Goal: Task Accomplishment & Management: Use online tool/utility

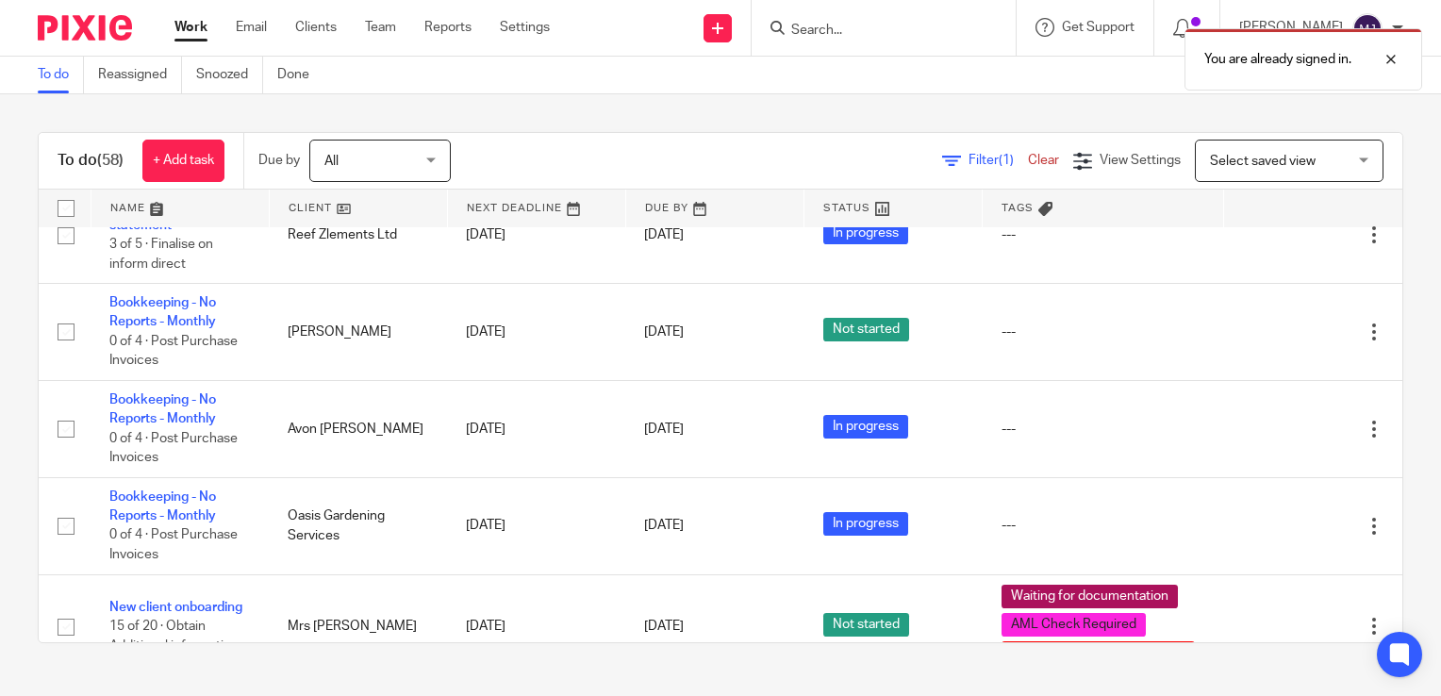
scroll to position [4216, 0]
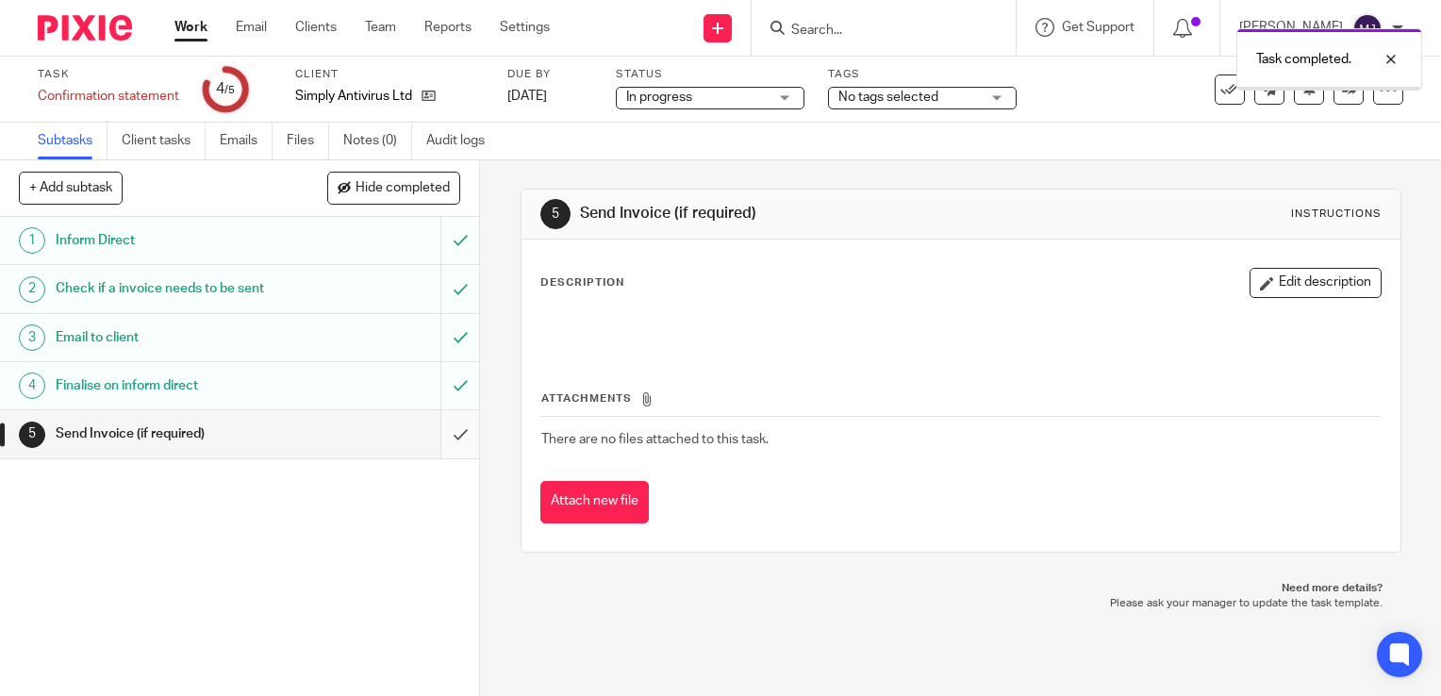
click at [437, 448] on input "submit" at bounding box center [239, 433] width 479 height 47
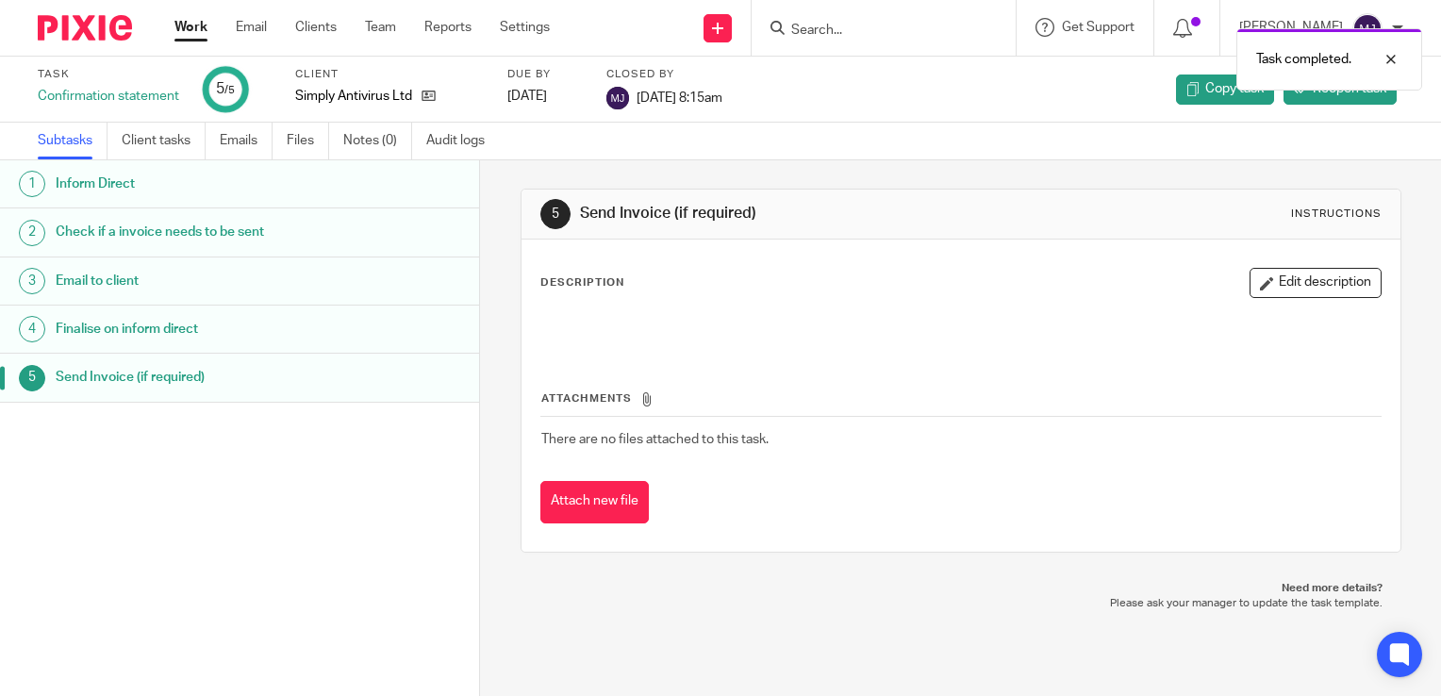
click at [71, 18] on img at bounding box center [85, 27] width 94 height 25
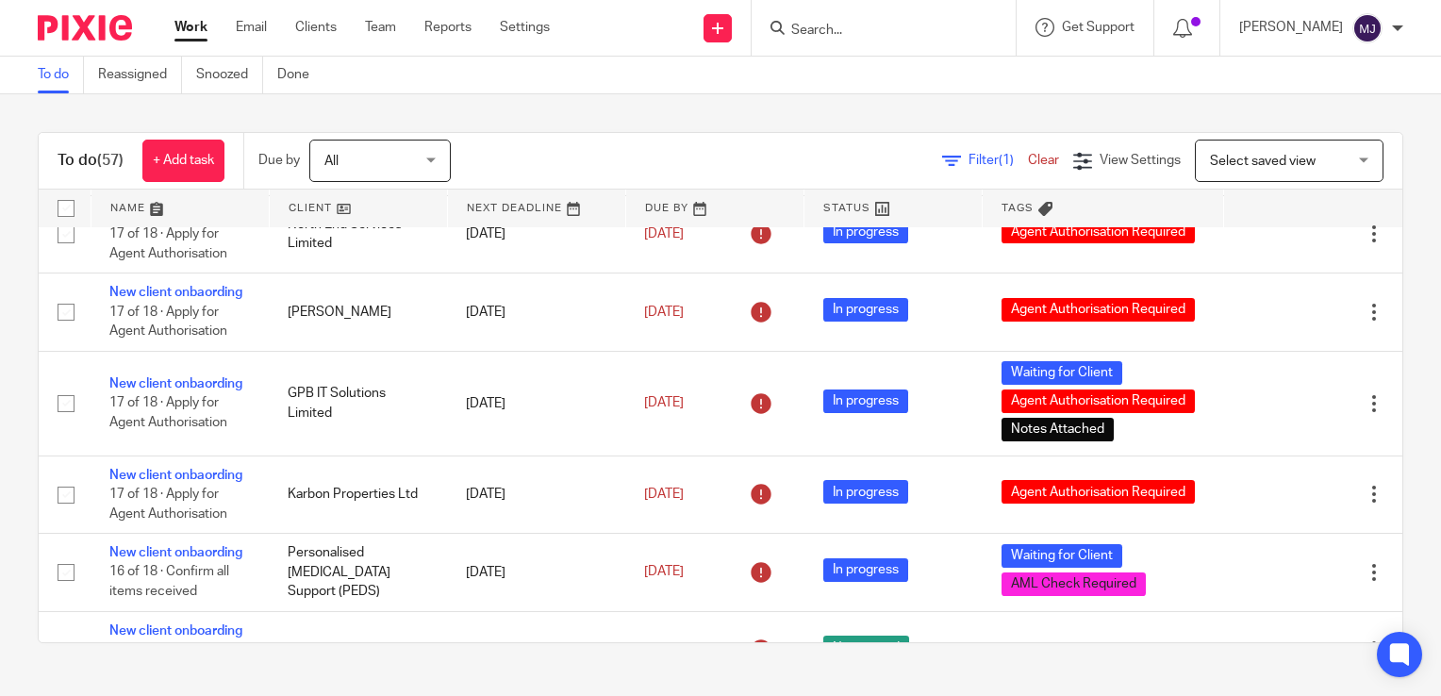
scroll to position [471, 0]
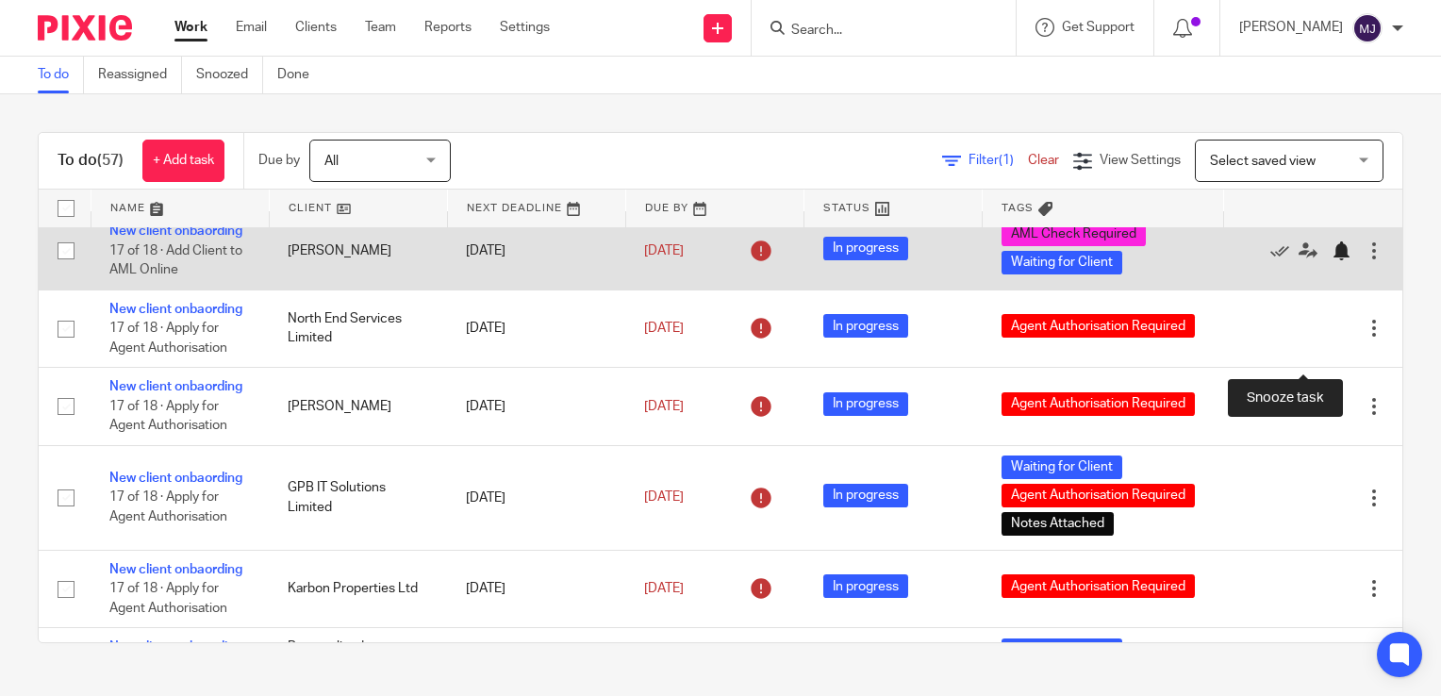
click at [1331, 260] on div at bounding box center [1340, 250] width 19 height 19
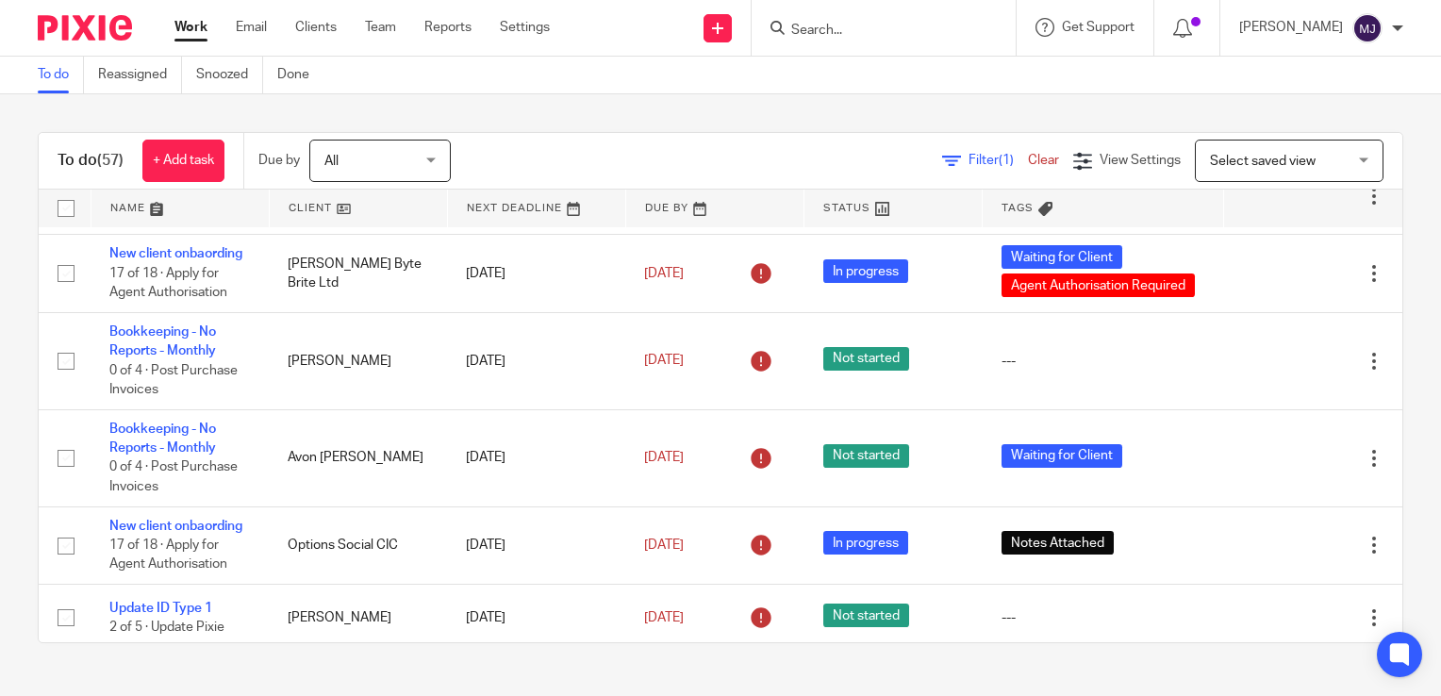
scroll to position [1192, 0]
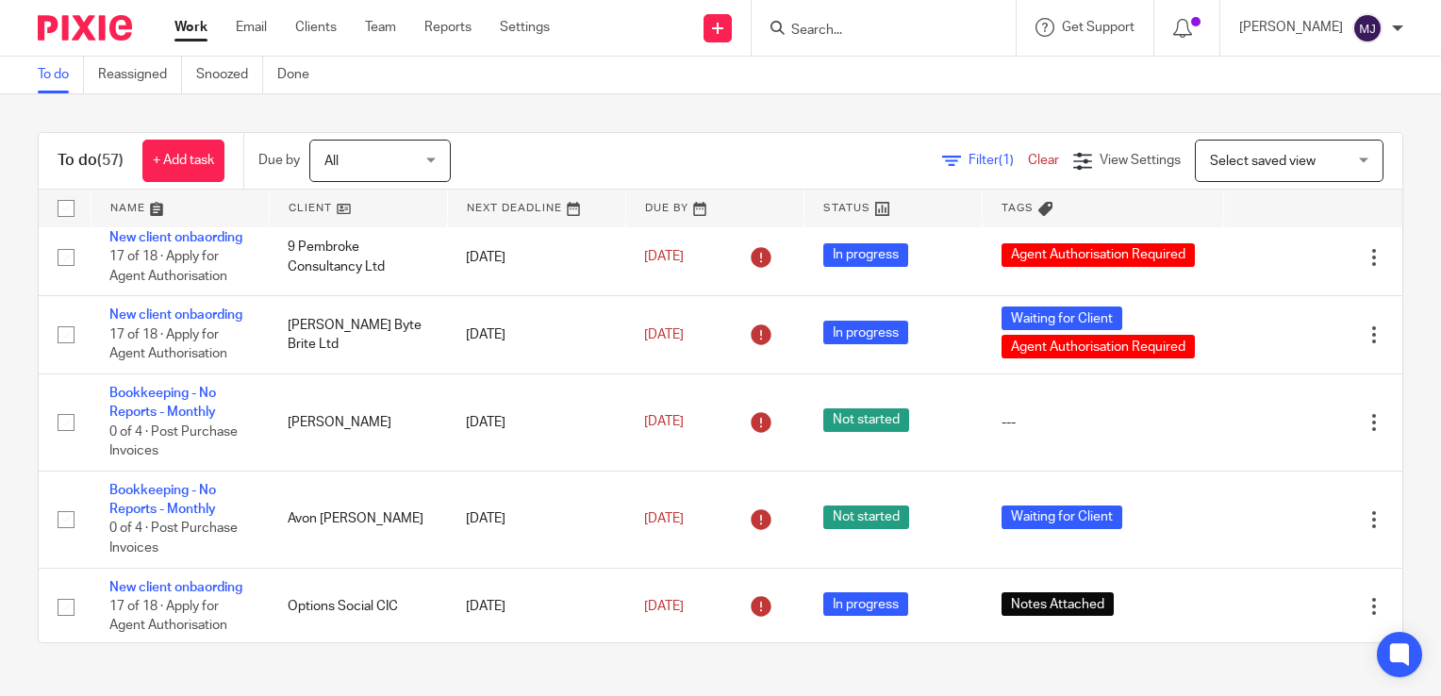
click at [126, 212] on link at bounding box center [179, 209] width 177 height 38
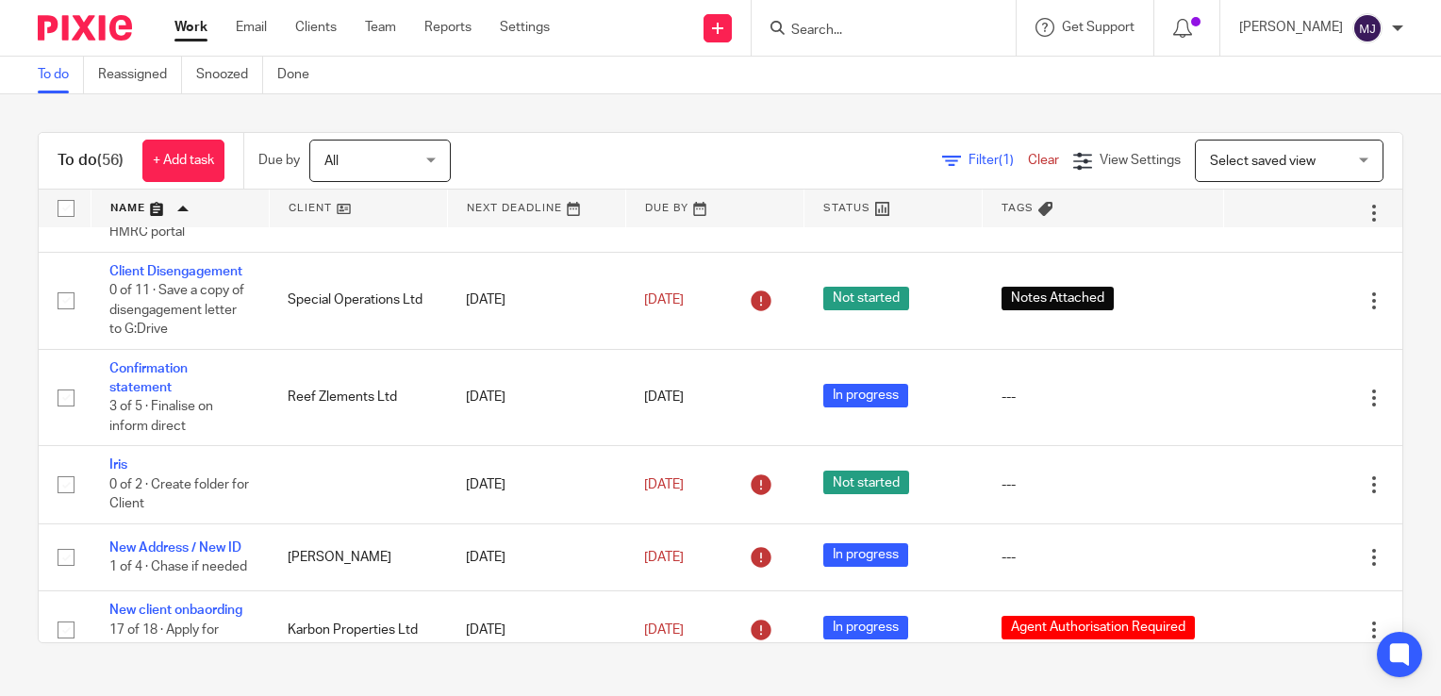
scroll to position [1226, 0]
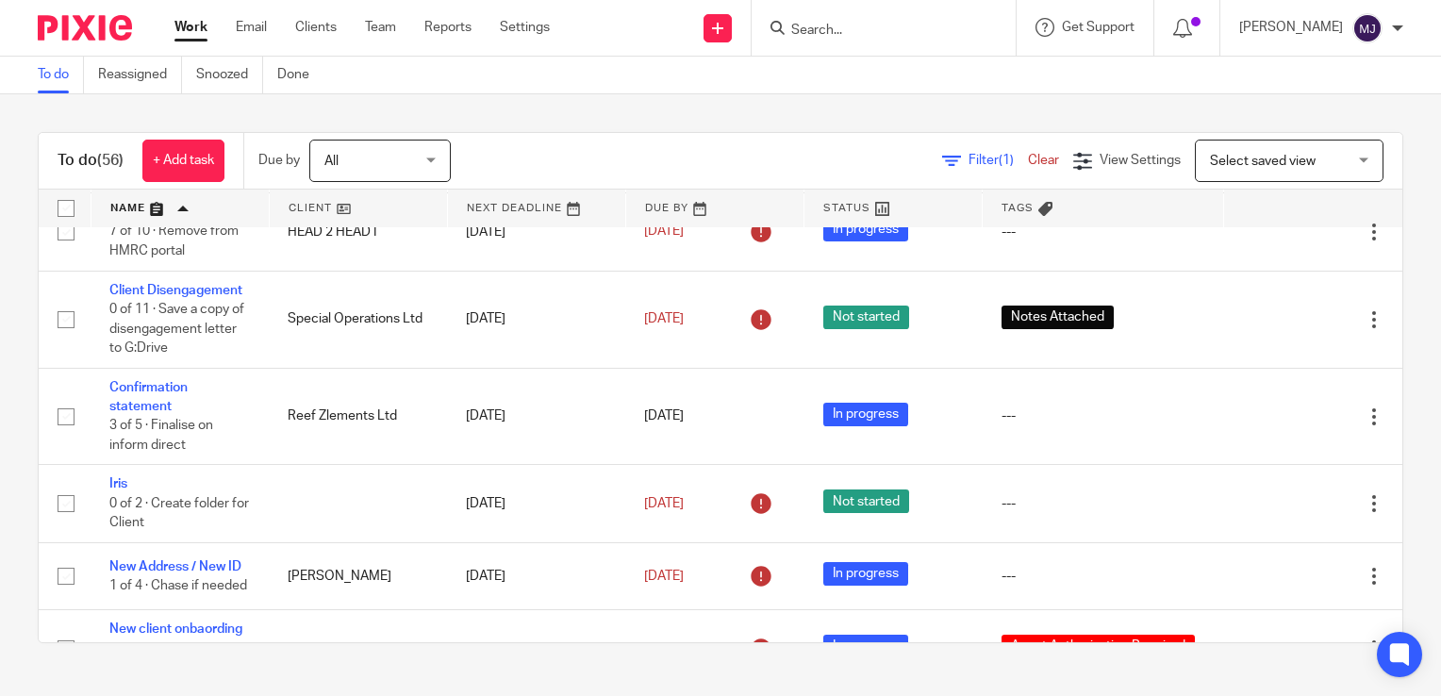
click at [892, 35] on input "Search" at bounding box center [874, 31] width 170 height 17
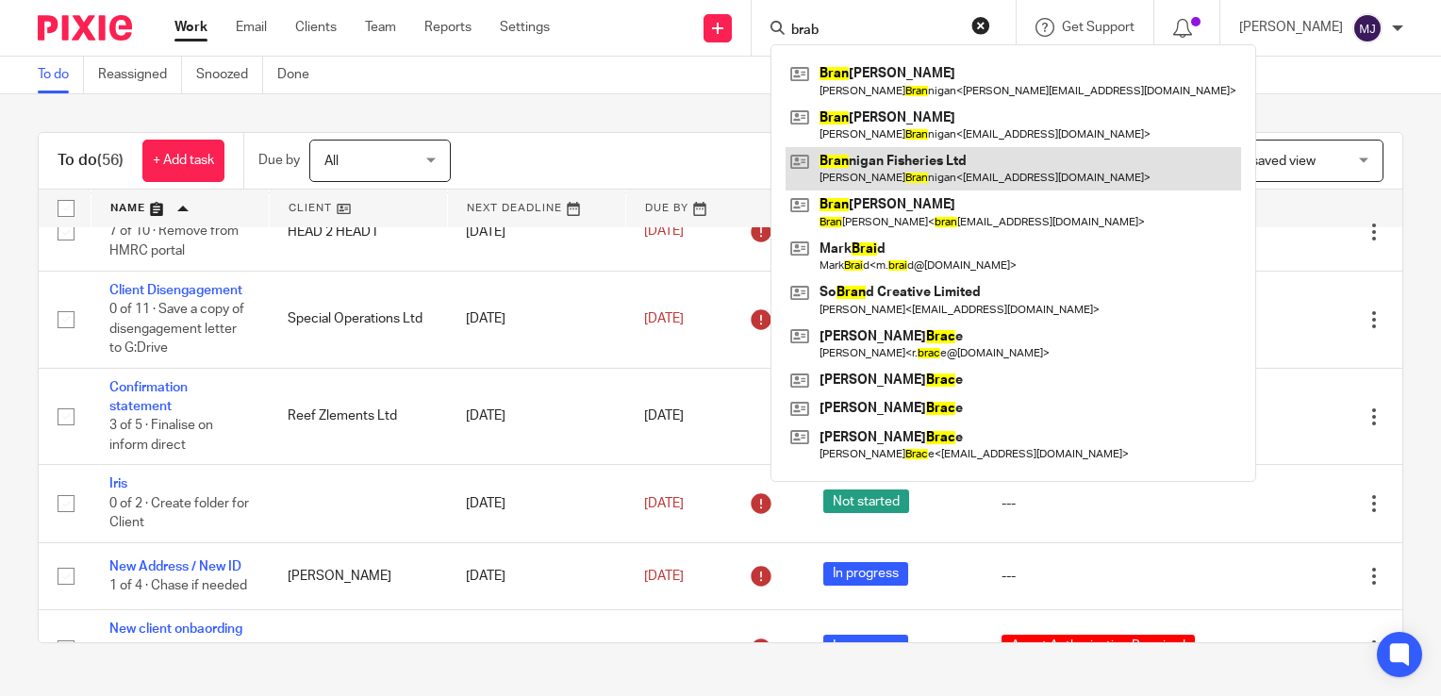
type input "brab"
click at [890, 174] on link at bounding box center [1012, 168] width 455 height 43
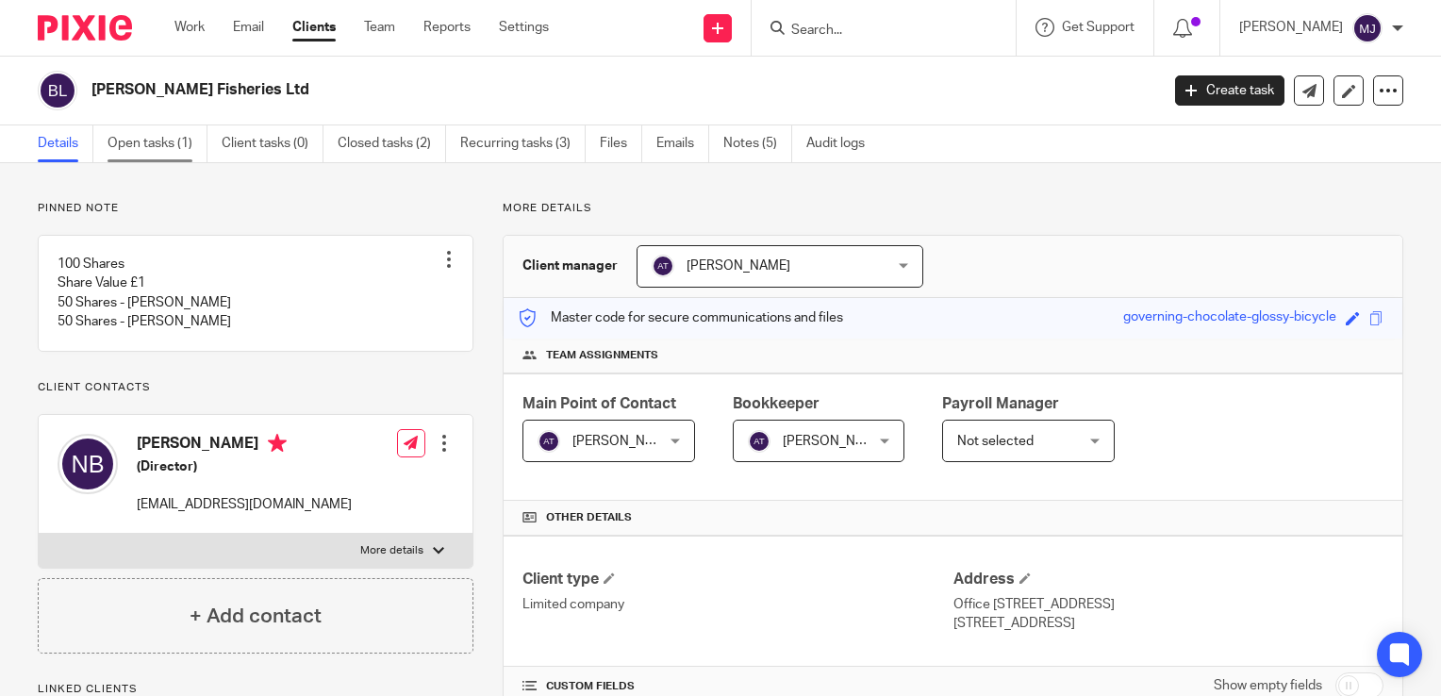
click at [176, 138] on link "Open tasks (1)" at bounding box center [157, 143] width 100 height 37
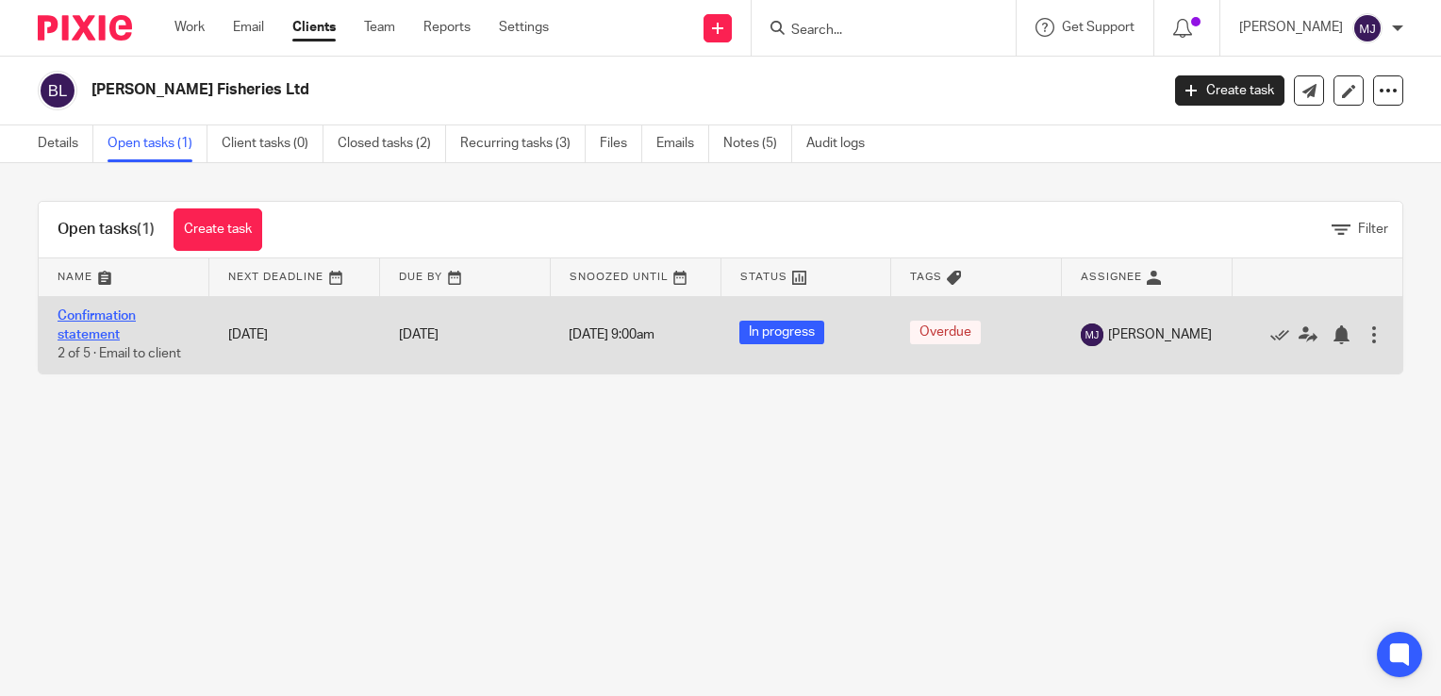
click at [107, 309] on link "Confirmation statement" at bounding box center [97, 325] width 78 height 32
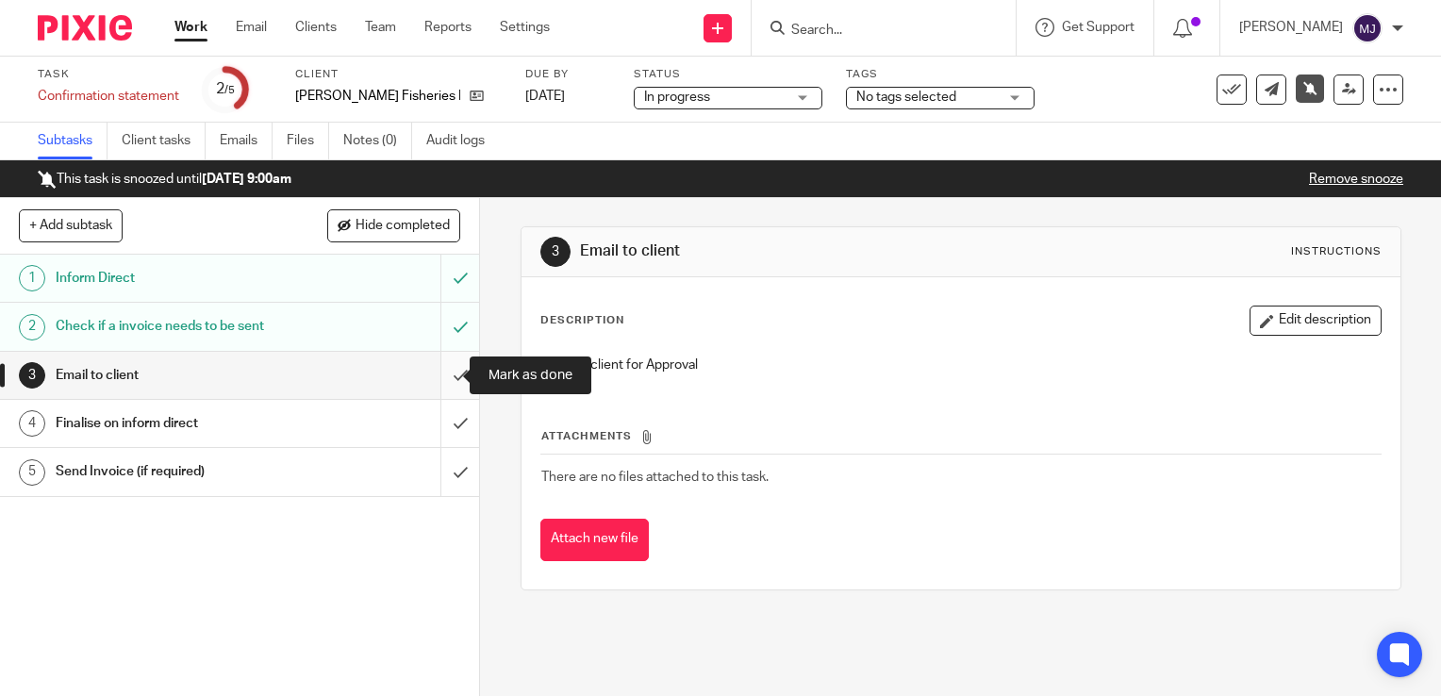
click at [436, 375] on input "submit" at bounding box center [239, 375] width 479 height 47
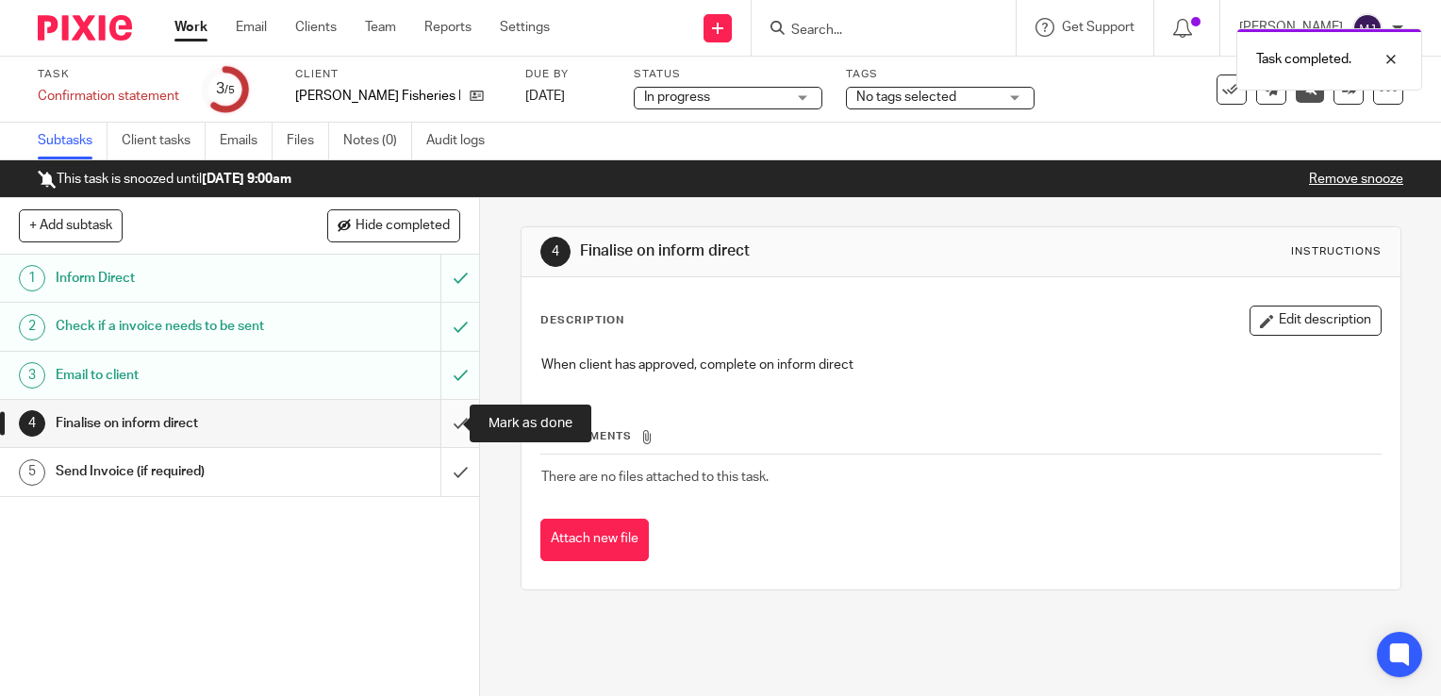
click at [435, 427] on input "submit" at bounding box center [239, 423] width 479 height 47
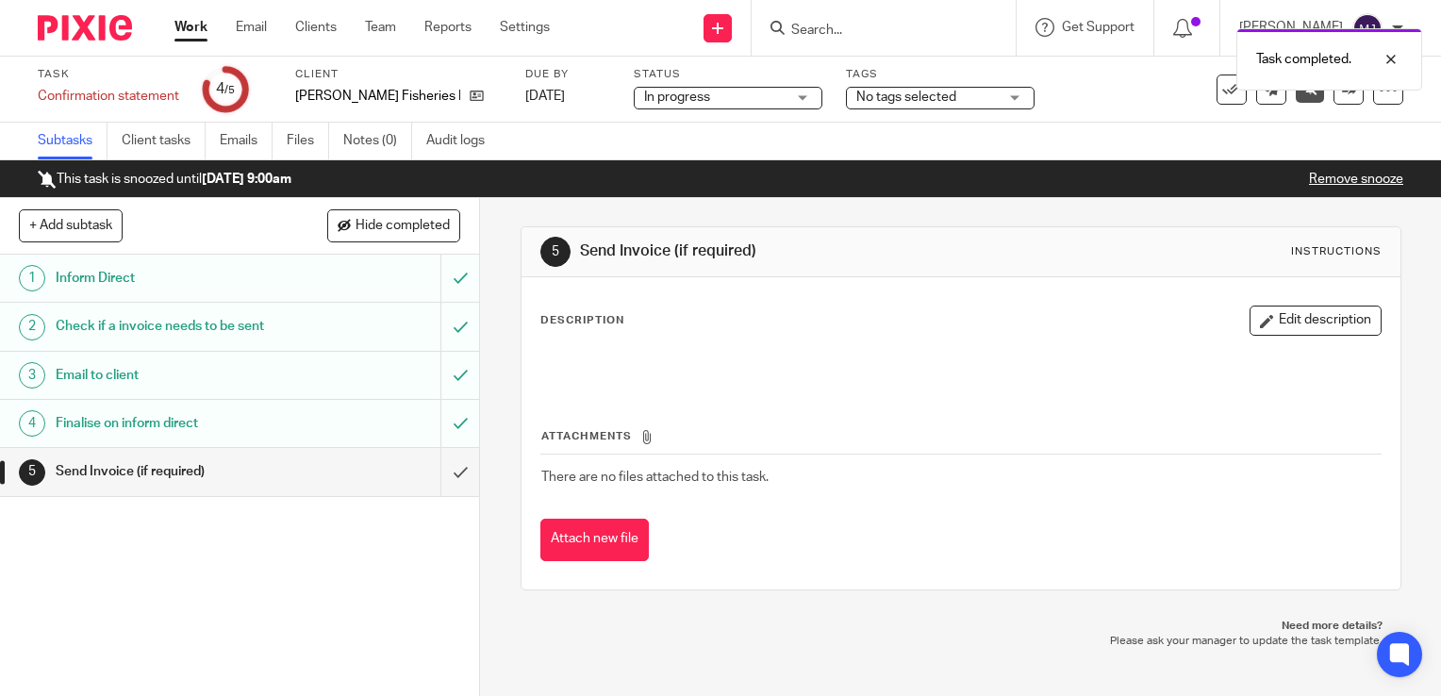
click at [336, 467] on div "Send Invoice (if required)" at bounding box center [239, 471] width 367 height 28
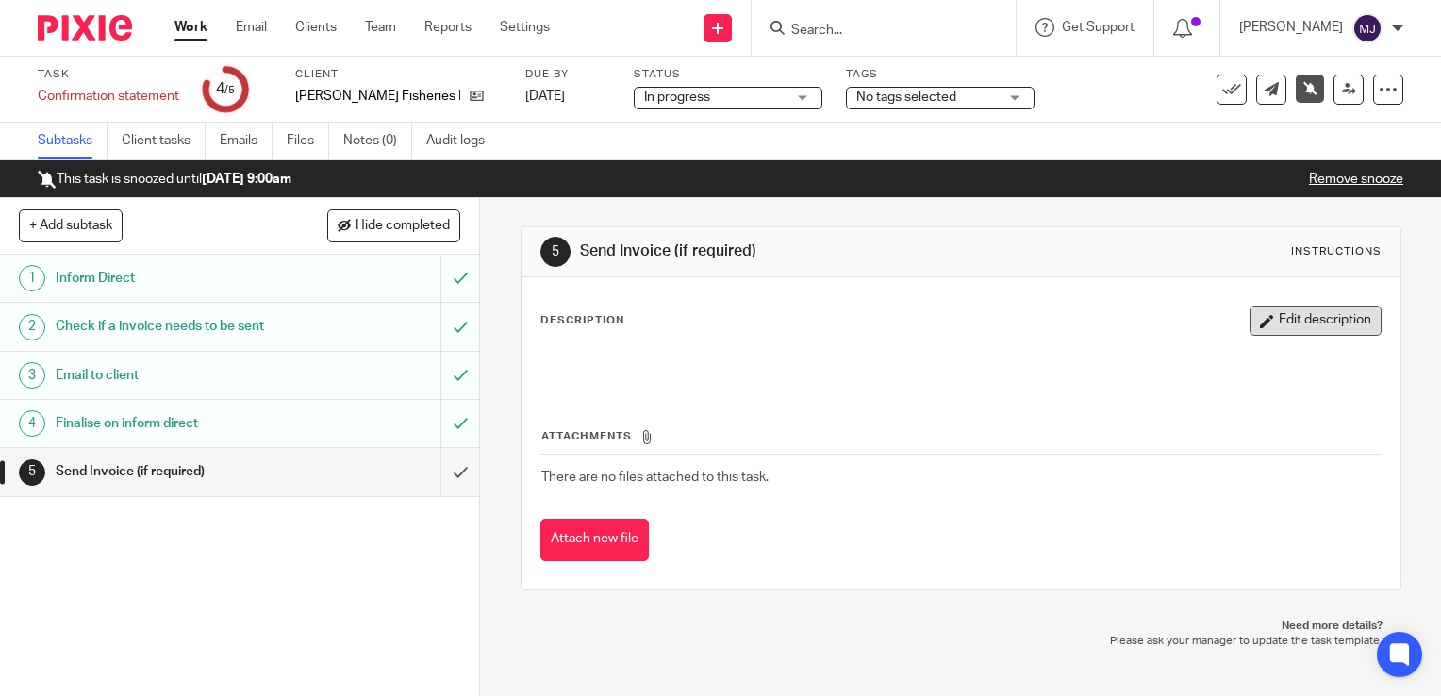
click at [1311, 322] on button "Edit description" at bounding box center [1315, 321] width 132 height 30
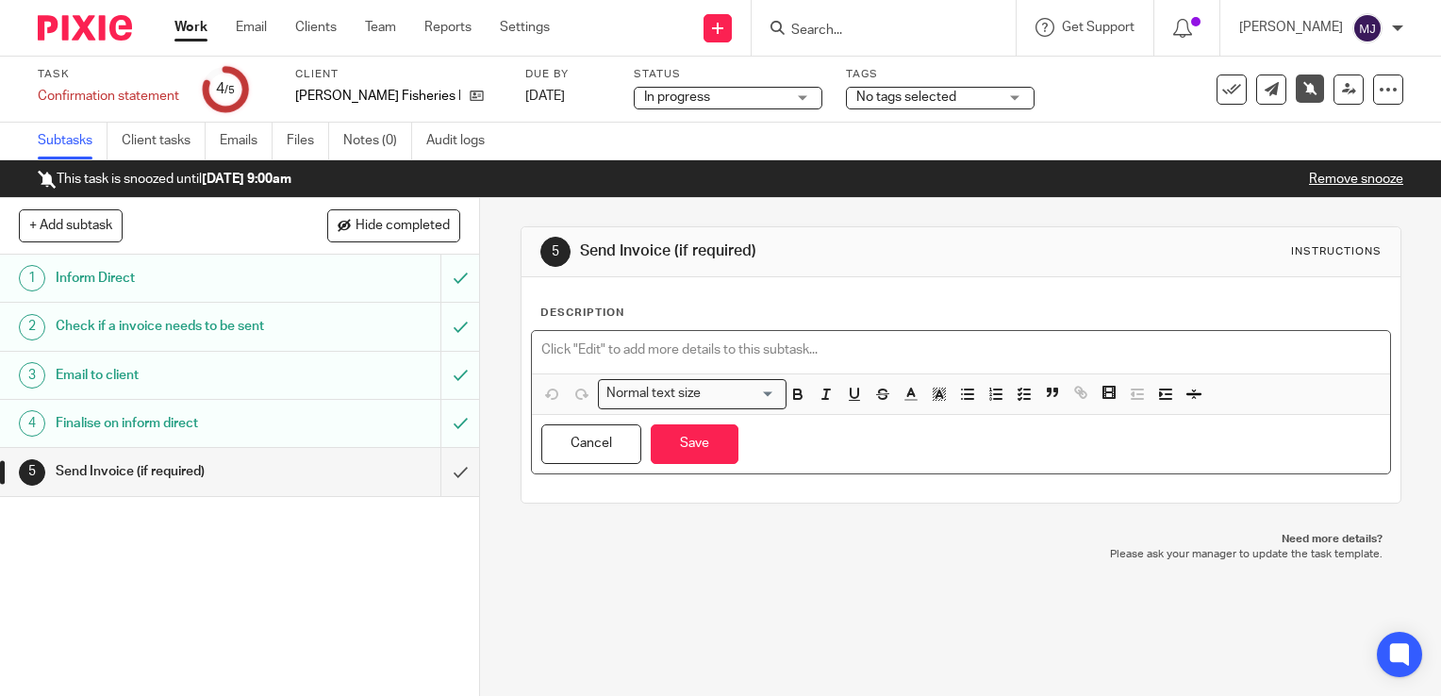
click at [809, 350] on p at bounding box center [960, 349] width 839 height 19
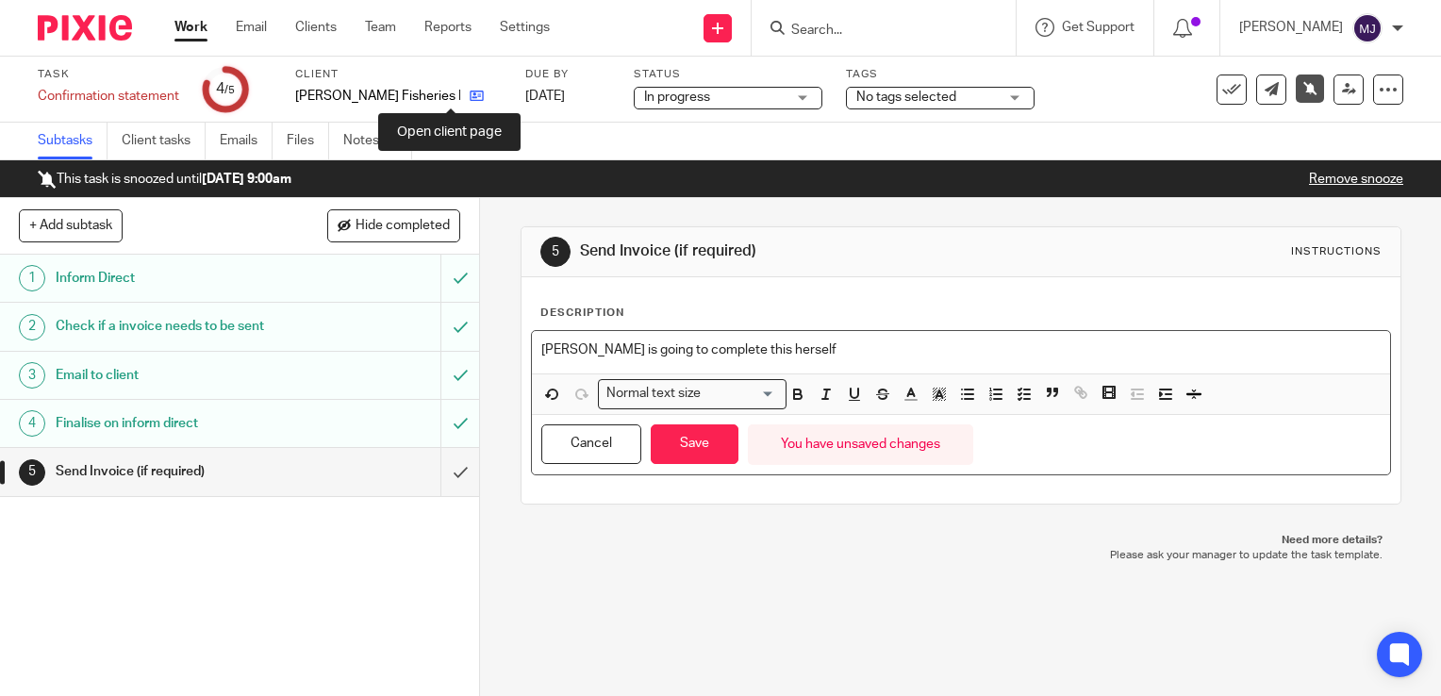
click at [470, 96] on icon at bounding box center [477, 96] width 14 height 14
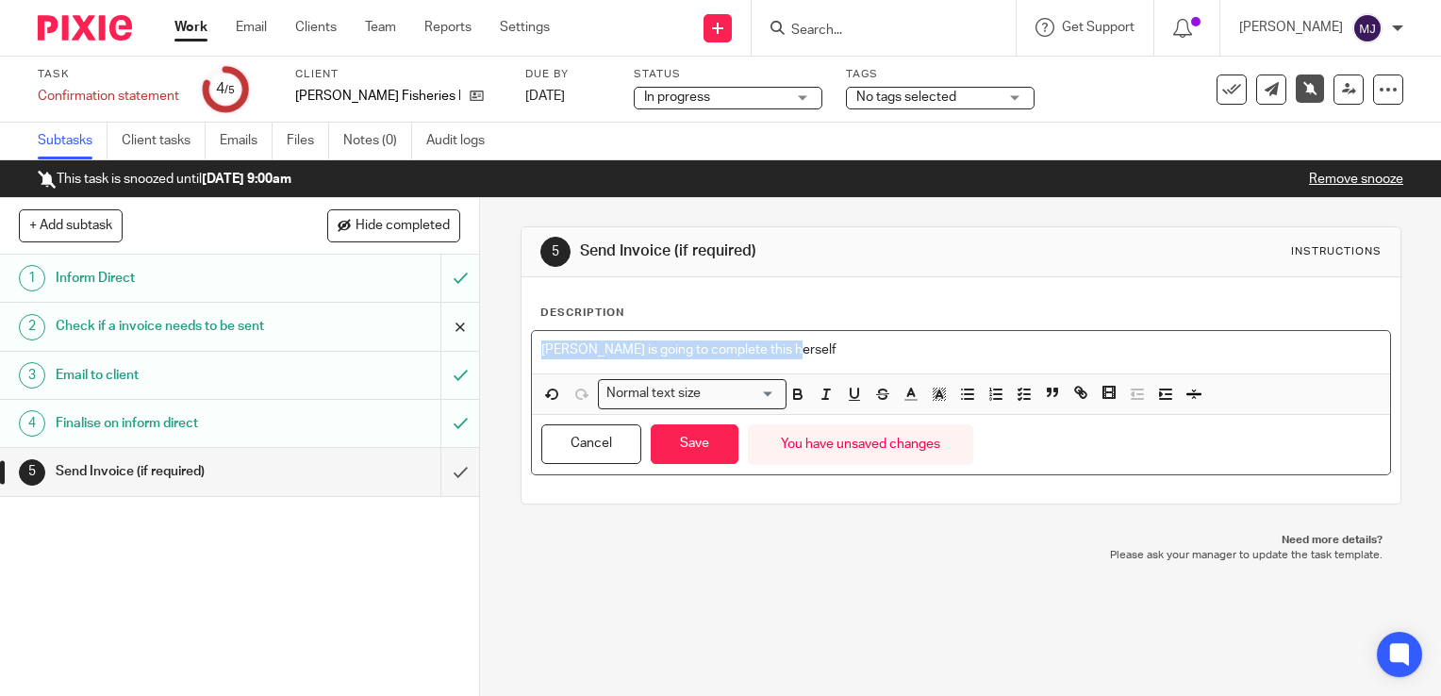
drag, startPoint x: 803, startPoint y: 353, endPoint x: 432, endPoint y: 322, distance: 372.7
click at [432, 322] on div "+ Add subtask Hide completed Cancel + Add 1 Inform Direct 2 Check if a invoice …" at bounding box center [720, 447] width 1441 height 498
click at [460, 89] on link at bounding box center [472, 96] width 24 height 19
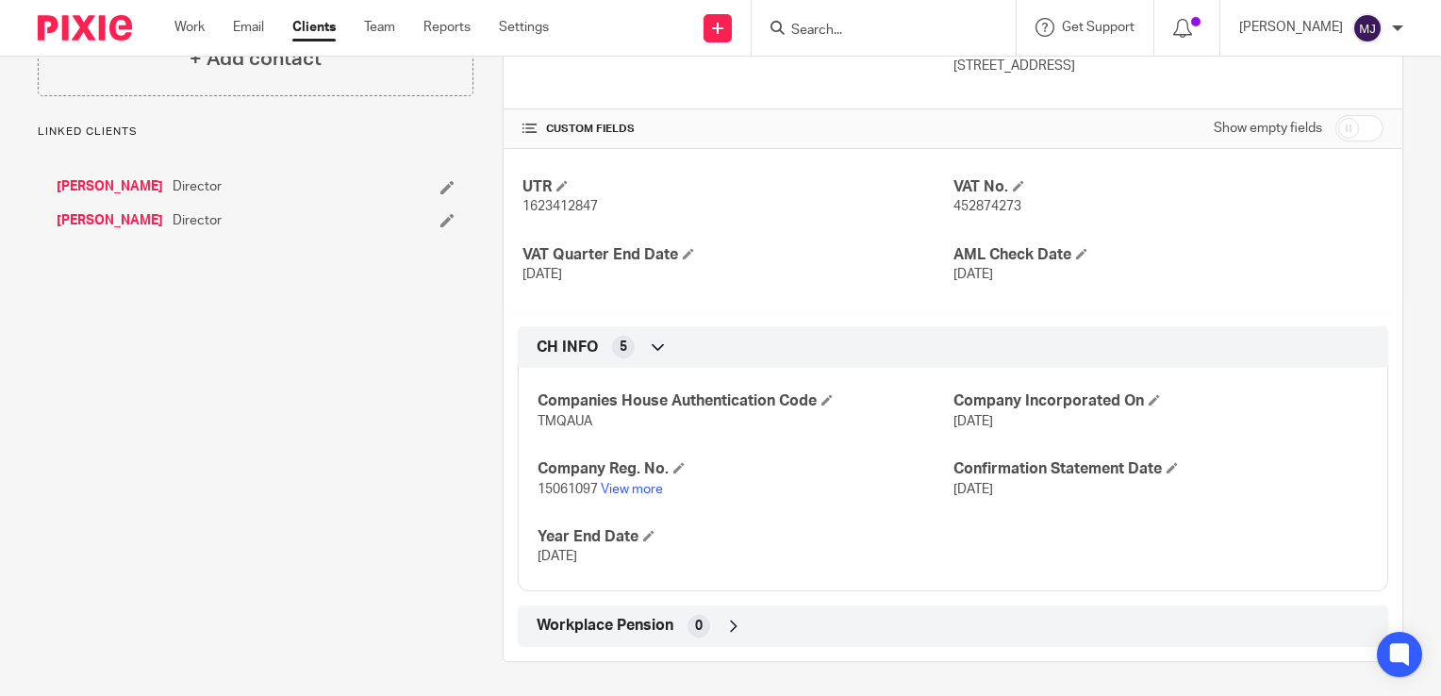
scroll to position [558, 0]
click at [641, 485] on link "View more" at bounding box center [632, 488] width 62 height 13
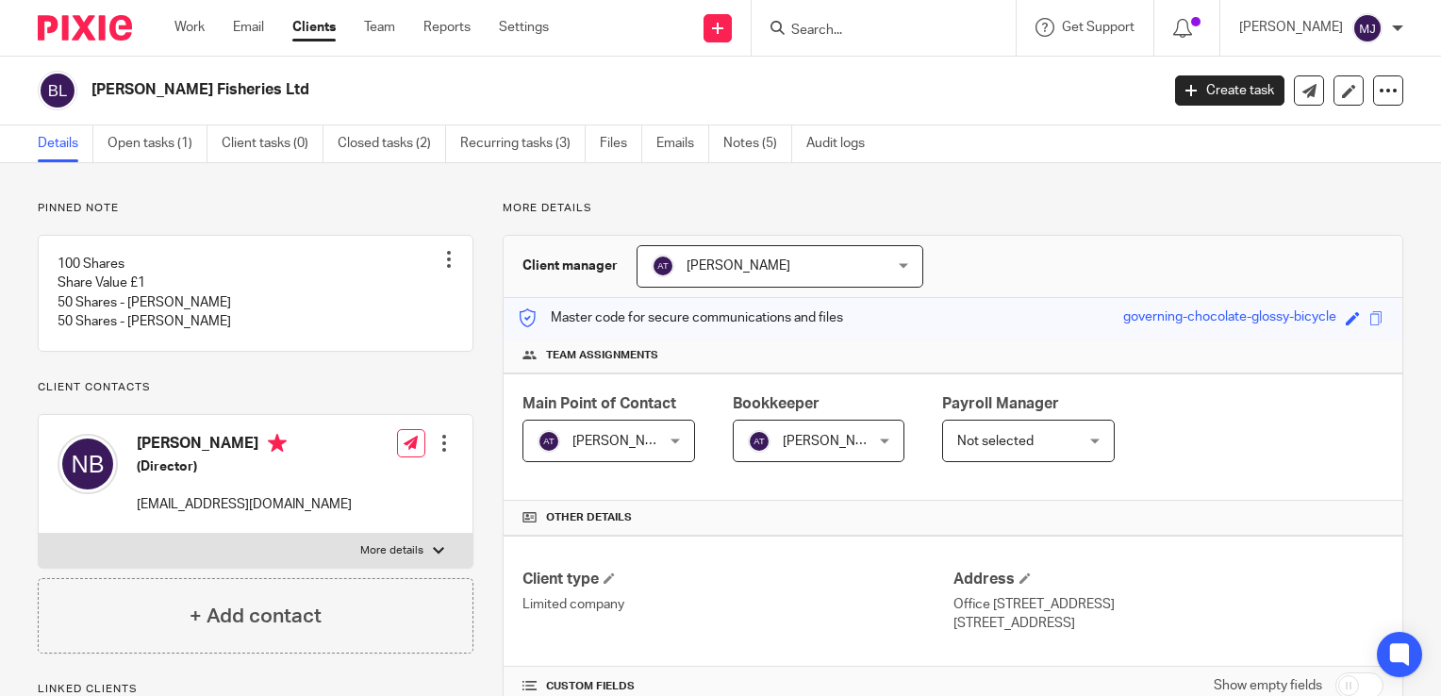
scroll to position [0, 0]
click at [166, 139] on link "Open tasks (1)" at bounding box center [157, 143] width 100 height 37
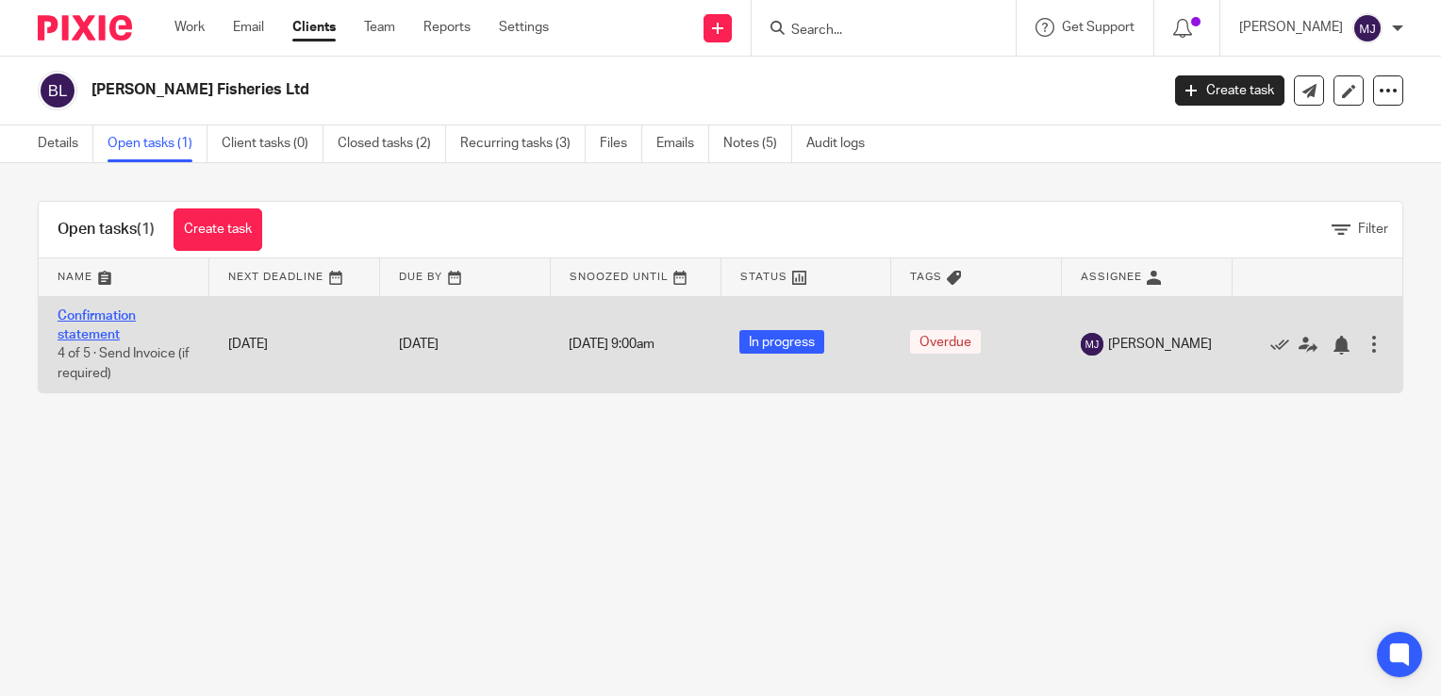
click at [102, 326] on td "Confirmation statement 4 of 5 · Send Invoice (if required)" at bounding box center [124, 344] width 171 height 96
click at [106, 330] on link "Confirmation statement" at bounding box center [97, 325] width 78 height 32
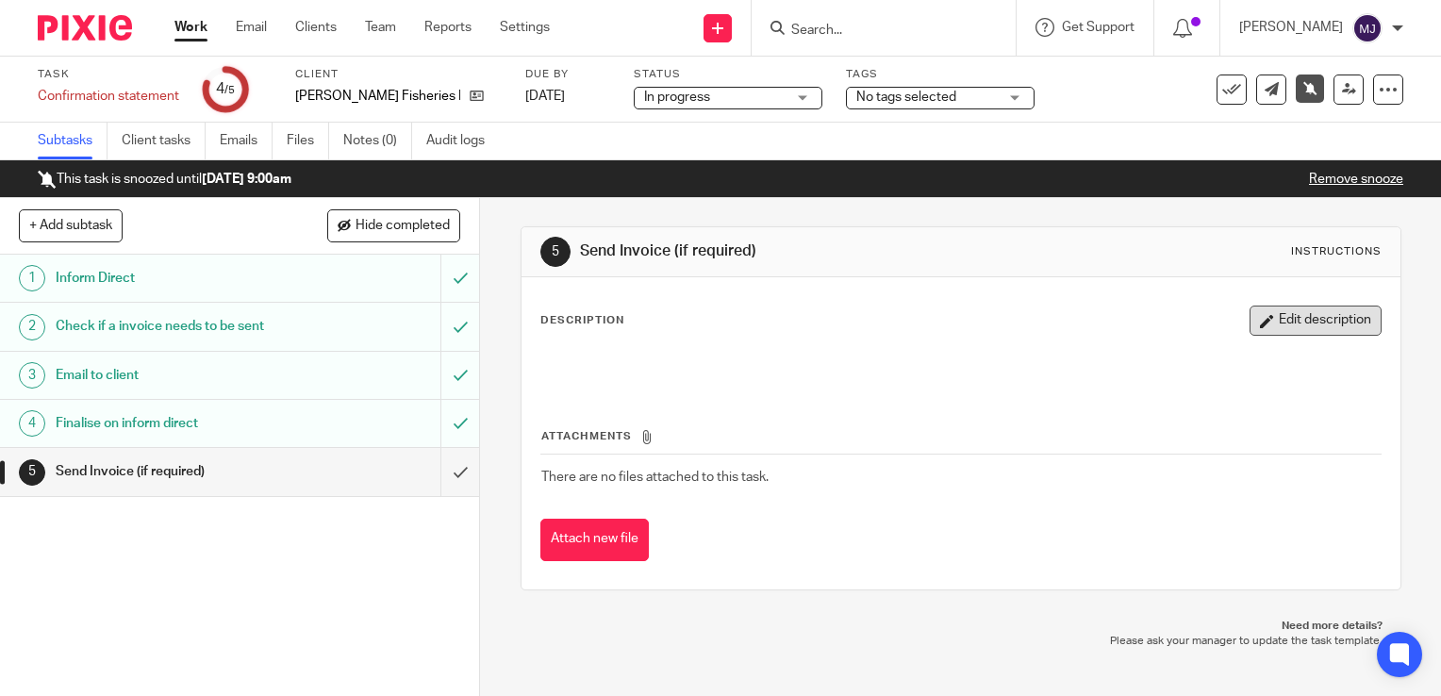
click at [1339, 313] on button "Edit description" at bounding box center [1315, 321] width 132 height 30
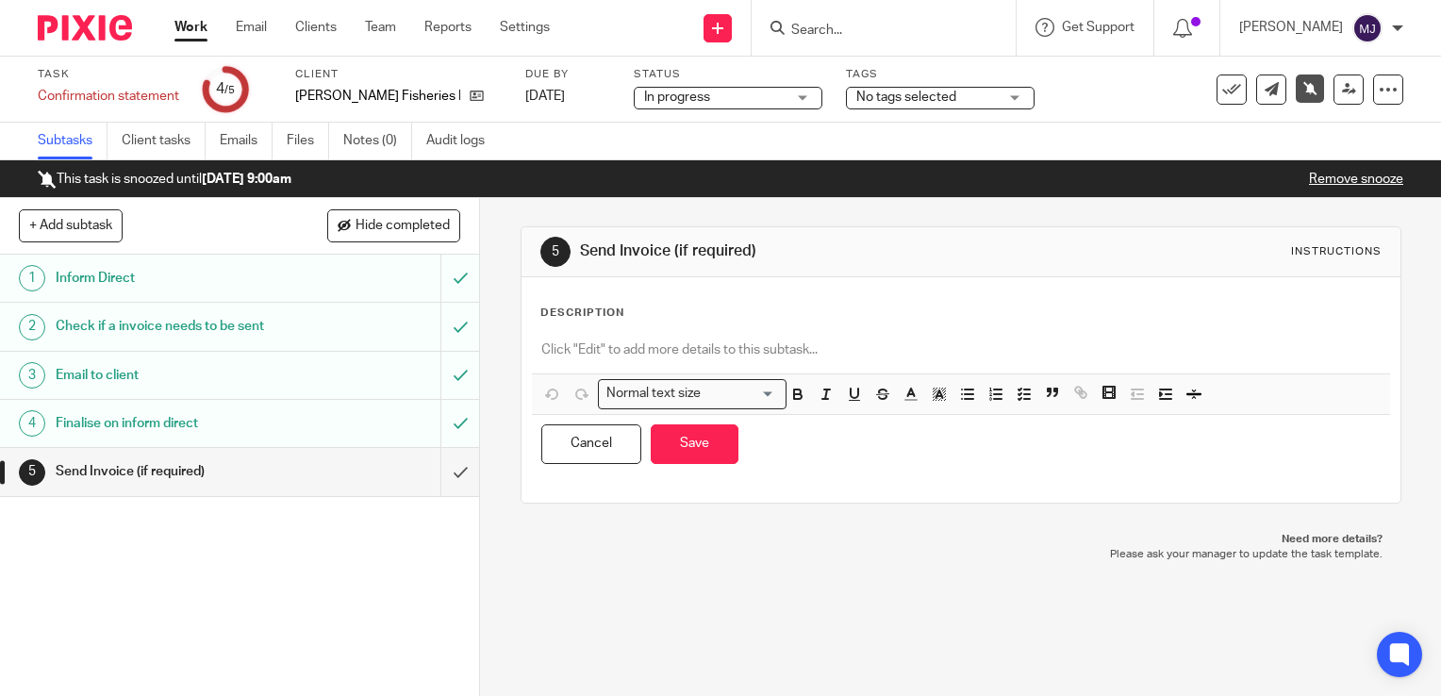
click at [592, 347] on p at bounding box center [960, 349] width 839 height 19
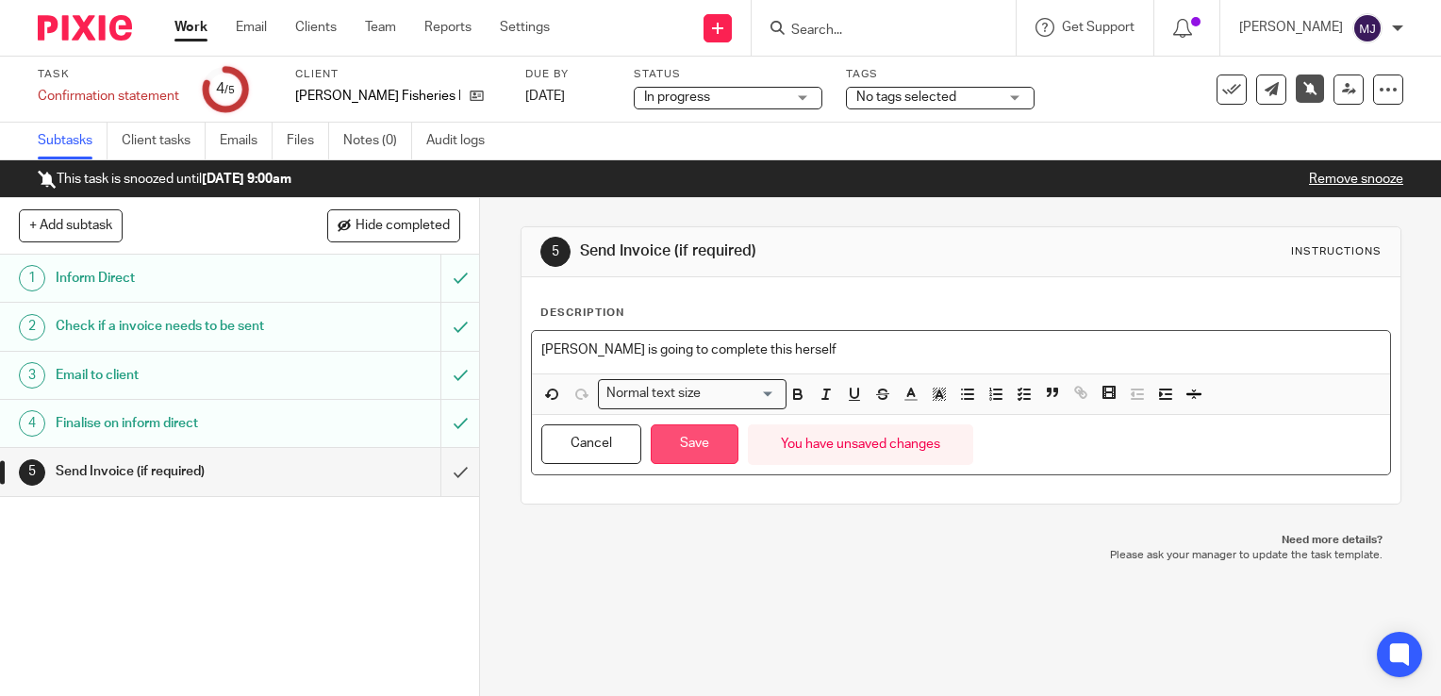
click at [698, 444] on button "Save" at bounding box center [695, 444] width 88 height 41
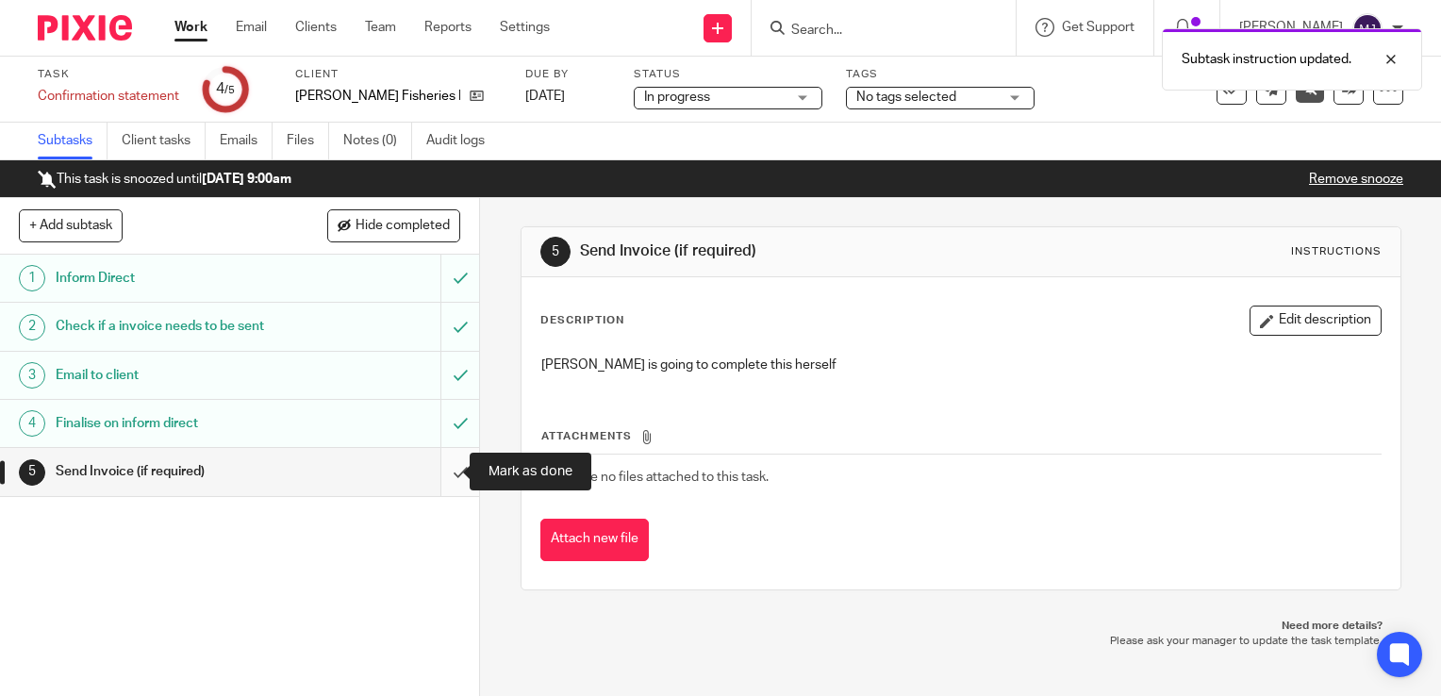
click at [445, 468] on input "submit" at bounding box center [239, 471] width 479 height 47
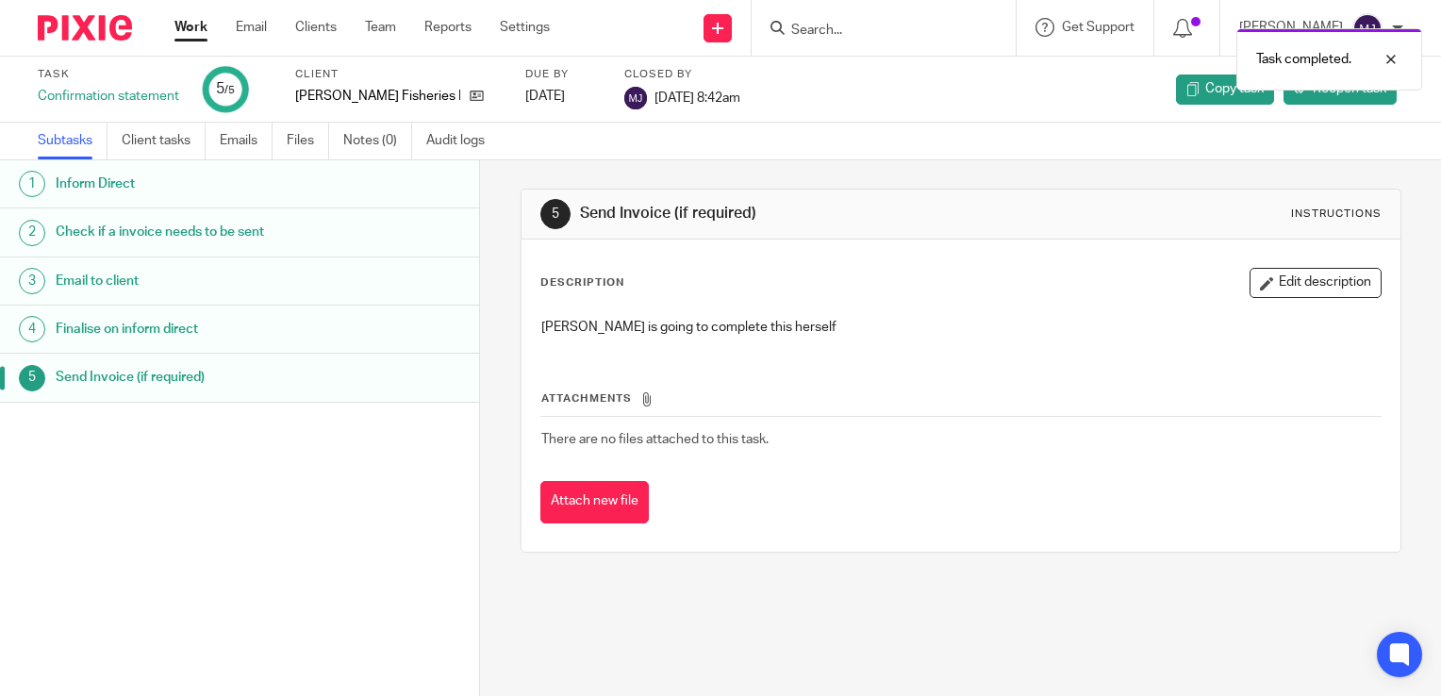
click at [63, 27] on img at bounding box center [85, 27] width 94 height 25
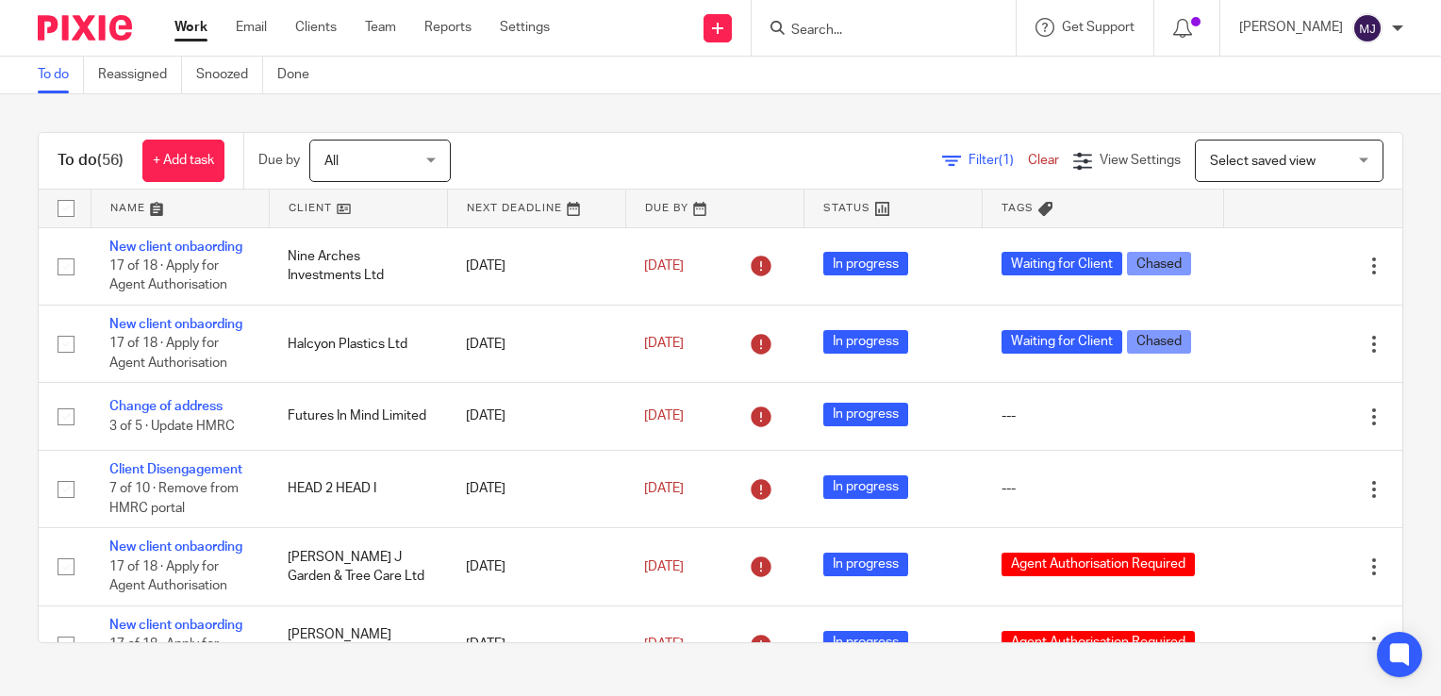
click at [837, 28] on input "Search" at bounding box center [874, 31] width 170 height 17
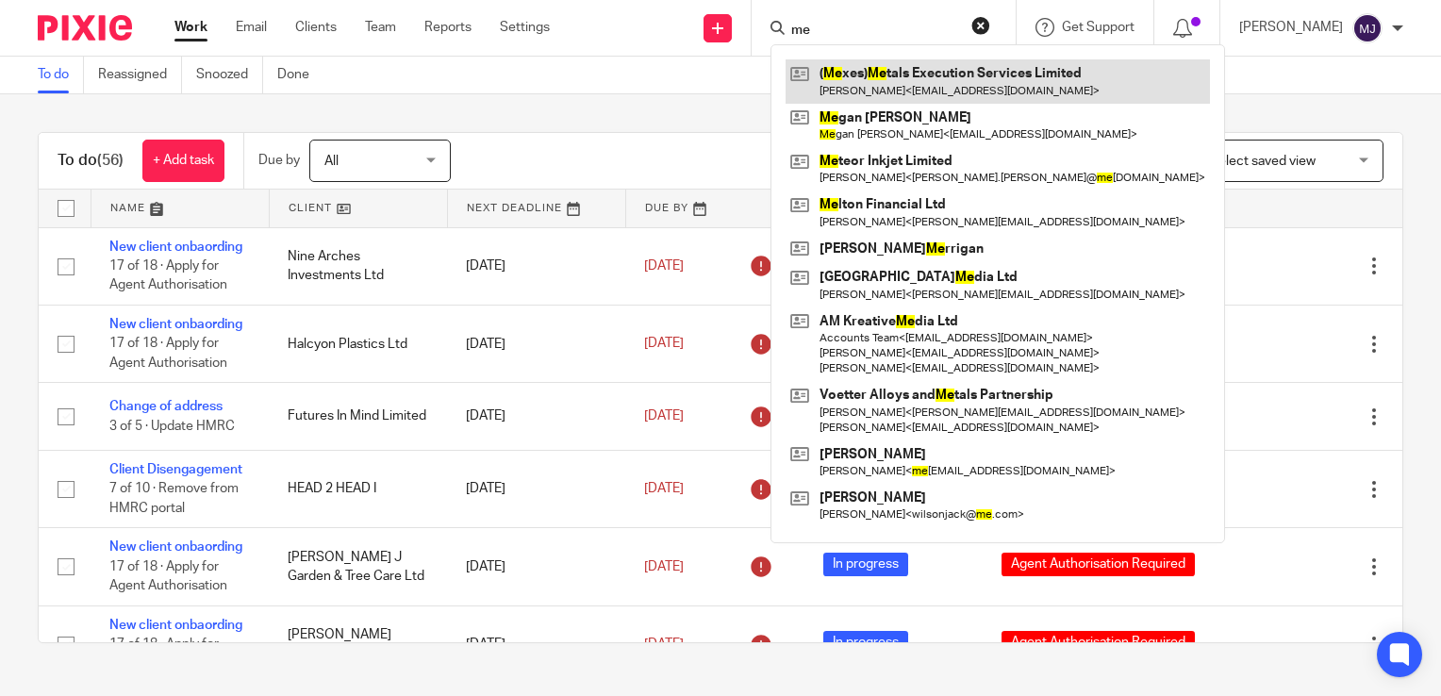
type input "me"
click at [947, 94] on link at bounding box center [997, 80] width 424 height 43
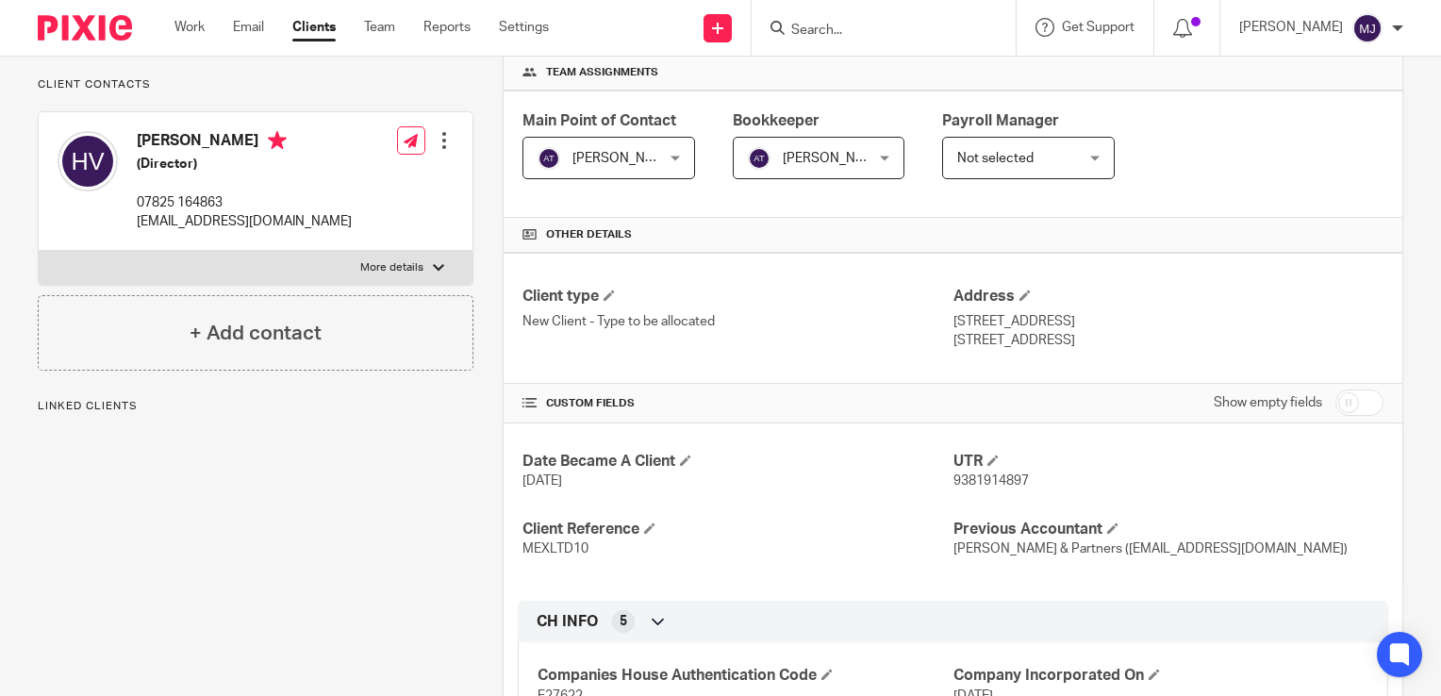
scroll to position [558, 0]
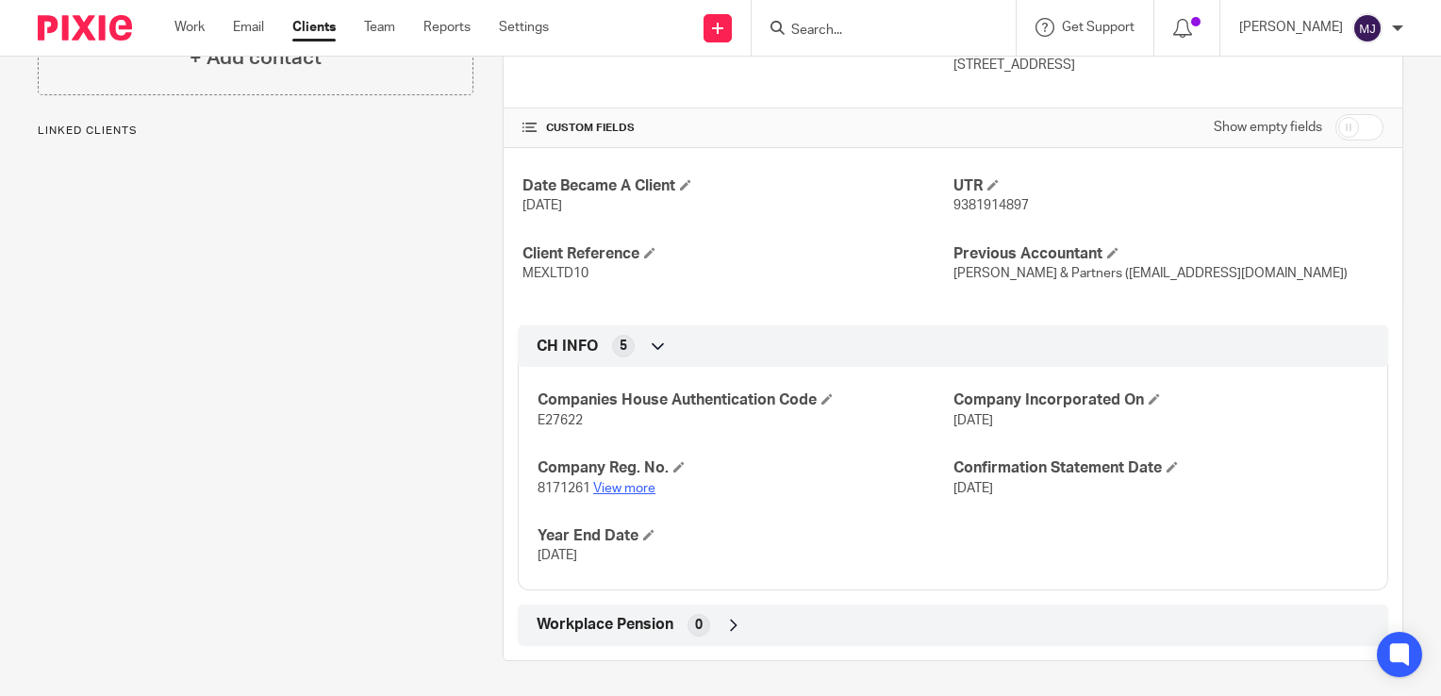
click at [601, 484] on link "View more" at bounding box center [624, 488] width 62 height 13
click at [845, 21] on form at bounding box center [889, 28] width 201 height 24
click at [852, 32] on input "Search" at bounding box center [874, 31] width 170 height 17
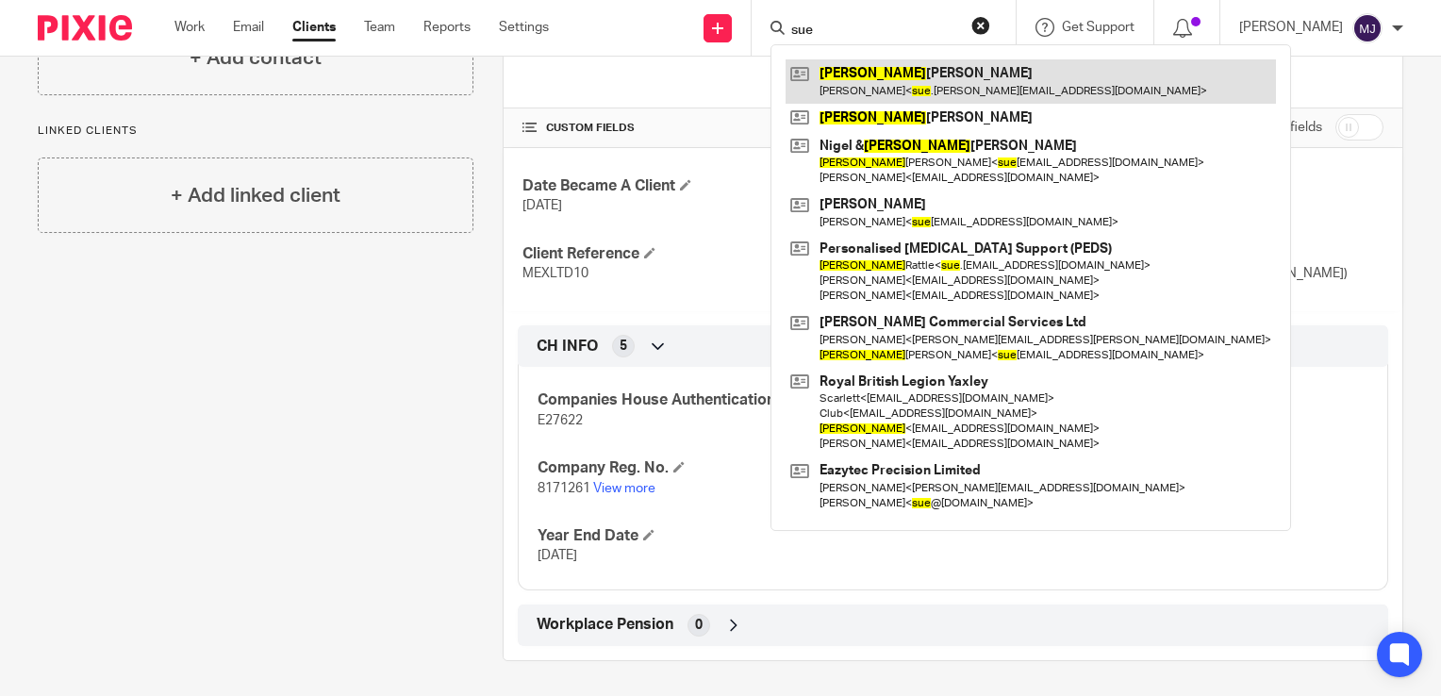
type input "sue"
click at [971, 93] on link at bounding box center [1030, 80] width 490 height 43
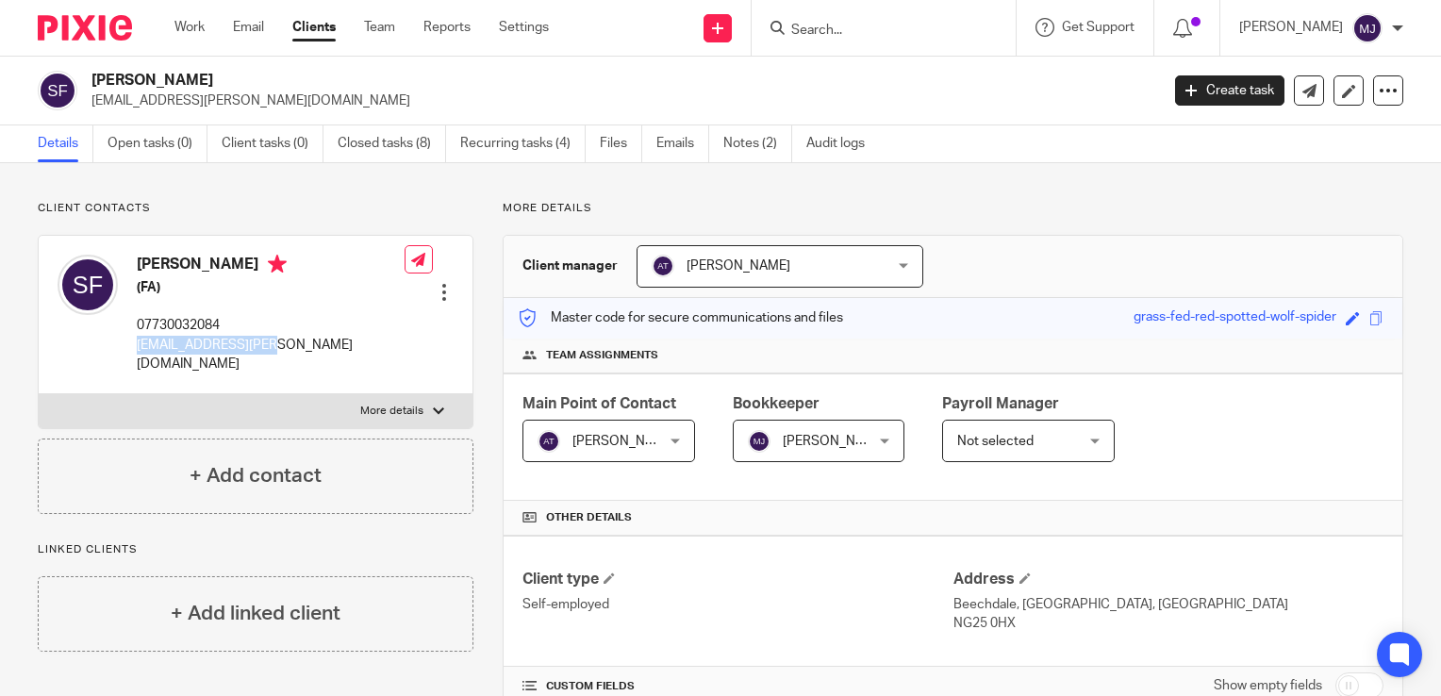
drag, startPoint x: 262, startPoint y: 344, endPoint x: 133, endPoint y: 353, distance: 129.5
click at [133, 353] on div "[PERSON_NAME] (FA) 07730032084 [EMAIL_ADDRESS][PERSON_NAME][DOMAIN_NAME] Edit c…" at bounding box center [256, 314] width 434 height 157
copy p "[EMAIL_ADDRESS][PERSON_NAME][DOMAIN_NAME]"
click at [73, 52] on div at bounding box center [78, 28] width 156 height 56
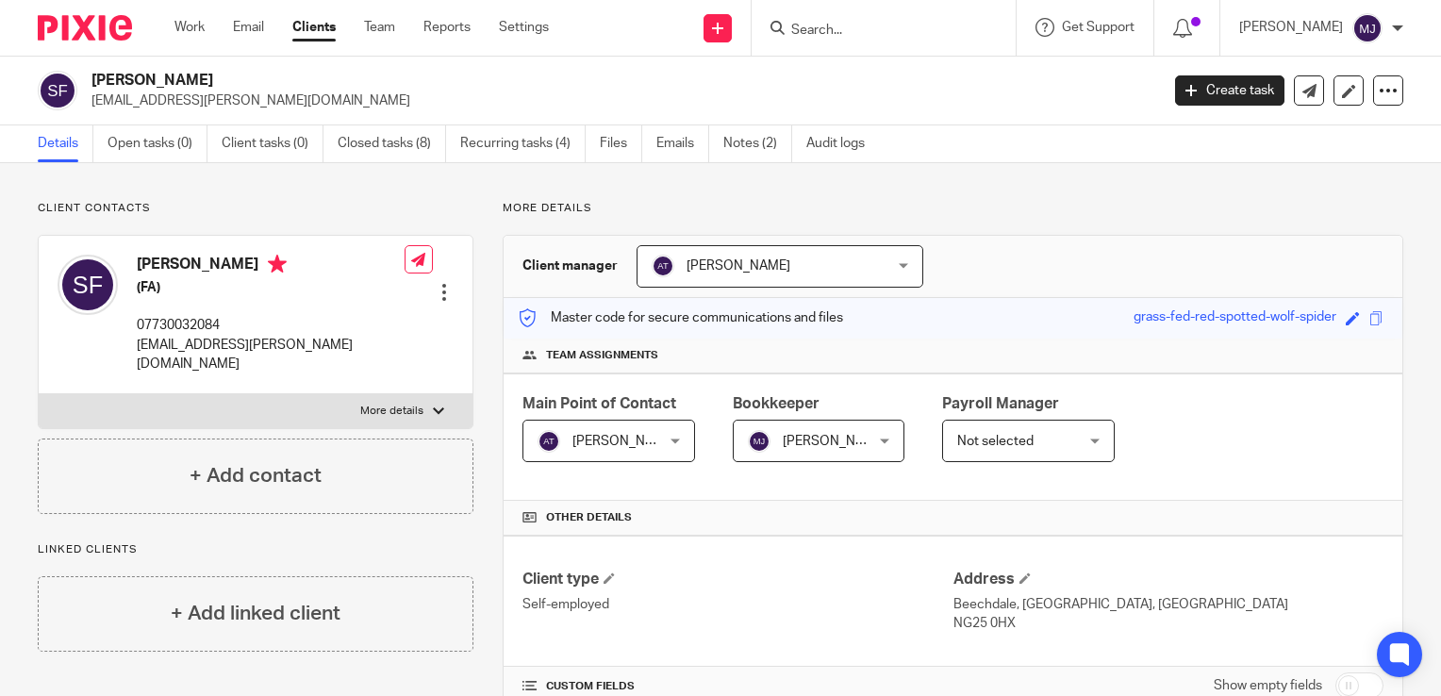
click at [76, 25] on img at bounding box center [85, 27] width 94 height 25
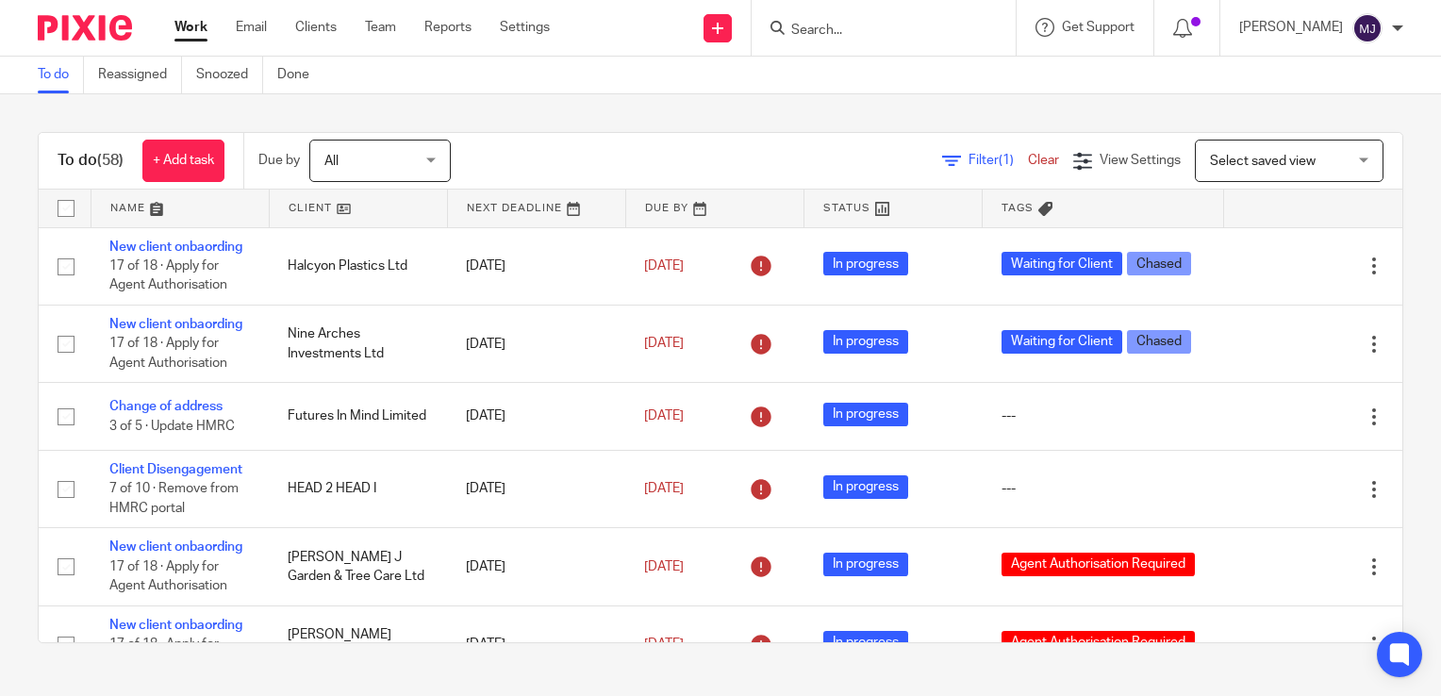
click at [818, 34] on input "Search" at bounding box center [874, 31] width 170 height 17
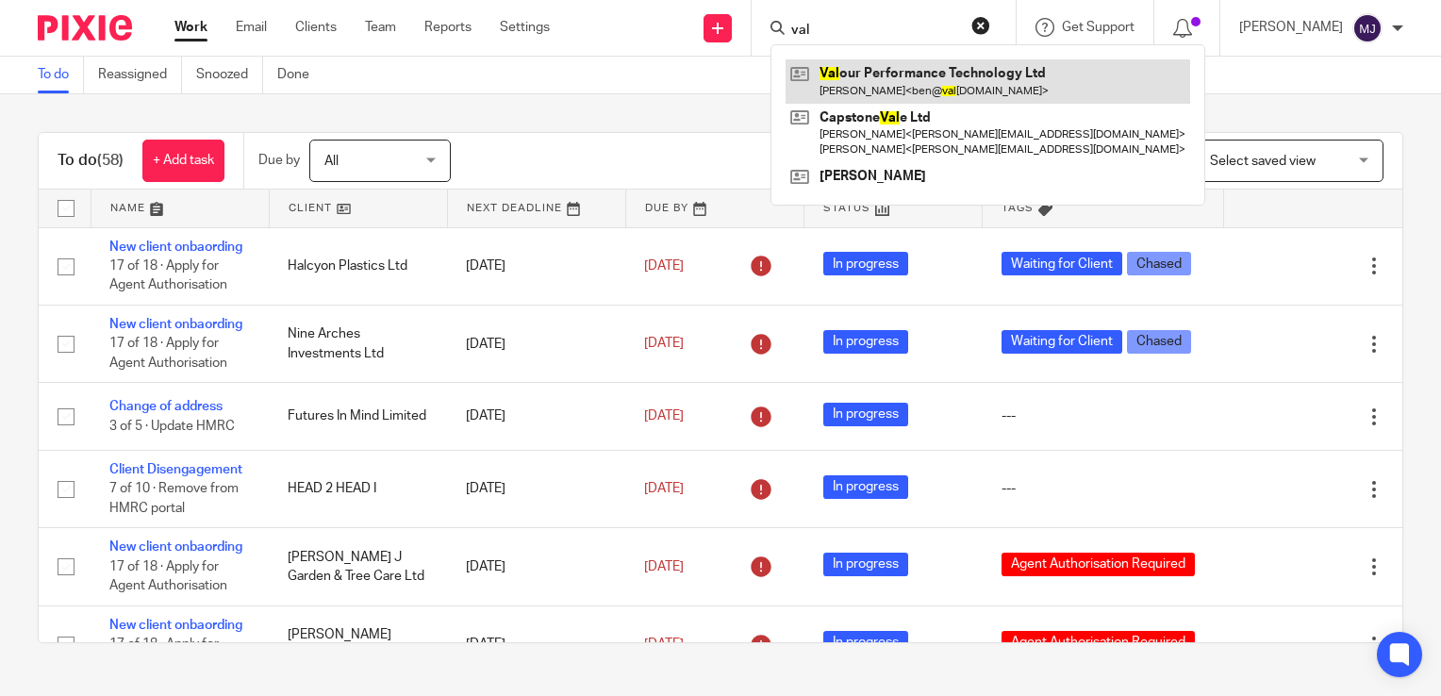
type input "val"
click at [878, 88] on link at bounding box center [987, 80] width 405 height 43
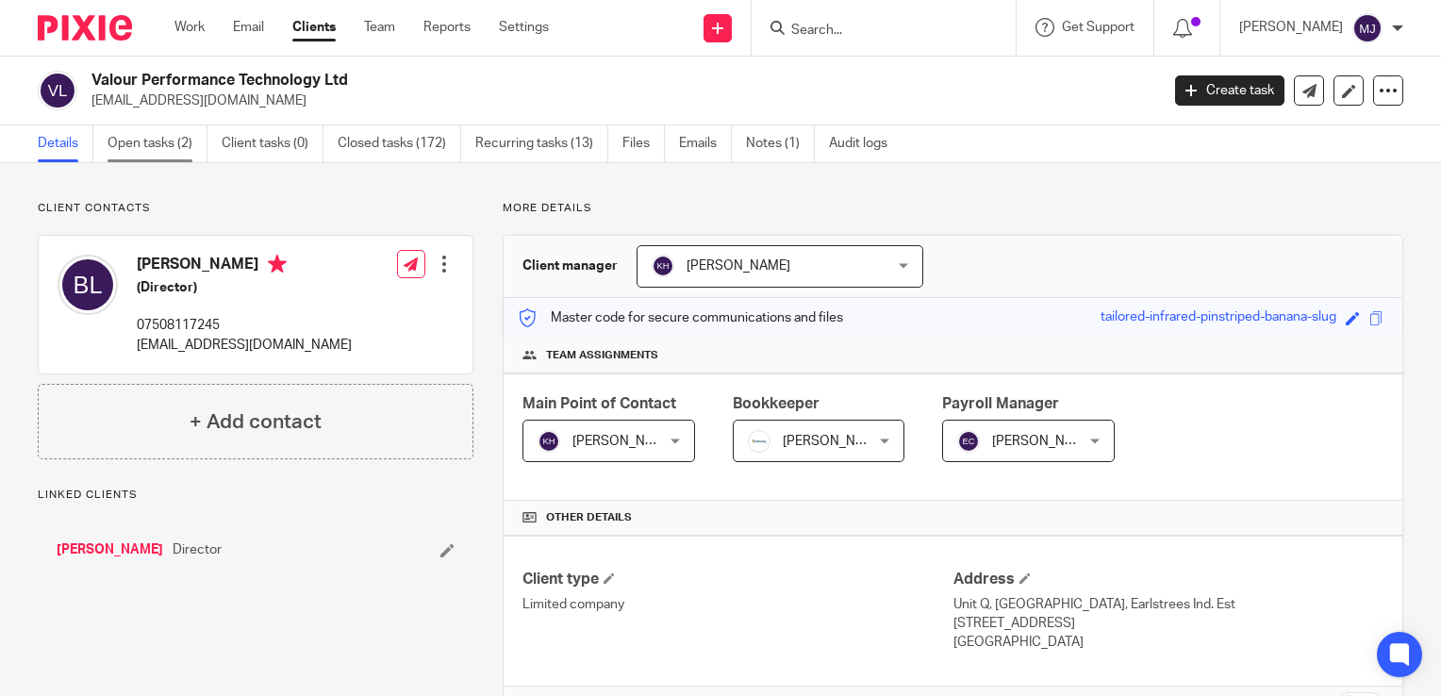
click at [173, 160] on link "Open tasks (2)" at bounding box center [157, 143] width 100 height 37
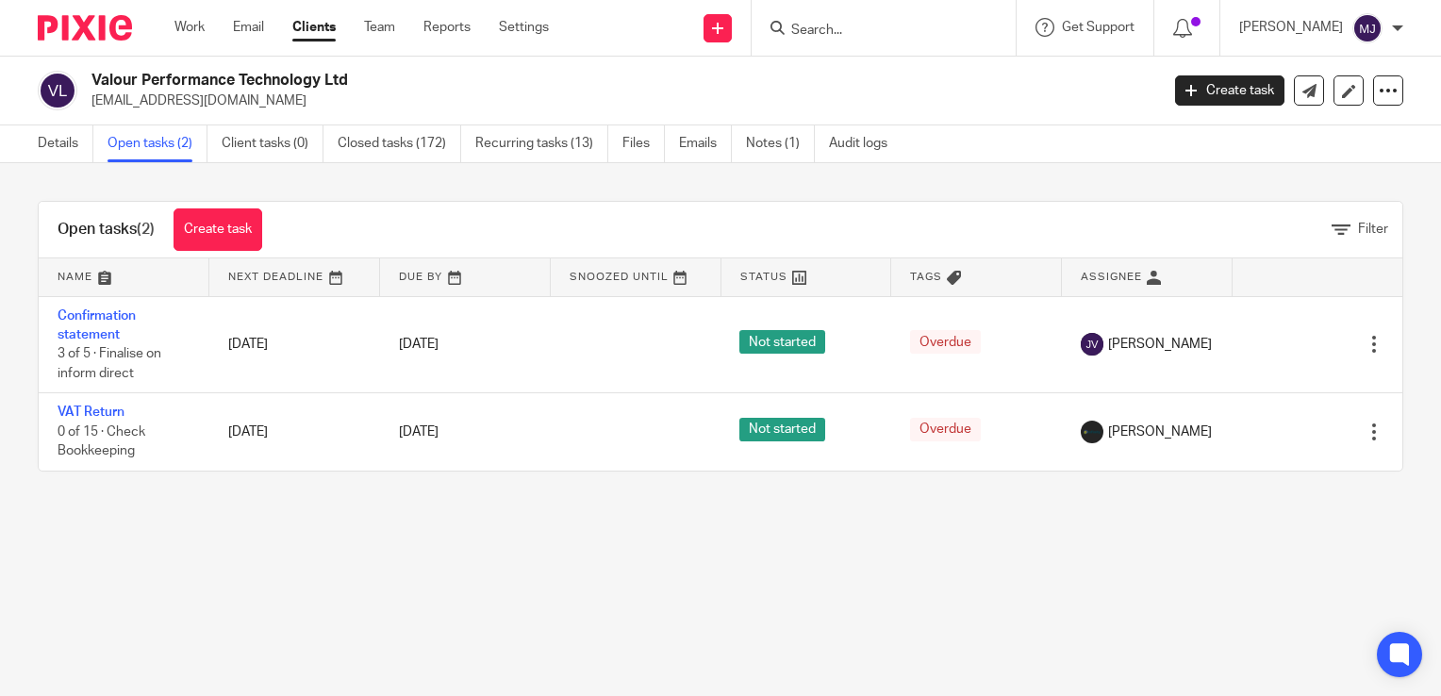
click at [66, 153] on link "Details" at bounding box center [66, 143] width 56 height 37
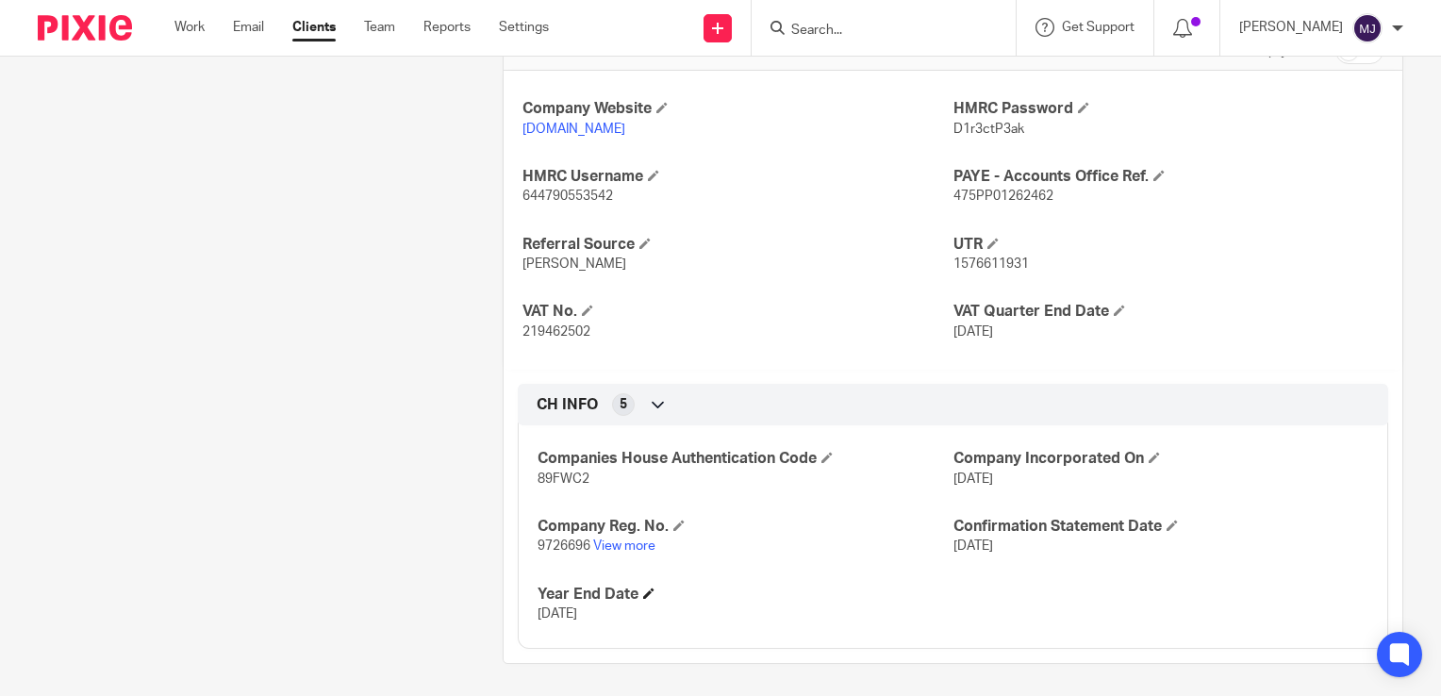
scroll to position [656, 0]
click at [625, 546] on link "View more" at bounding box center [624, 543] width 62 height 13
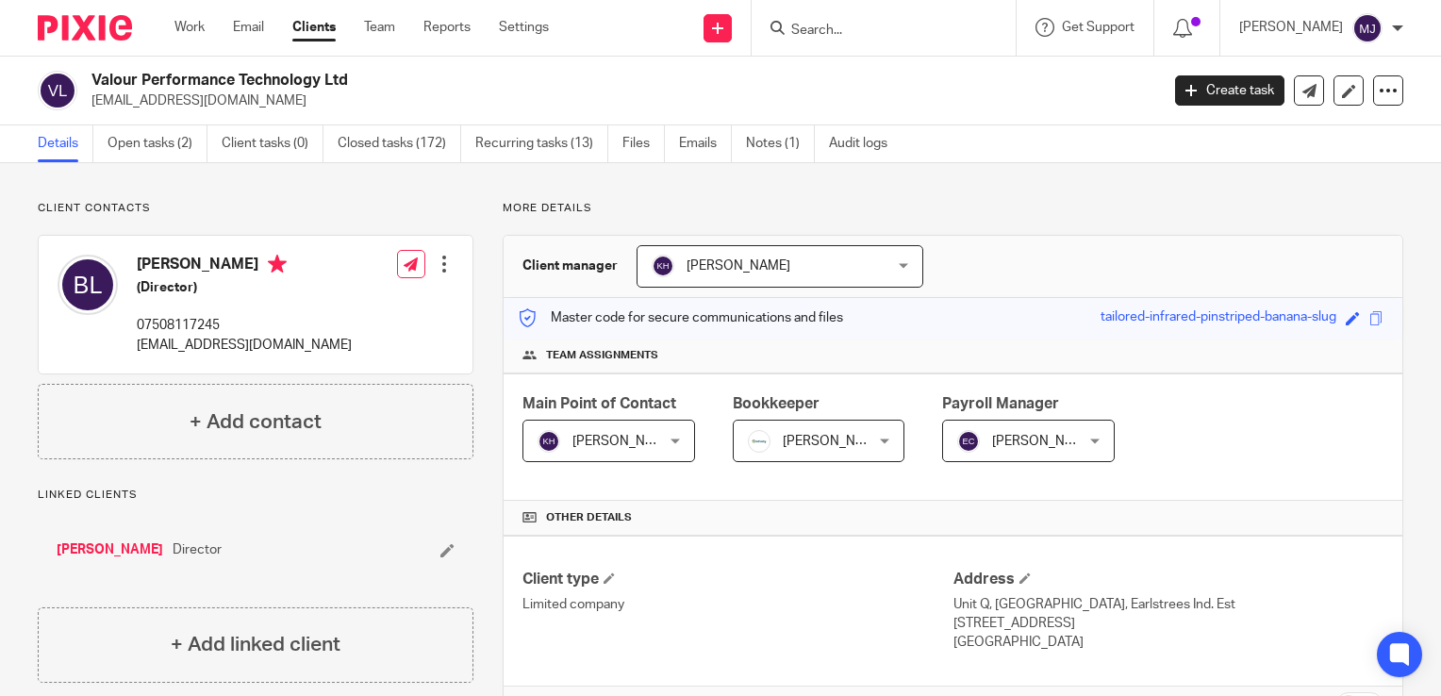
scroll to position [0, 0]
click at [718, 149] on link "Emails" at bounding box center [705, 143] width 53 height 37
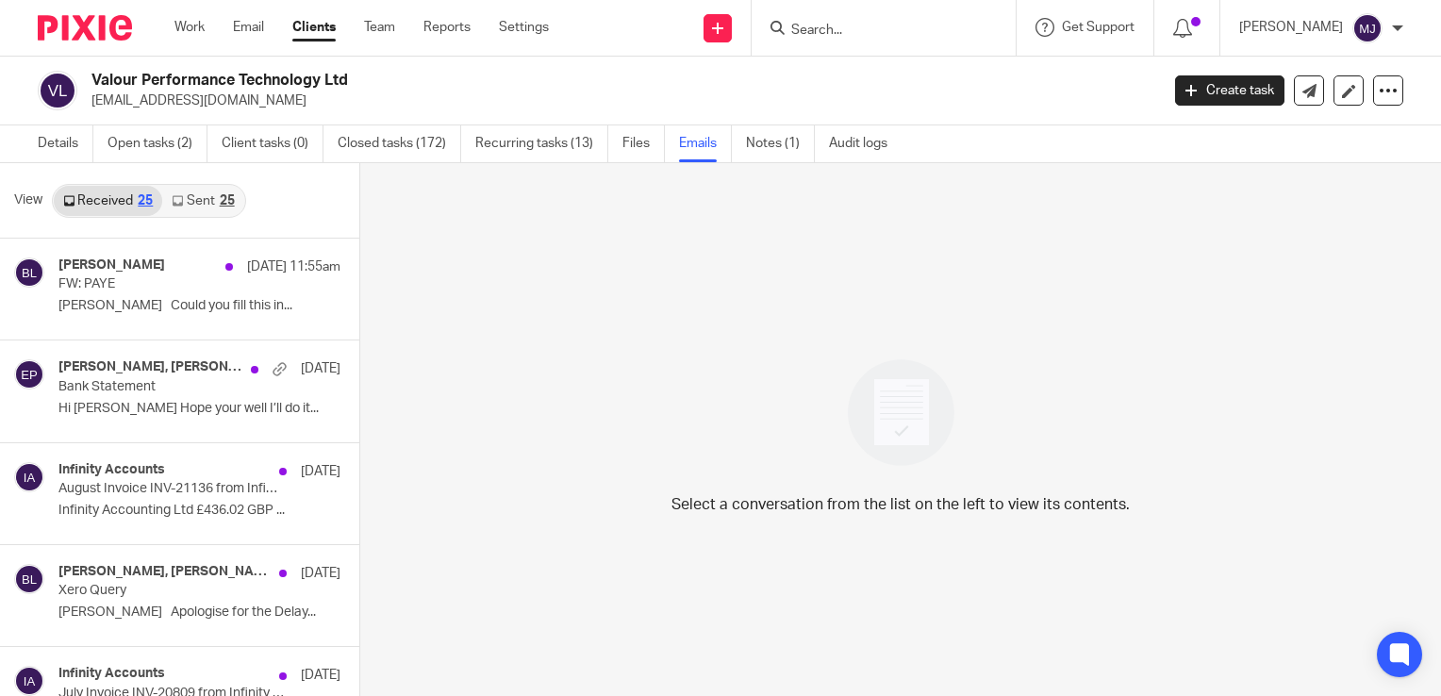
click at [197, 197] on link "Sent 25" at bounding box center [202, 201] width 81 height 30
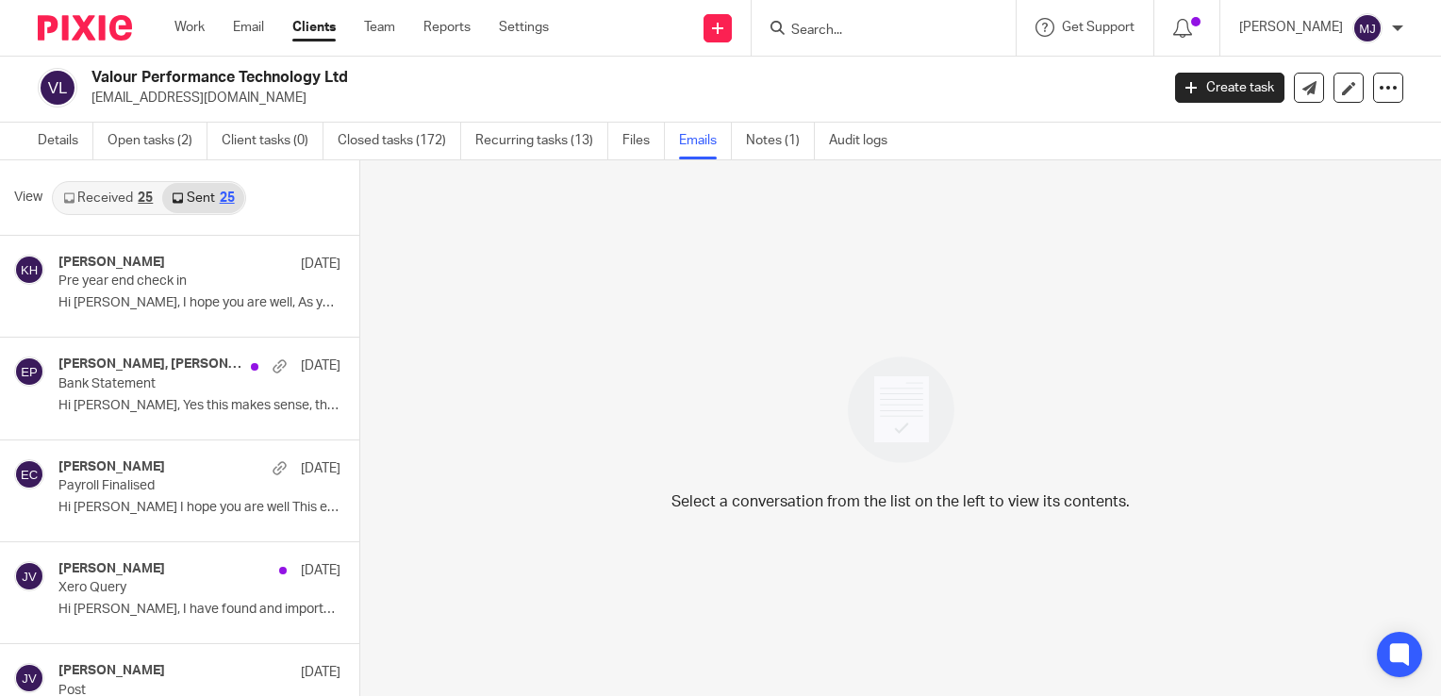
drag, startPoint x: 233, startPoint y: 95, endPoint x: 91, endPoint y: 113, distance: 143.5
click at [91, 113] on div "Valour Performance Technology Ltd ben@valourracing.com Create task Update from …" at bounding box center [720, 88] width 1441 height 69
copy p "[EMAIL_ADDRESS][DOMAIN_NAME]"
click at [87, 142] on link "Details" at bounding box center [66, 141] width 56 height 37
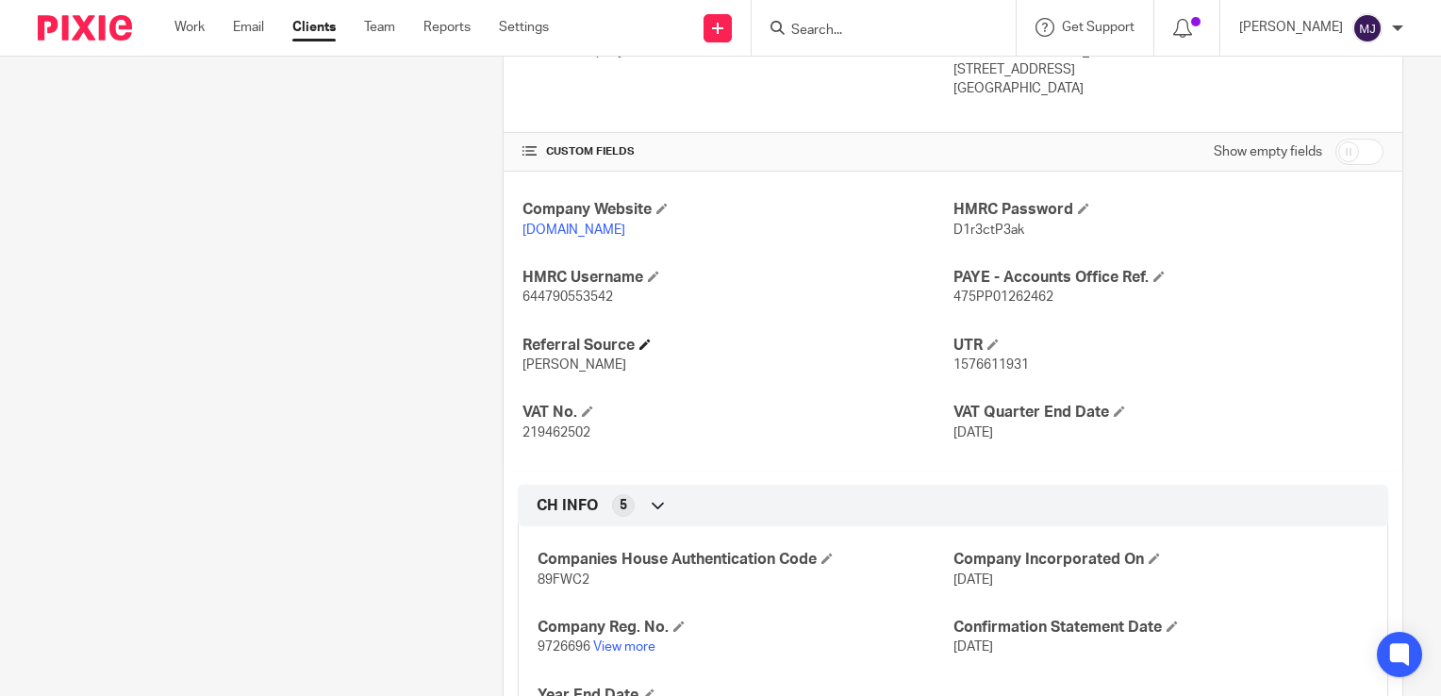
scroll to position [566, 0]
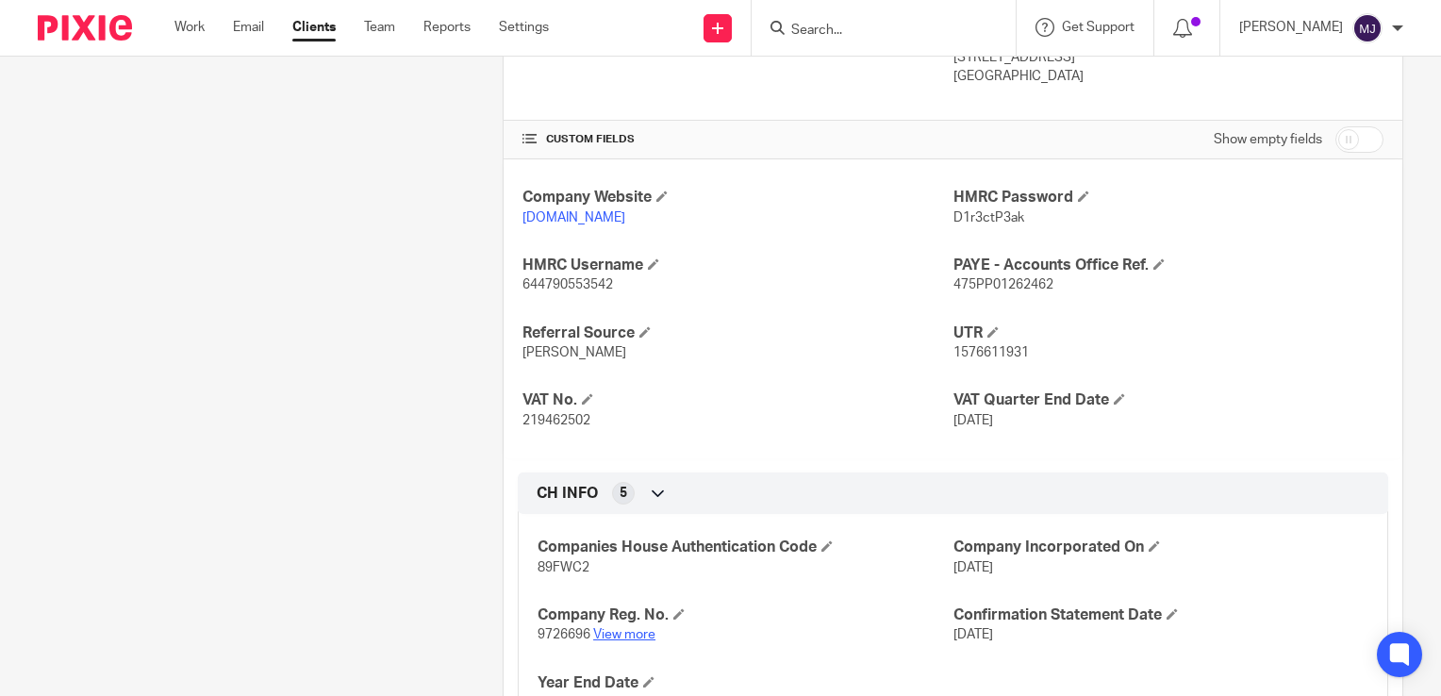
click at [629, 635] on link "View more" at bounding box center [624, 634] width 62 height 13
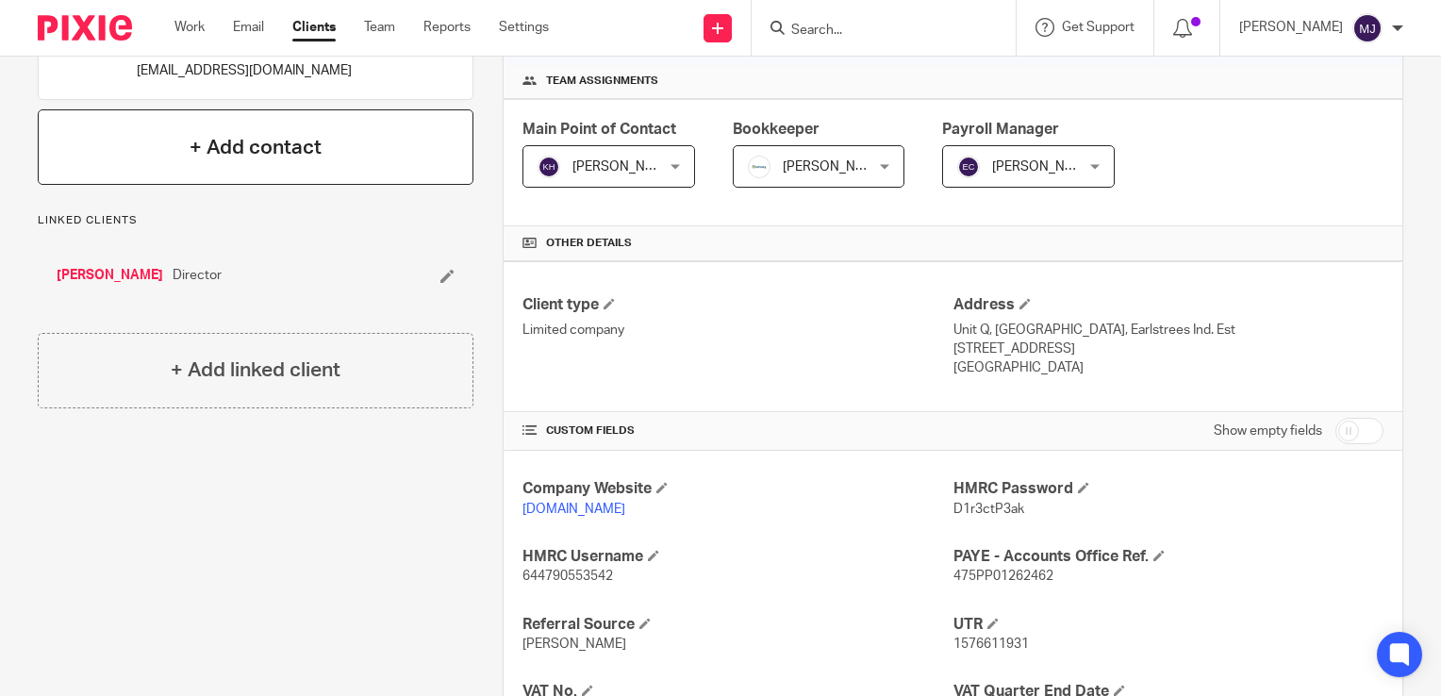
scroll to position [0, 0]
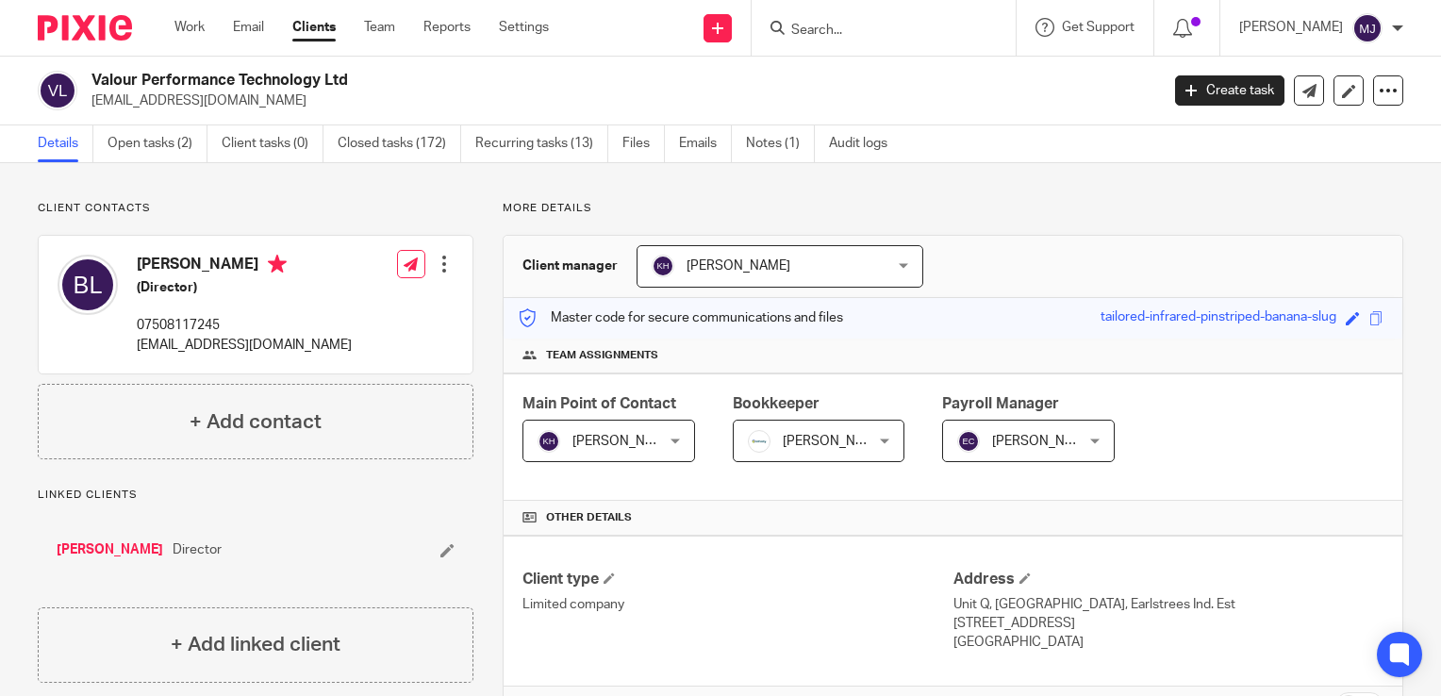
click at [104, 25] on img at bounding box center [85, 27] width 94 height 25
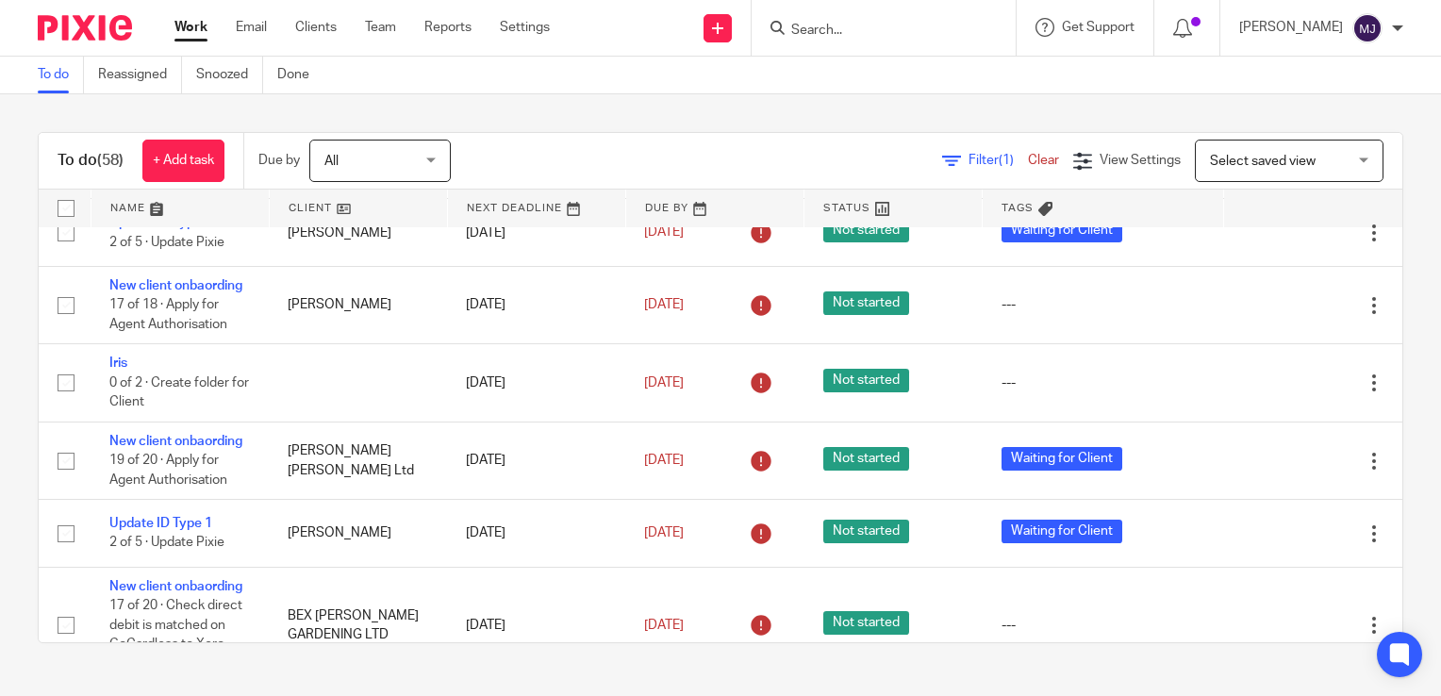
scroll to position [2452, 0]
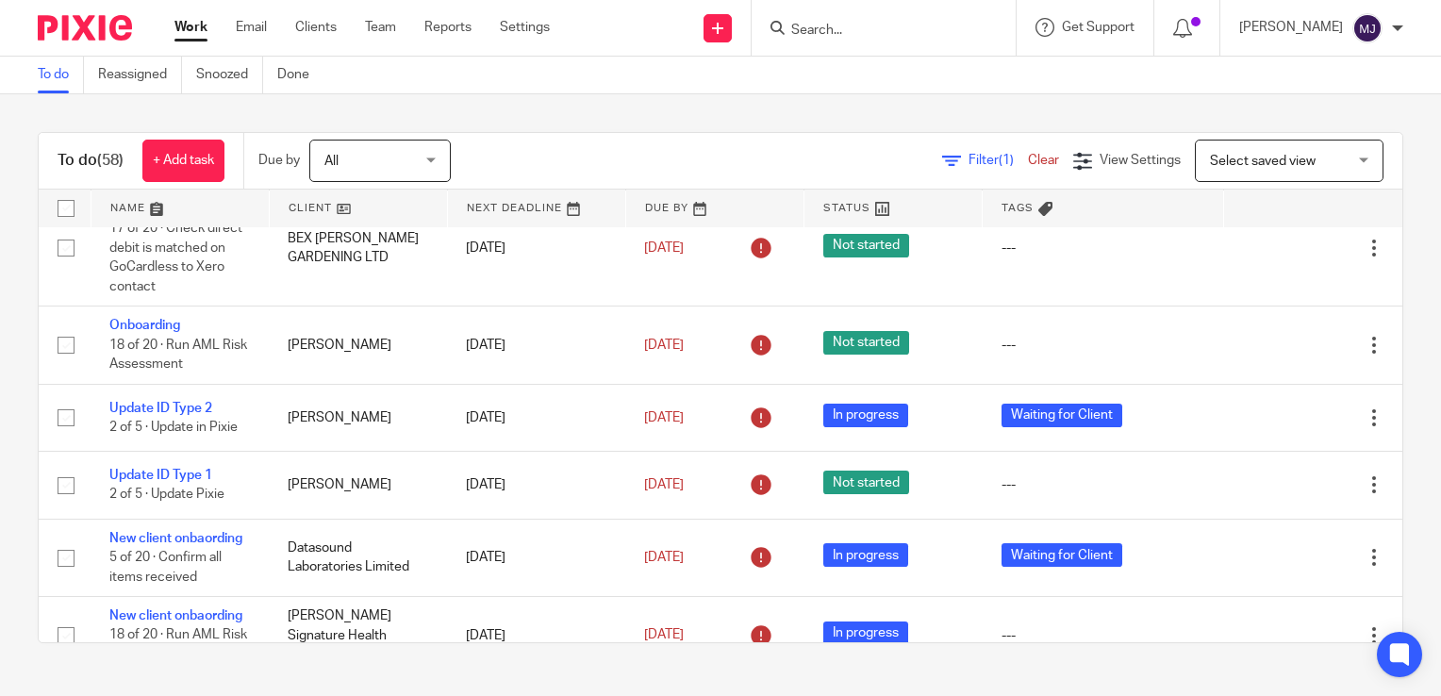
click at [128, 195] on link at bounding box center [179, 209] width 177 height 38
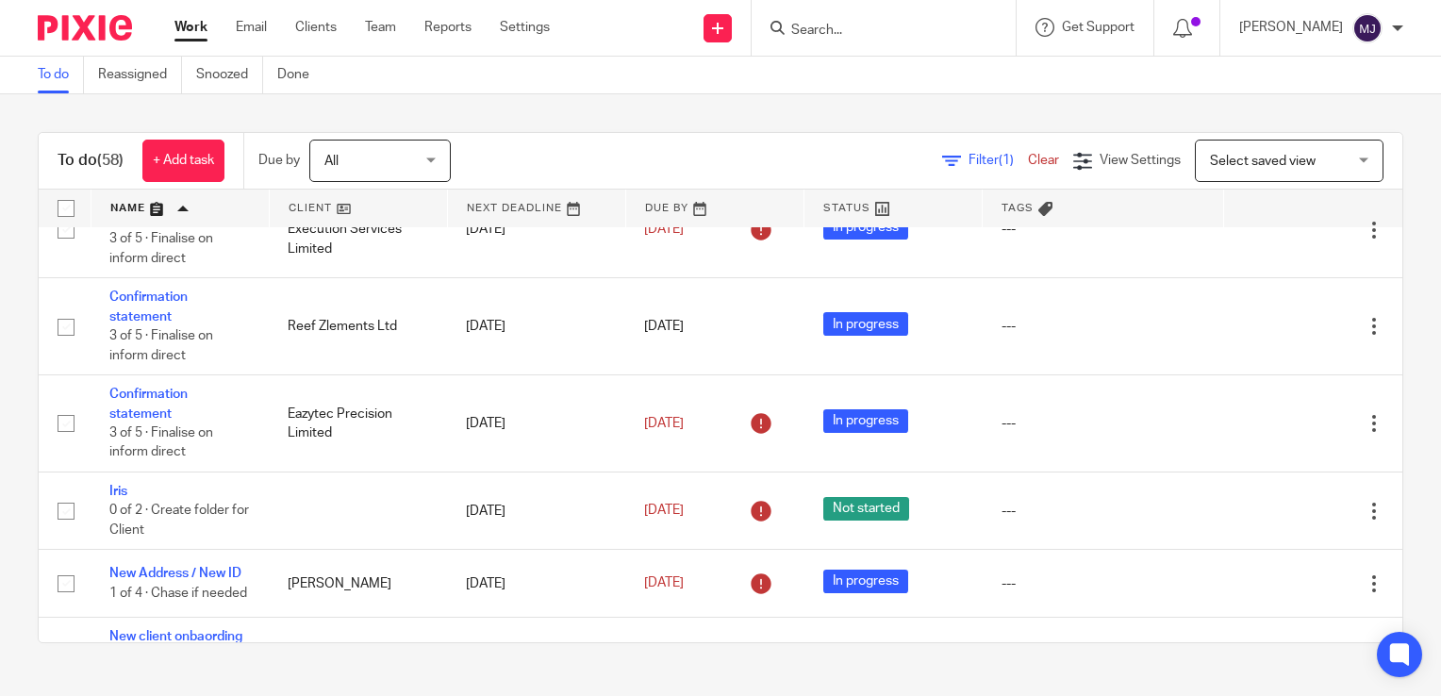
scroll to position [1414, 0]
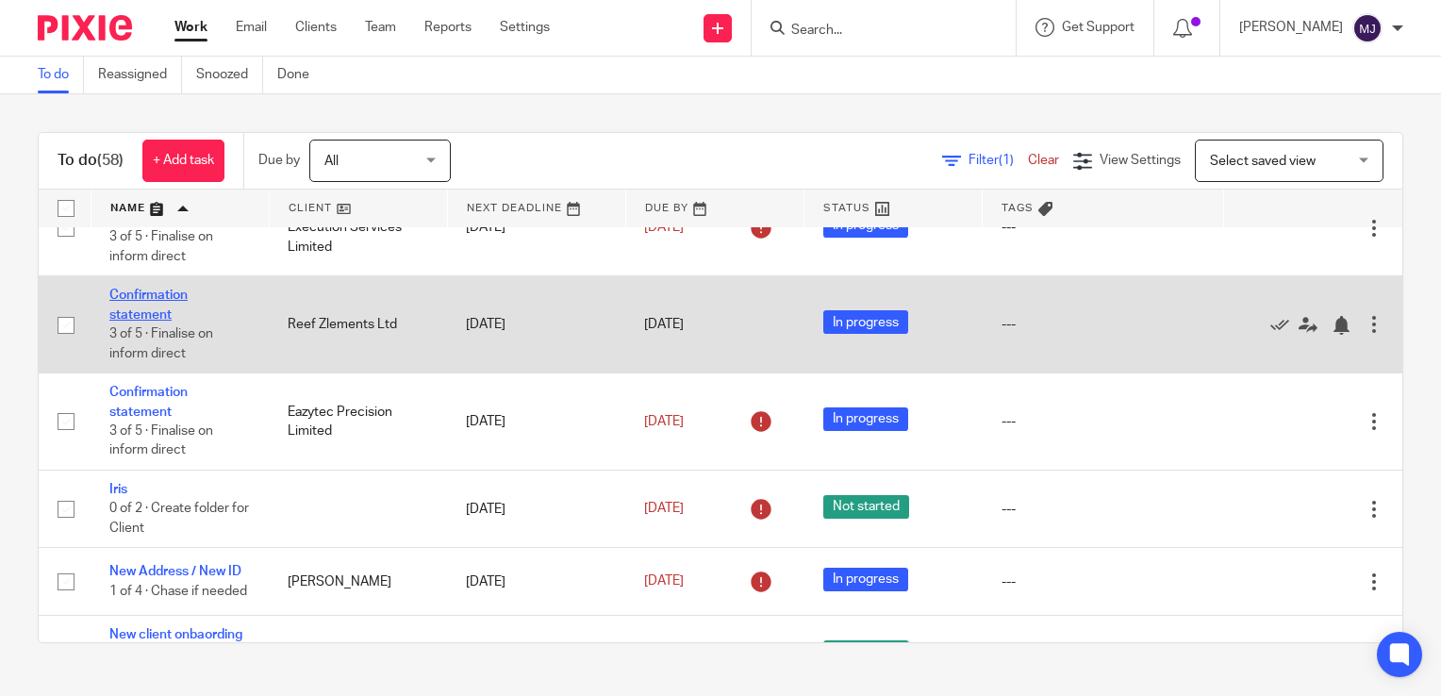
click at [148, 321] on link "Confirmation statement" at bounding box center [148, 305] width 78 height 32
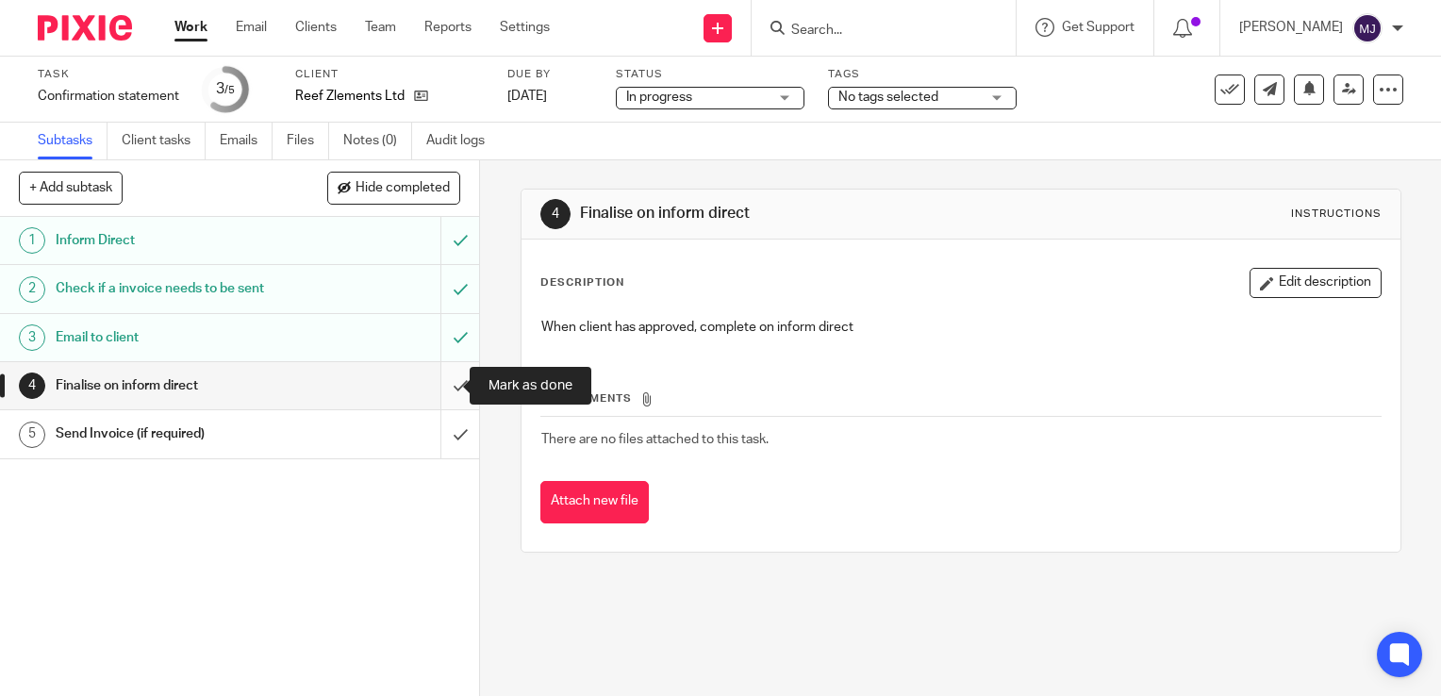
click at [449, 390] on input "submit" at bounding box center [239, 385] width 479 height 47
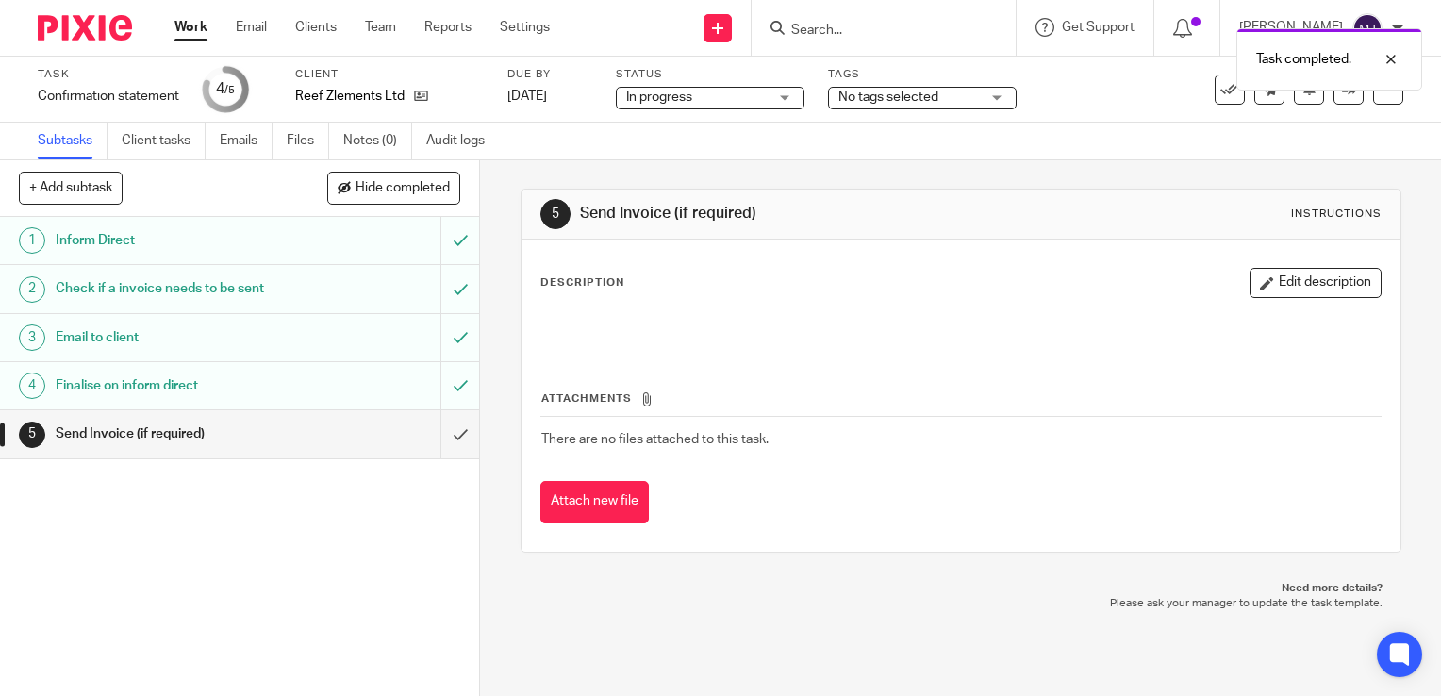
click at [441, 428] on input "submit" at bounding box center [239, 433] width 479 height 47
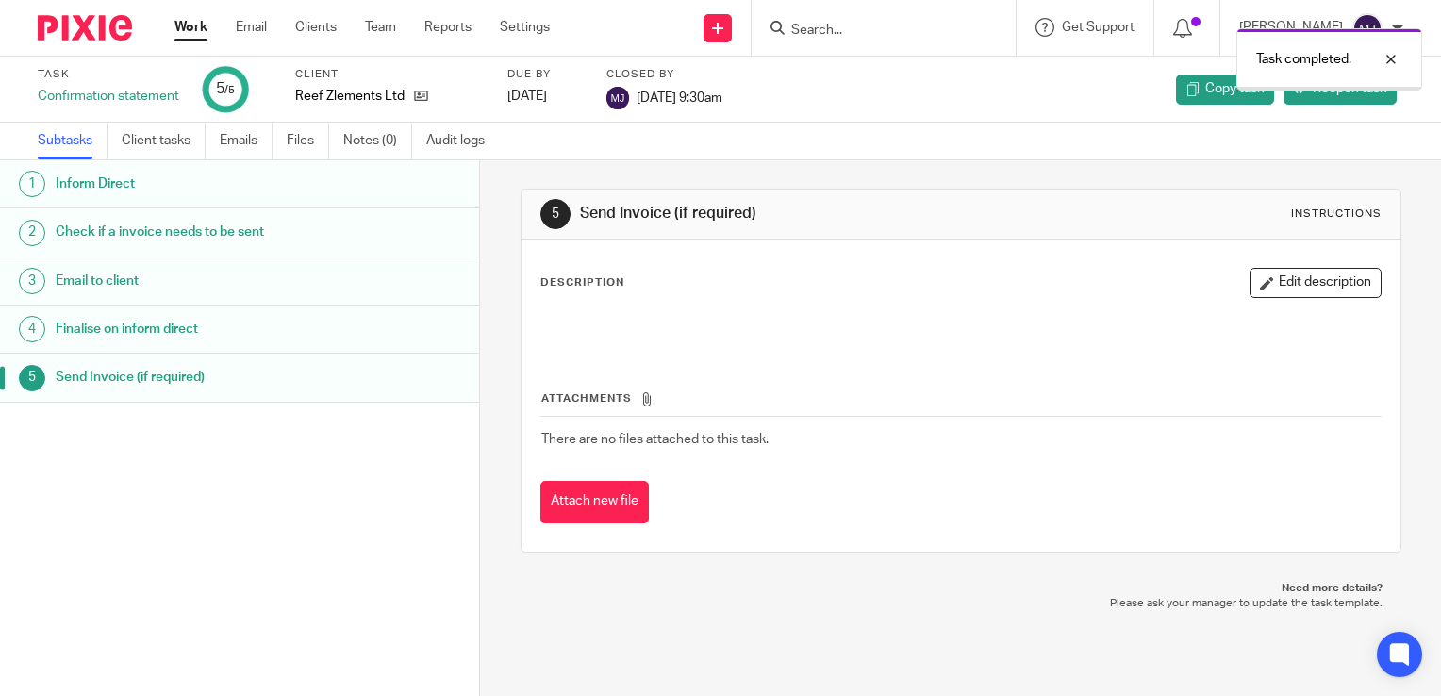
click at [61, 21] on img at bounding box center [85, 27] width 94 height 25
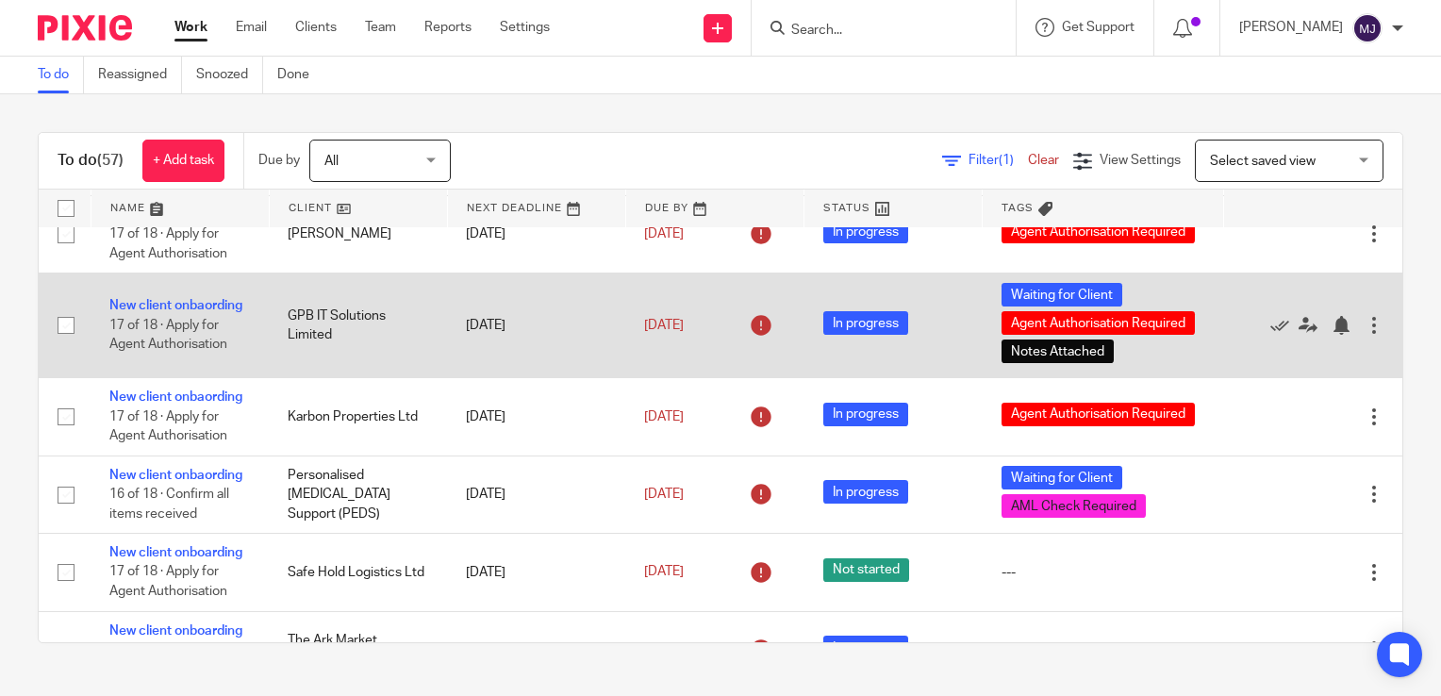
scroll to position [1037, 0]
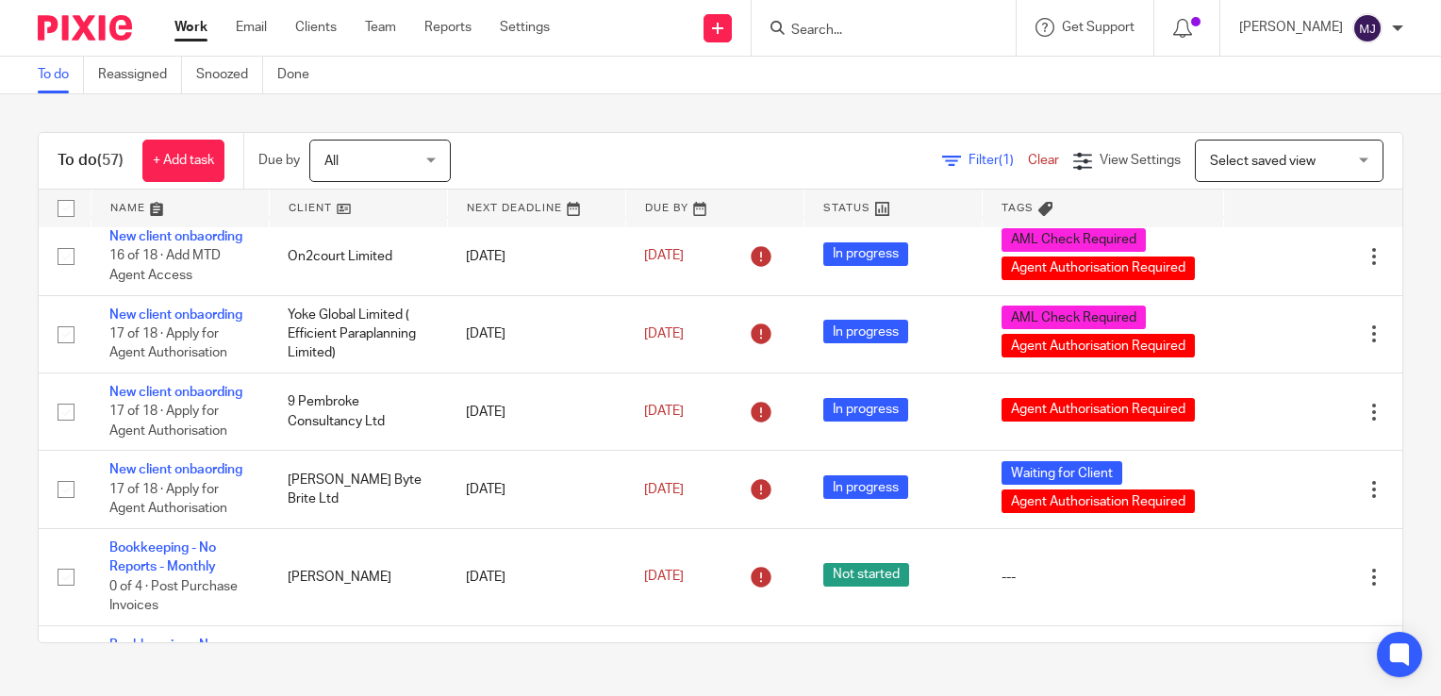
click at [830, 28] on input "Search" at bounding box center [874, 31] width 170 height 17
type input "laura"
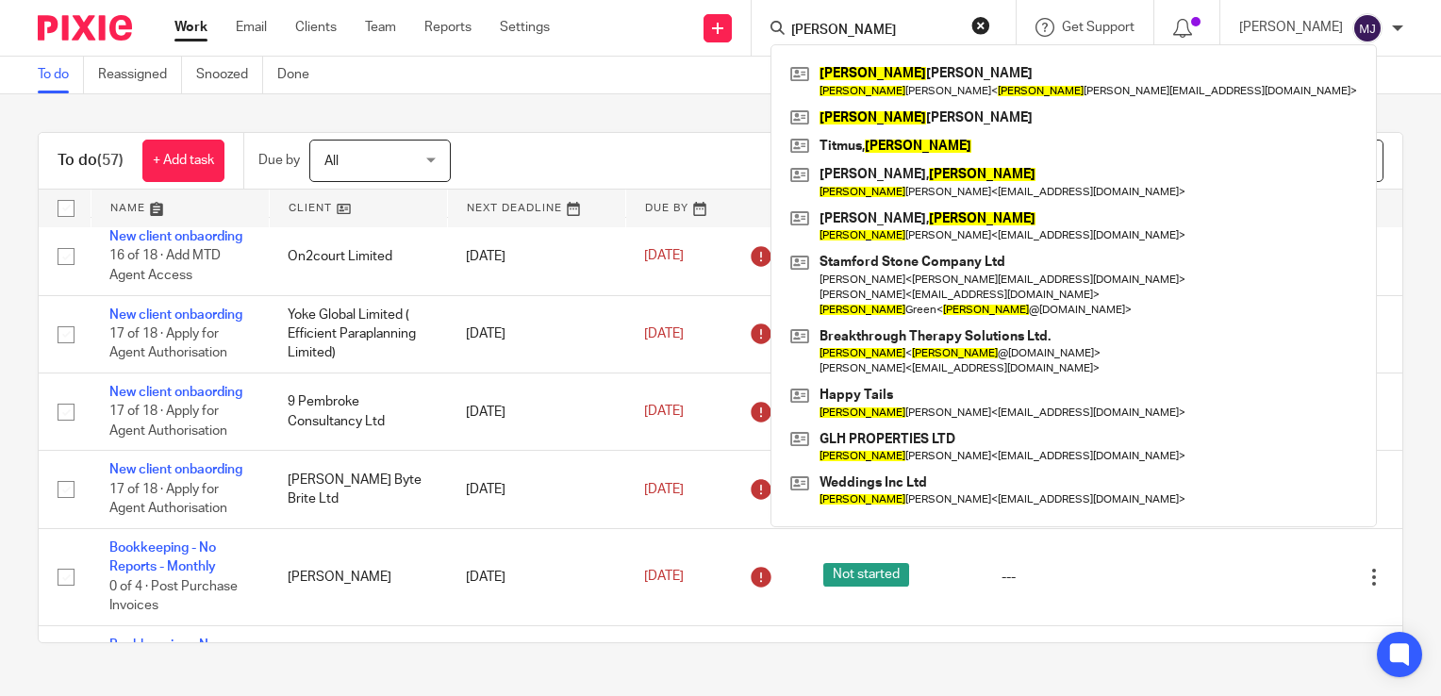
drag, startPoint x: 881, startPoint y: 33, endPoint x: 760, endPoint y: 36, distance: 120.7
click at [760, 36] on div "Send new email Create task Add client laura Laura Worner Laura Worner < laura w…" at bounding box center [1009, 28] width 863 height 56
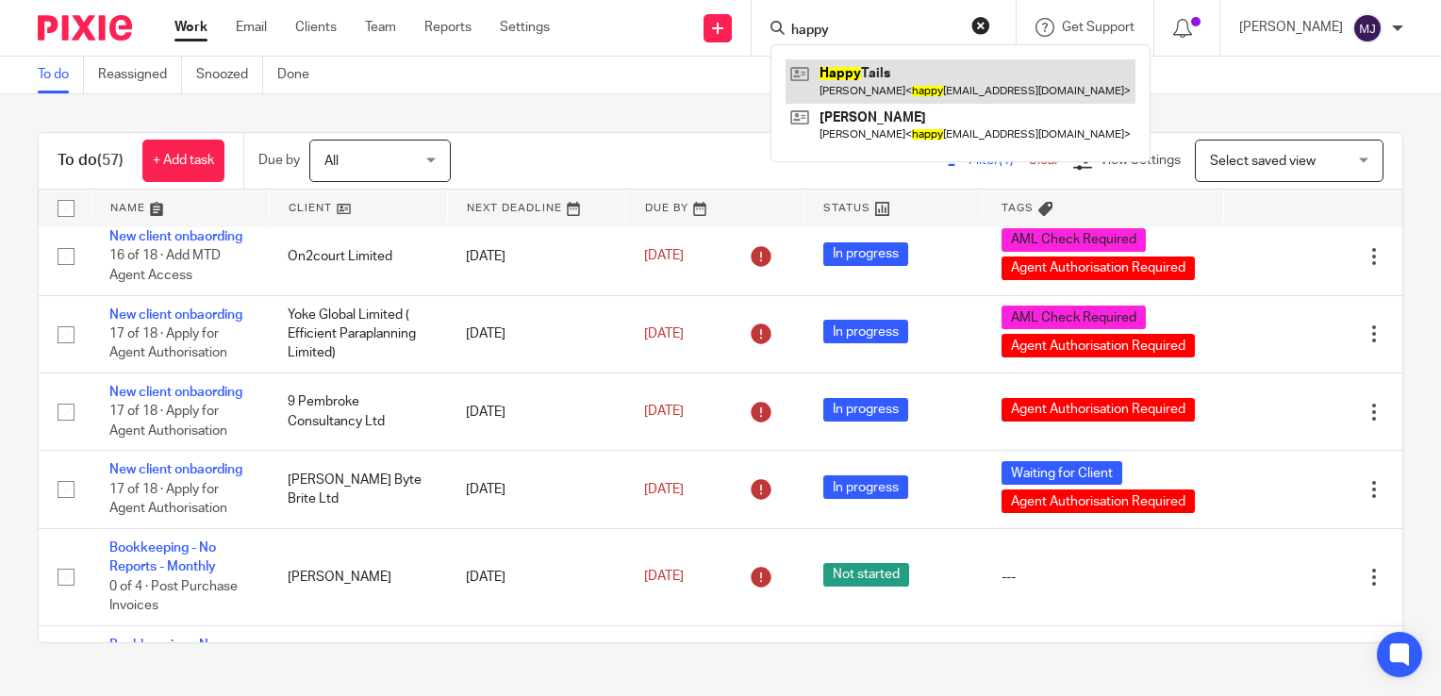
type input "happy"
click at [867, 81] on link at bounding box center [960, 80] width 350 height 43
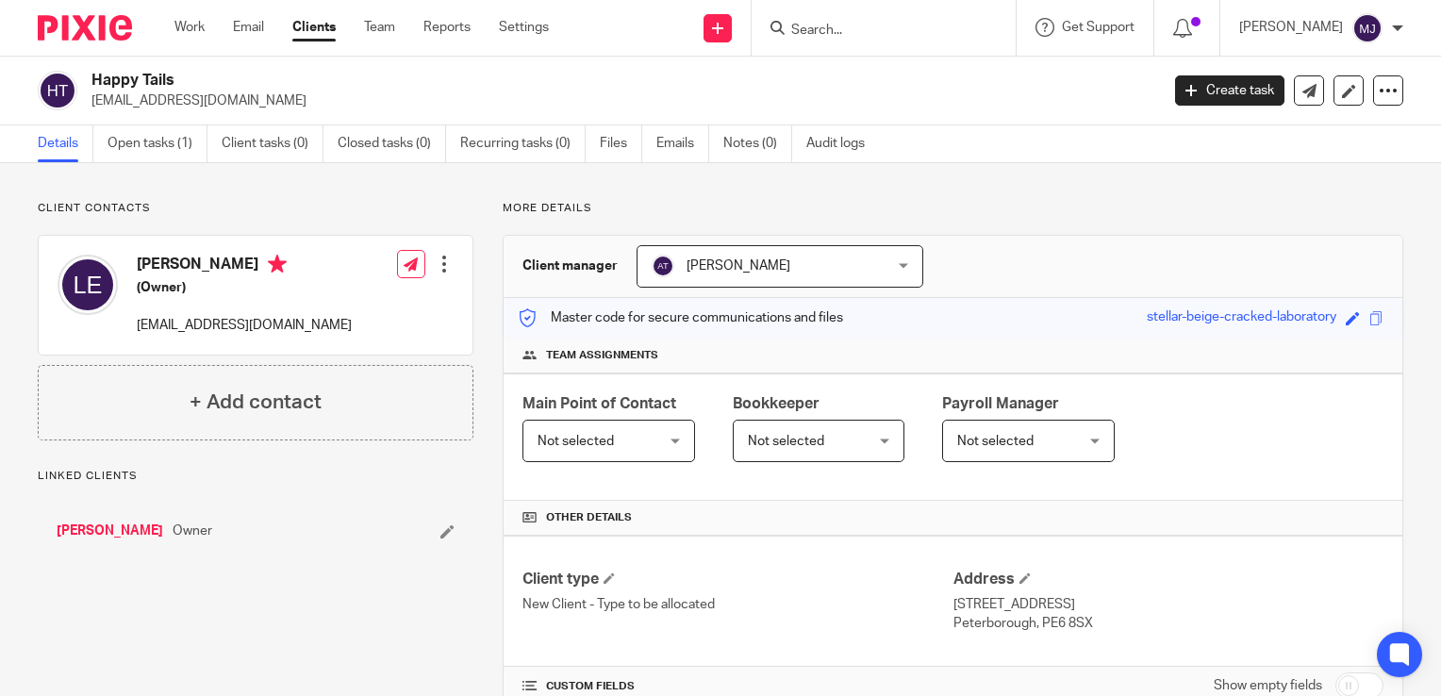
click at [113, 532] on link "[PERSON_NAME]" at bounding box center [110, 530] width 107 height 19
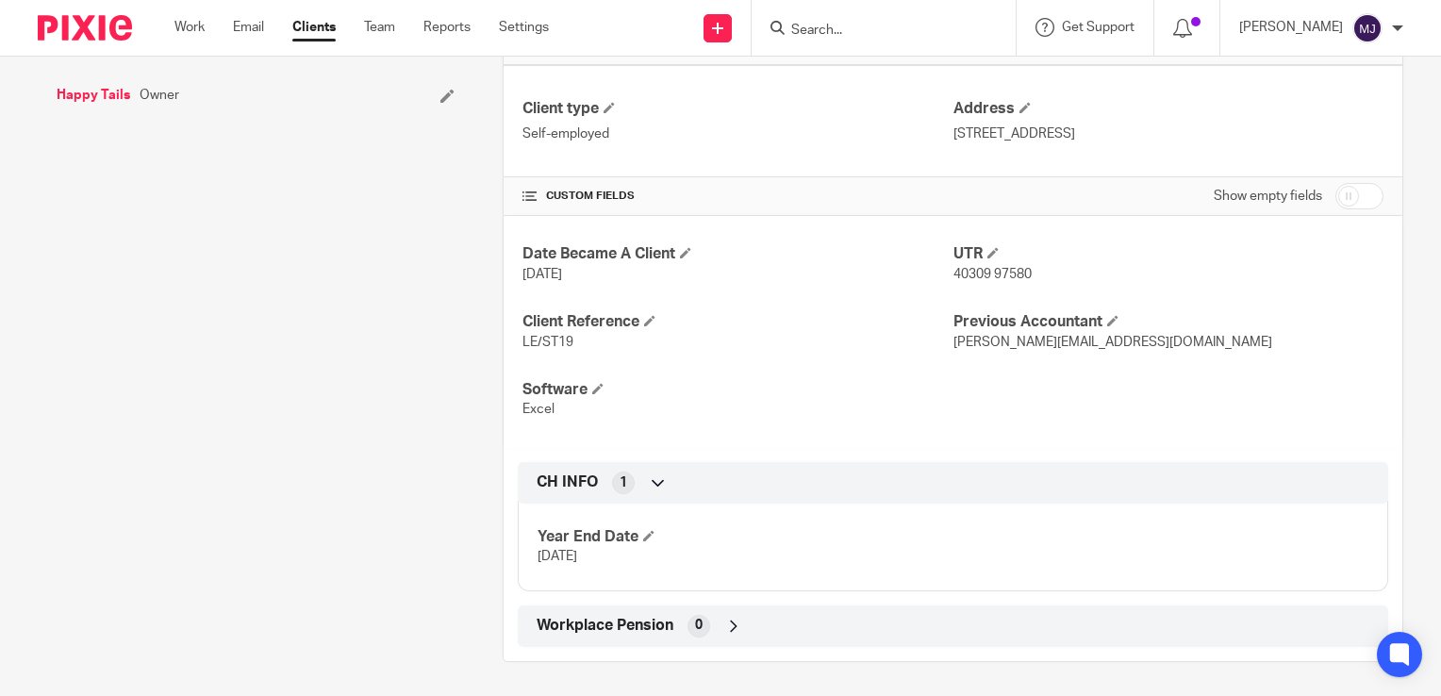
scroll to position [471, 0]
click at [1358, 194] on input "checkbox" at bounding box center [1359, 195] width 48 height 26
checkbox input "true"
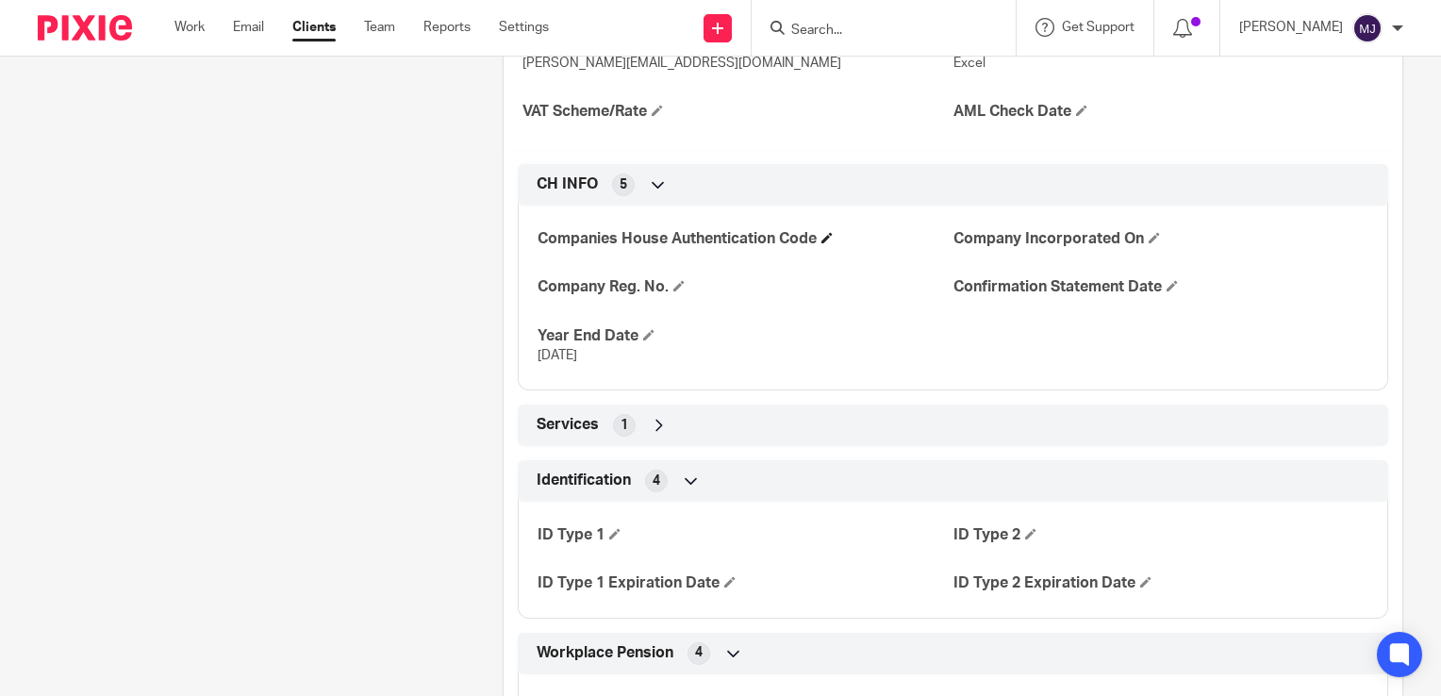
scroll to position [1226, 0]
click at [619, 527] on h4 "ID Type 1" at bounding box center [744, 533] width 415 height 20
click at [611, 530] on span at bounding box center [614, 531] width 11 height 11
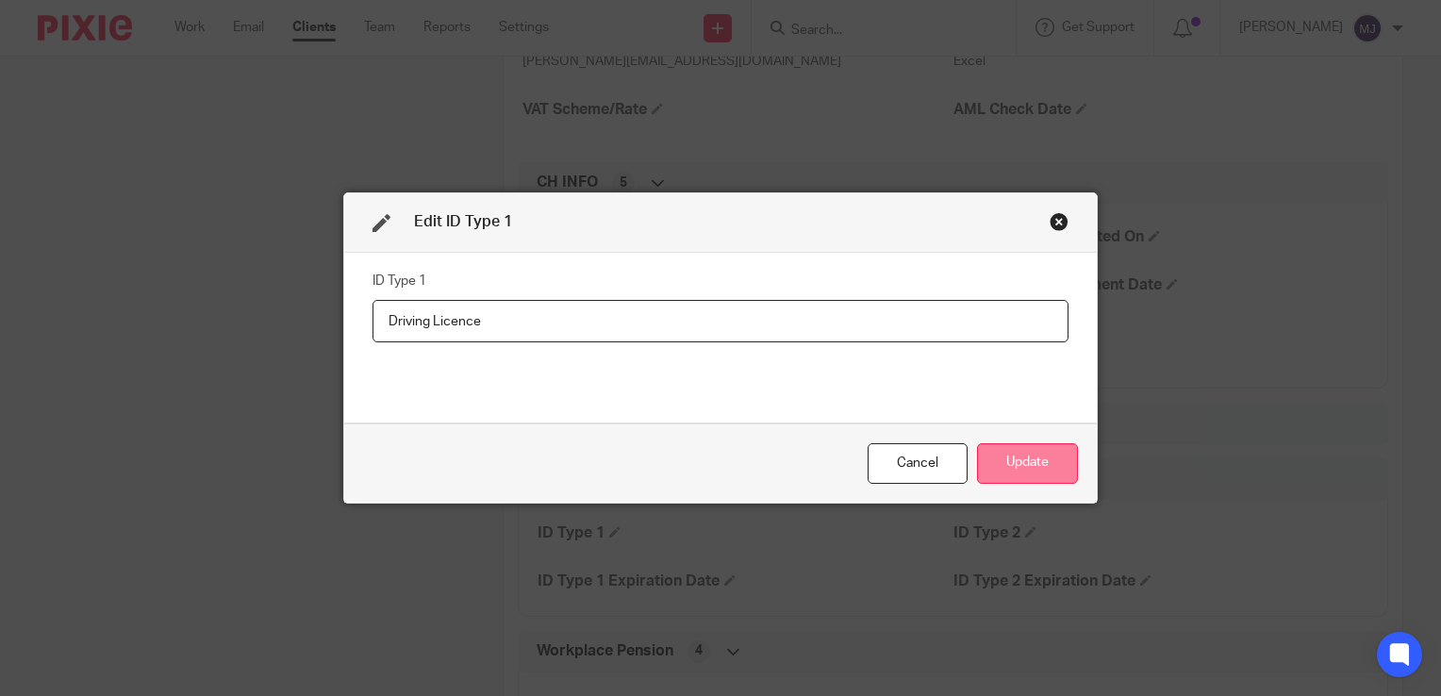
type input "Driving Licence"
click at [1014, 470] on button "Update" at bounding box center [1027, 463] width 101 height 41
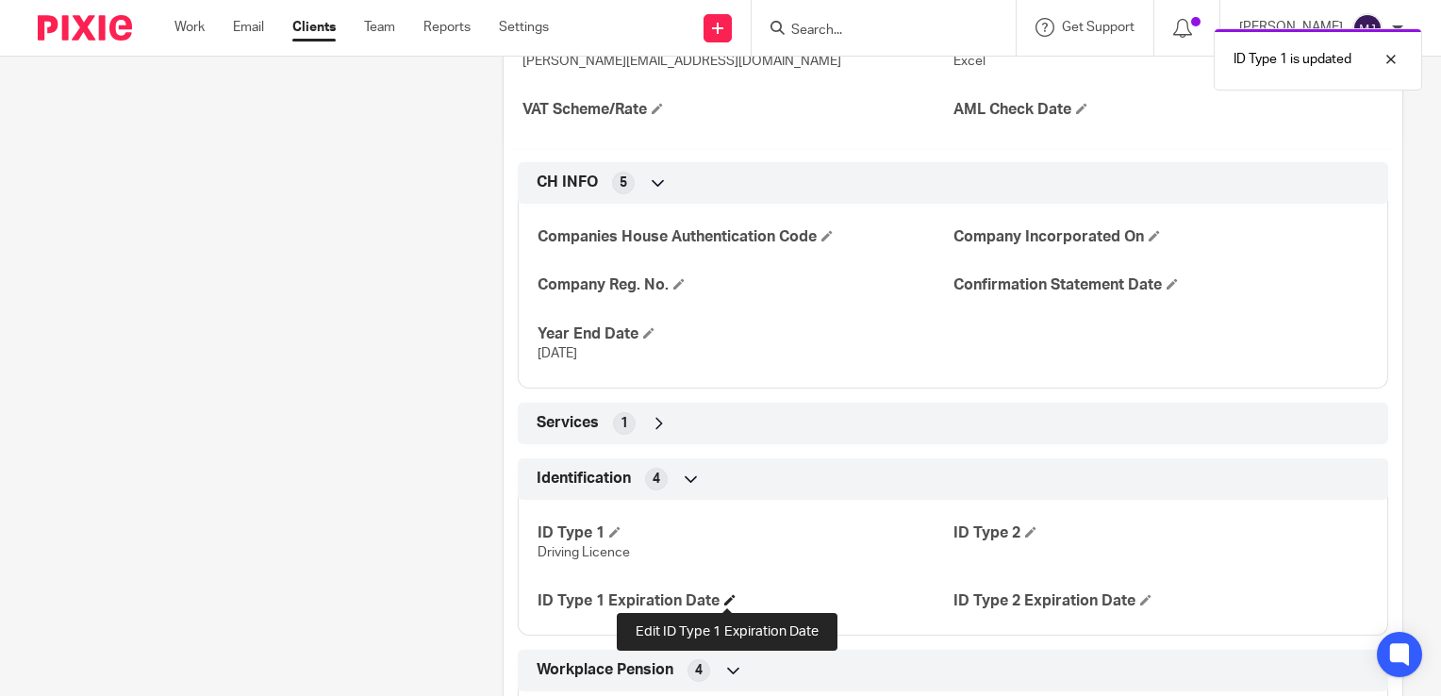
click at [725, 598] on span at bounding box center [729, 599] width 11 height 11
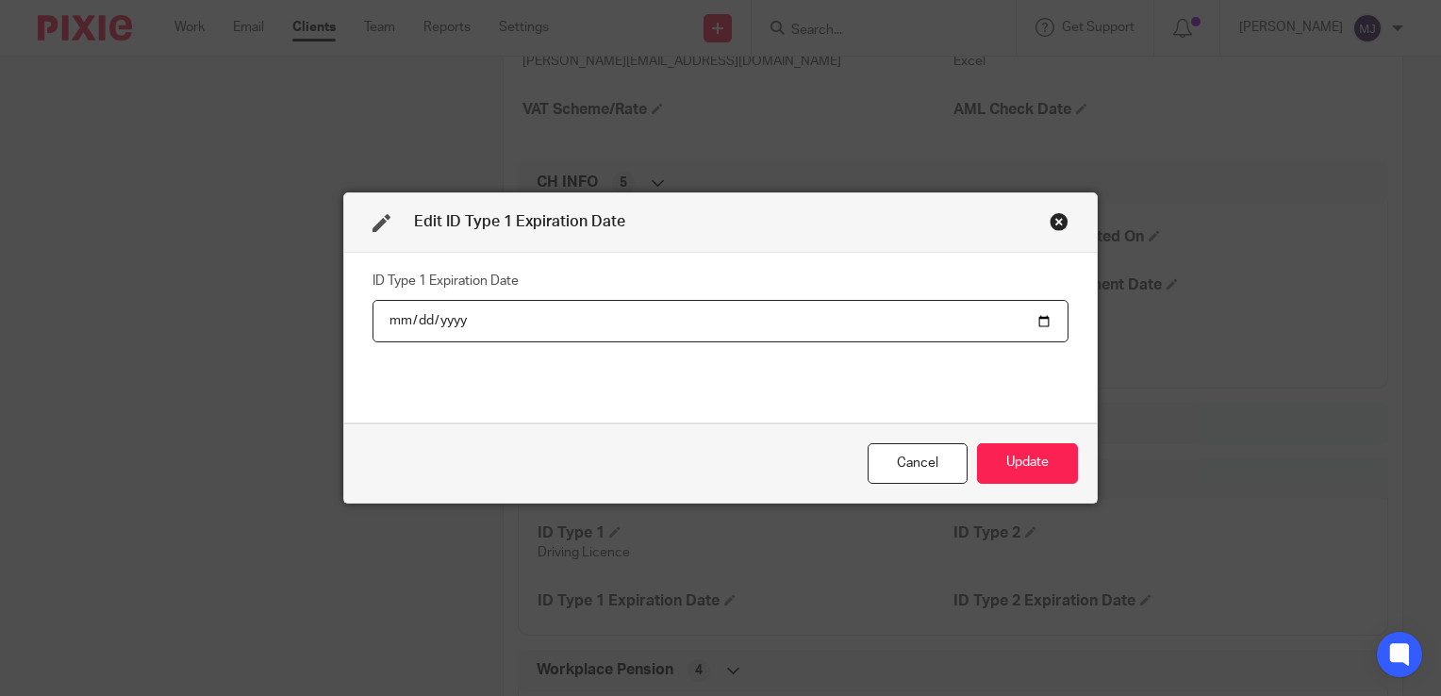
click at [1288, 261] on div "Edit ID Type 1 Expiration Date ID Type 1 Expiration Date Cancel Update" at bounding box center [720, 348] width 1441 height 696
click at [381, 315] on input "date" at bounding box center [720, 321] width 696 height 42
type input "2035-06-28"
click at [1007, 455] on button "Update" at bounding box center [1027, 463] width 101 height 41
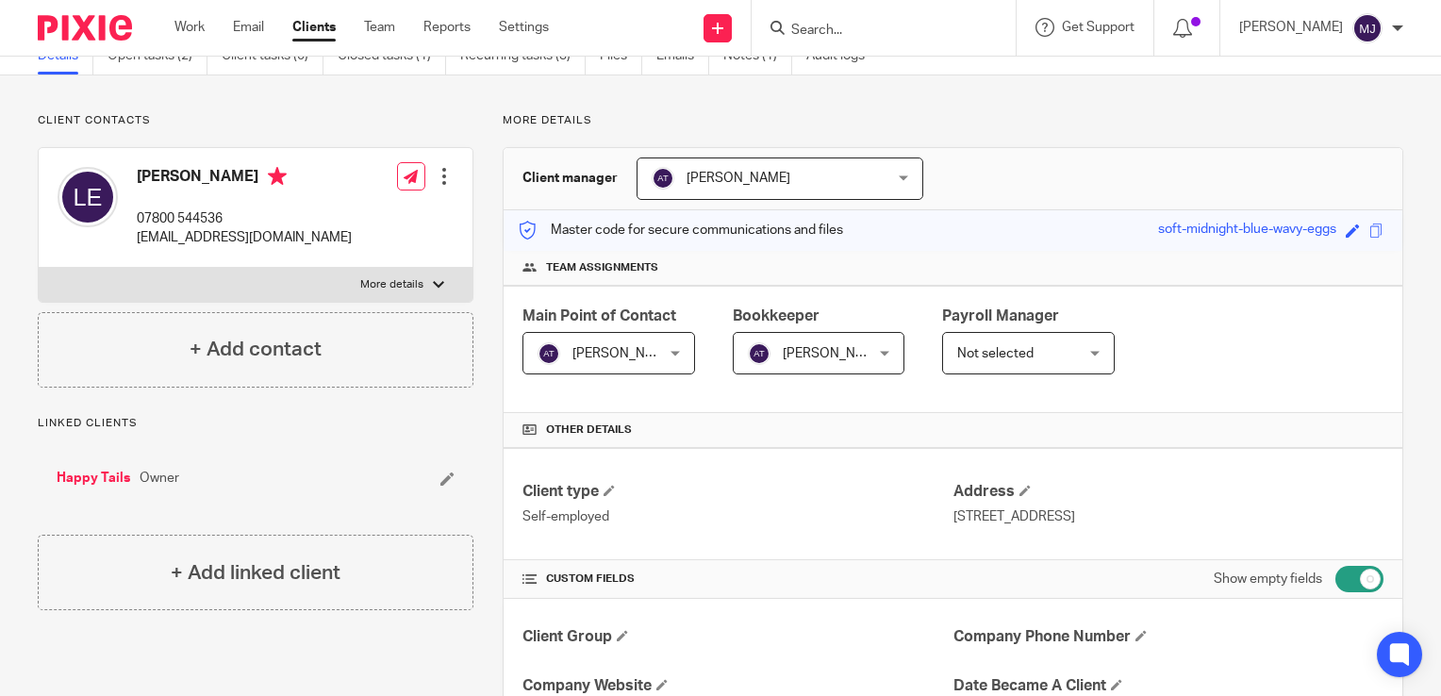
scroll to position [0, 0]
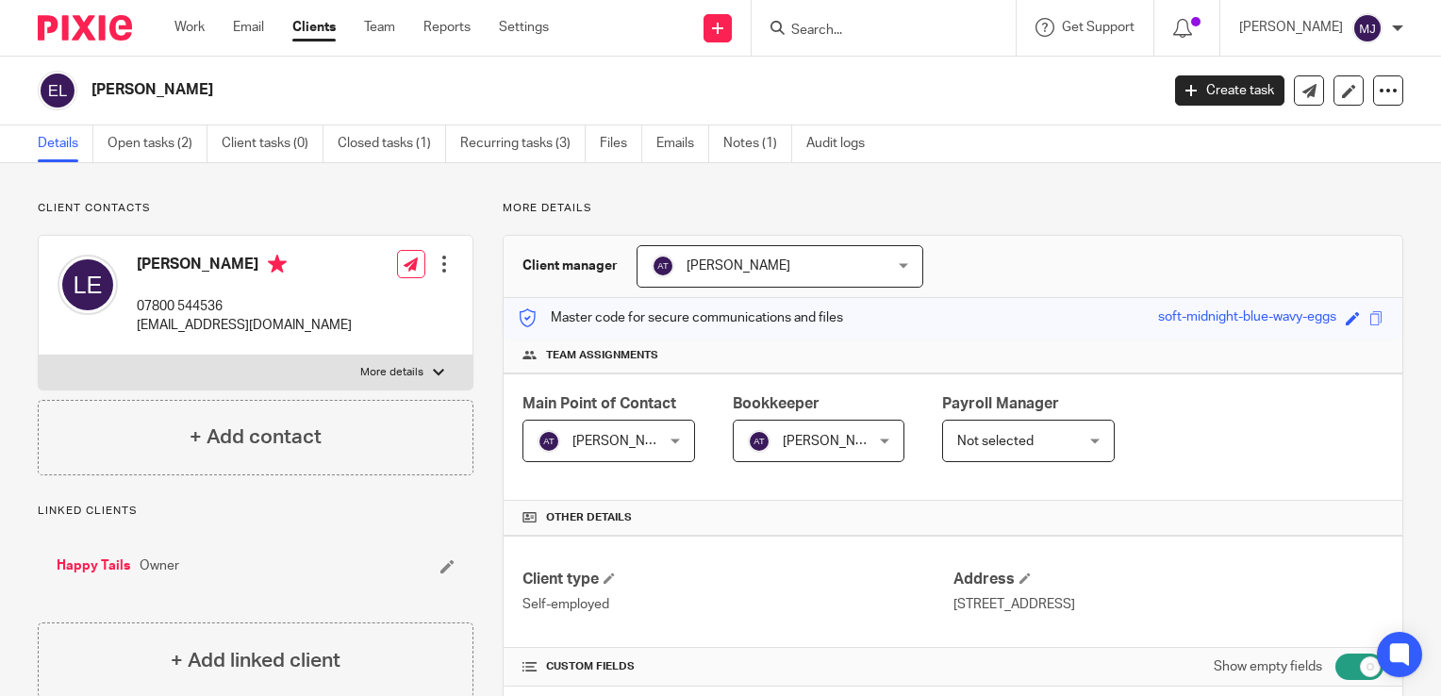
drag, startPoint x: 94, startPoint y: 17, endPoint x: 107, endPoint y: 26, distance: 16.2
click at [94, 17] on img at bounding box center [85, 27] width 94 height 25
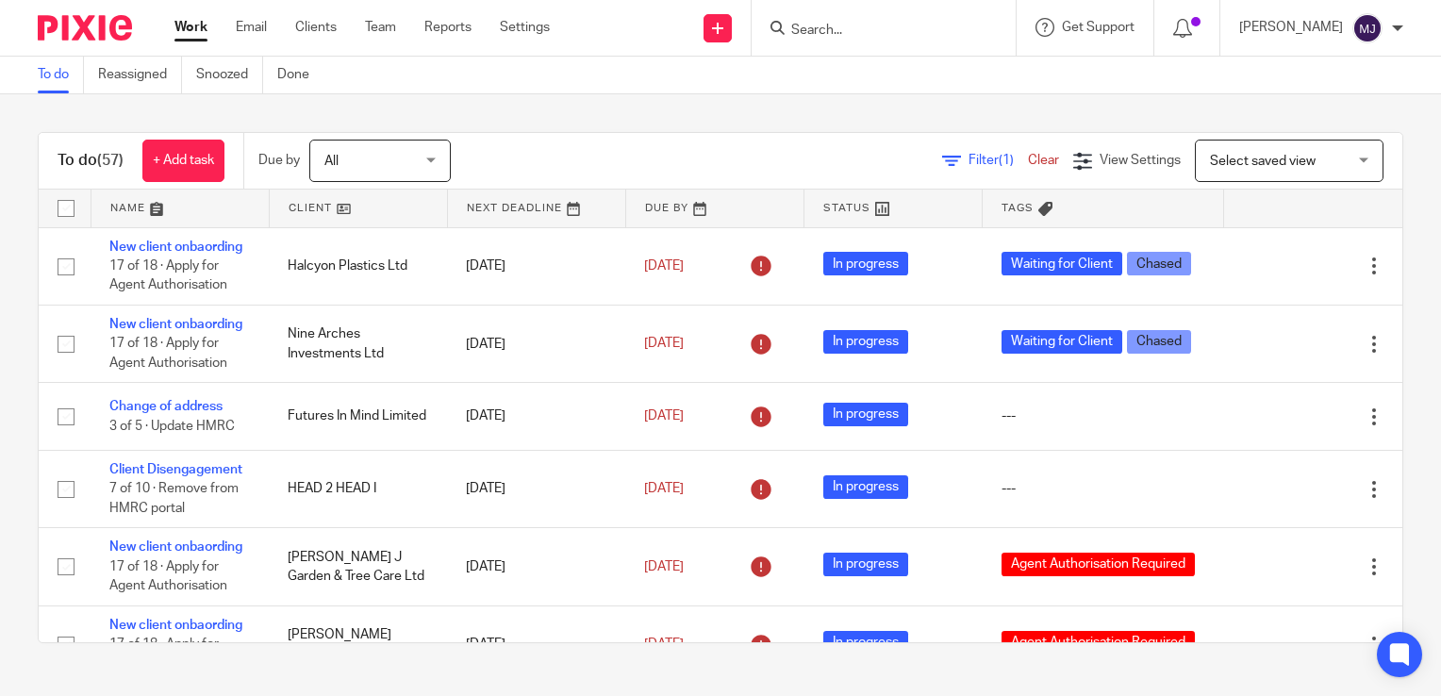
click at [142, 206] on link at bounding box center [179, 209] width 177 height 38
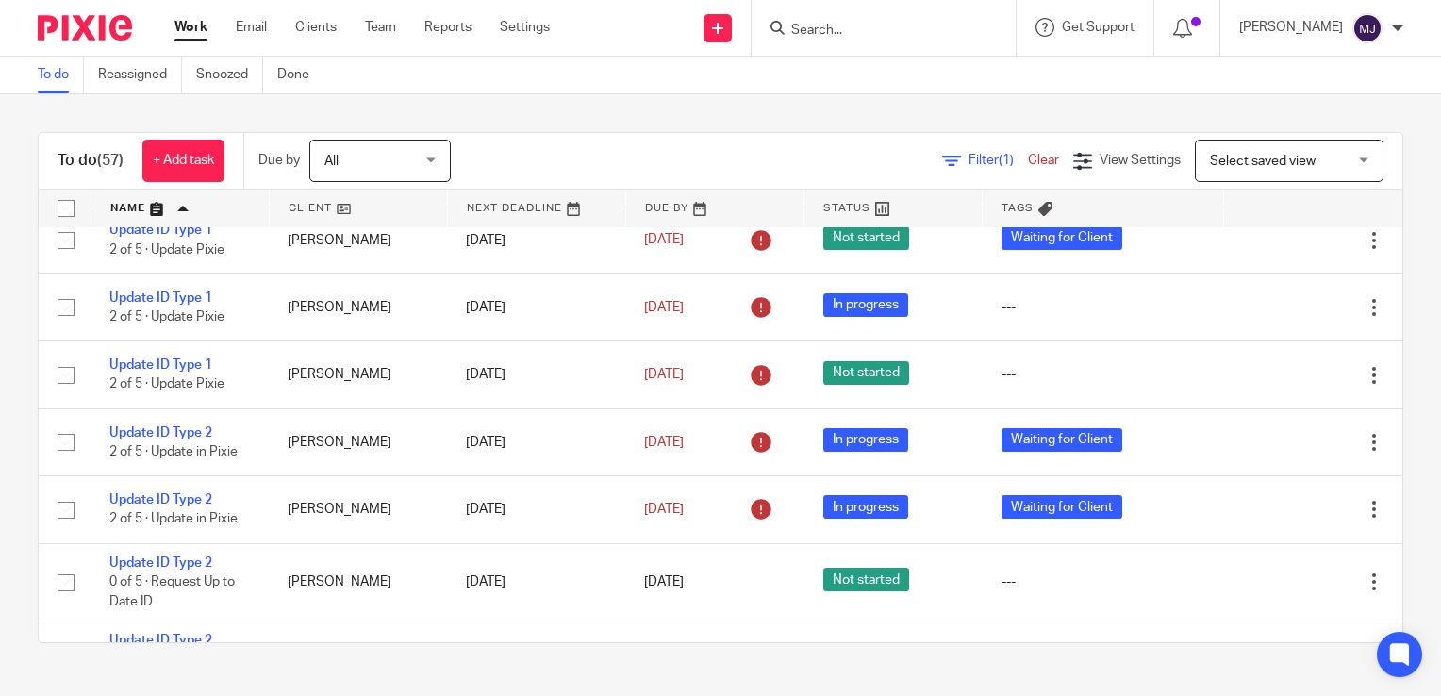
scroll to position [4149, 0]
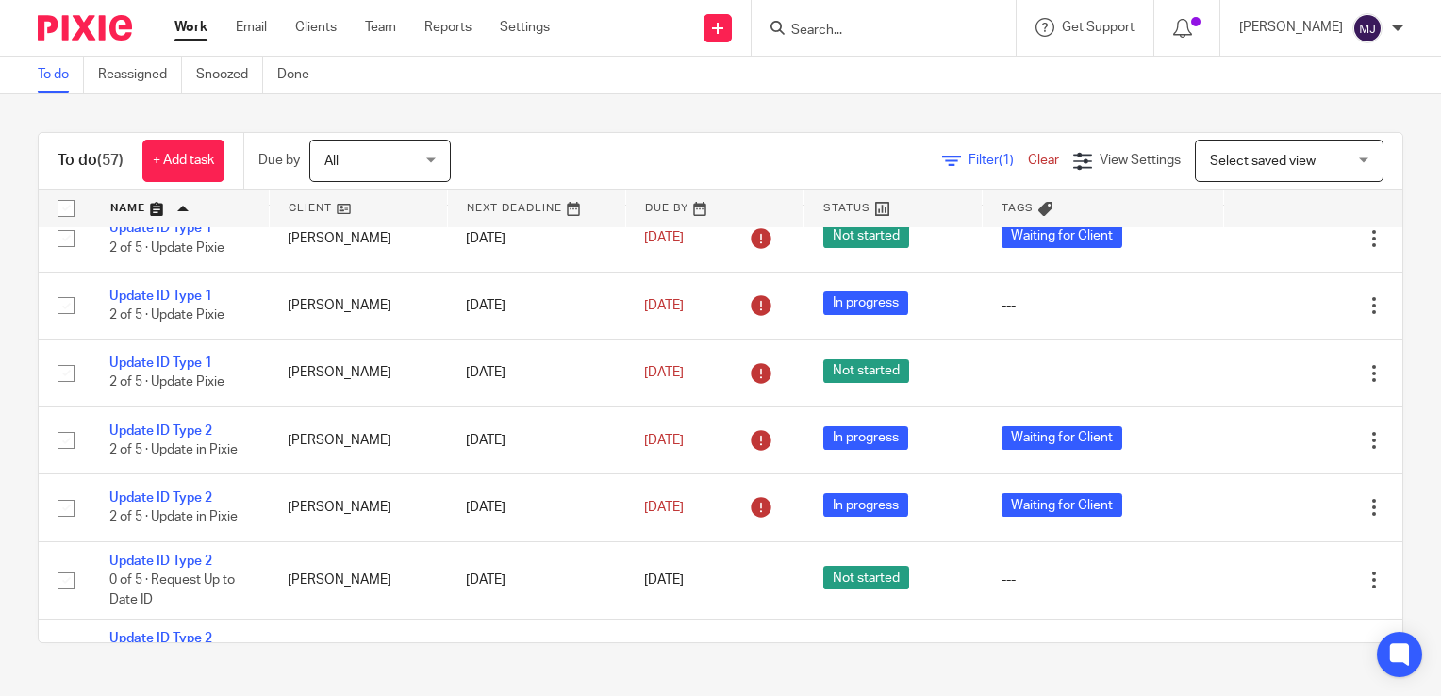
click at [126, 33] on link "Post" at bounding box center [122, 26] width 27 height 13
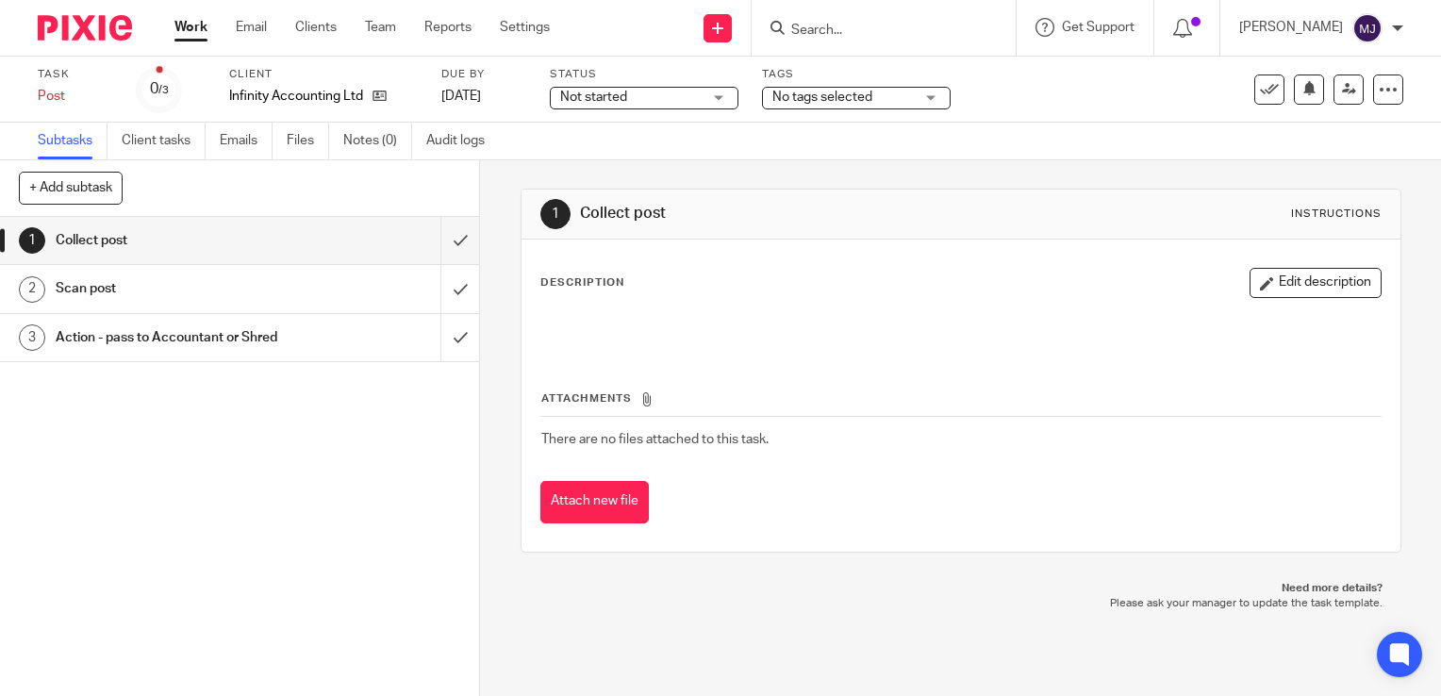
click at [88, 17] on img at bounding box center [85, 27] width 94 height 25
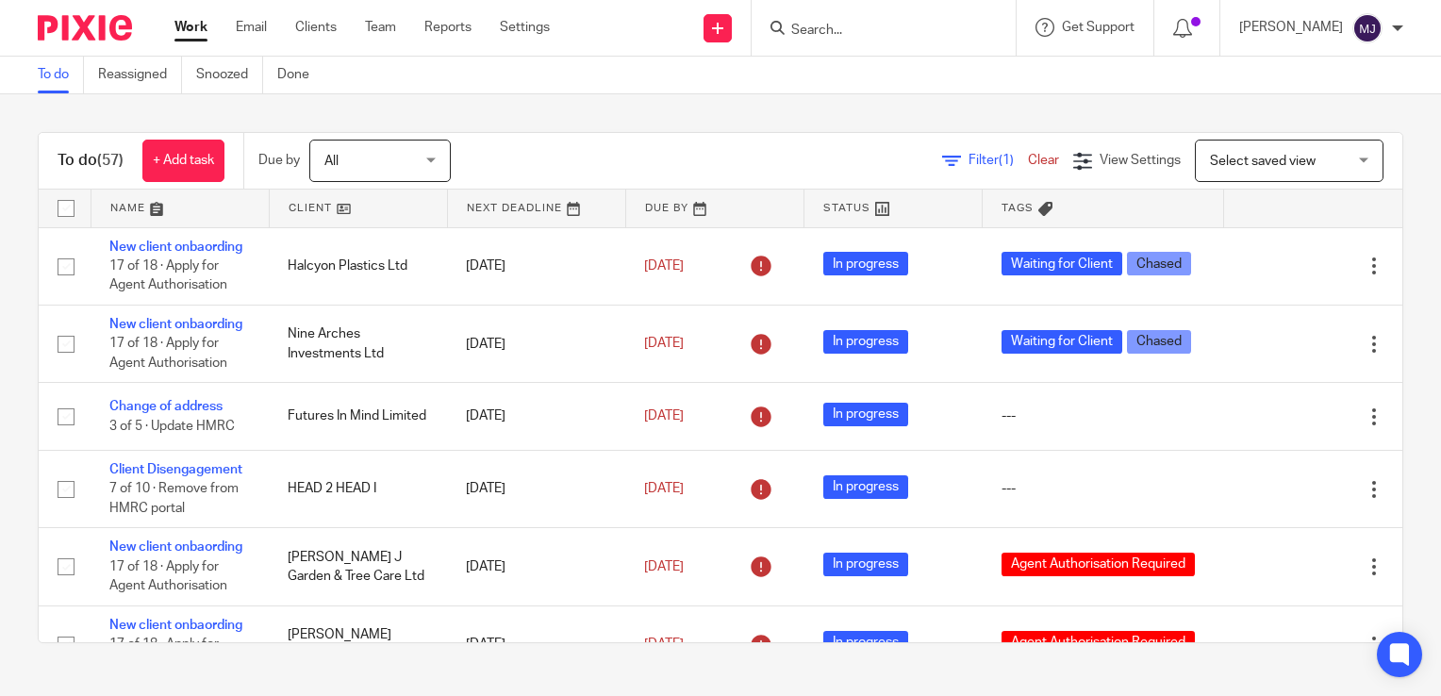
click at [136, 215] on link at bounding box center [179, 209] width 177 height 38
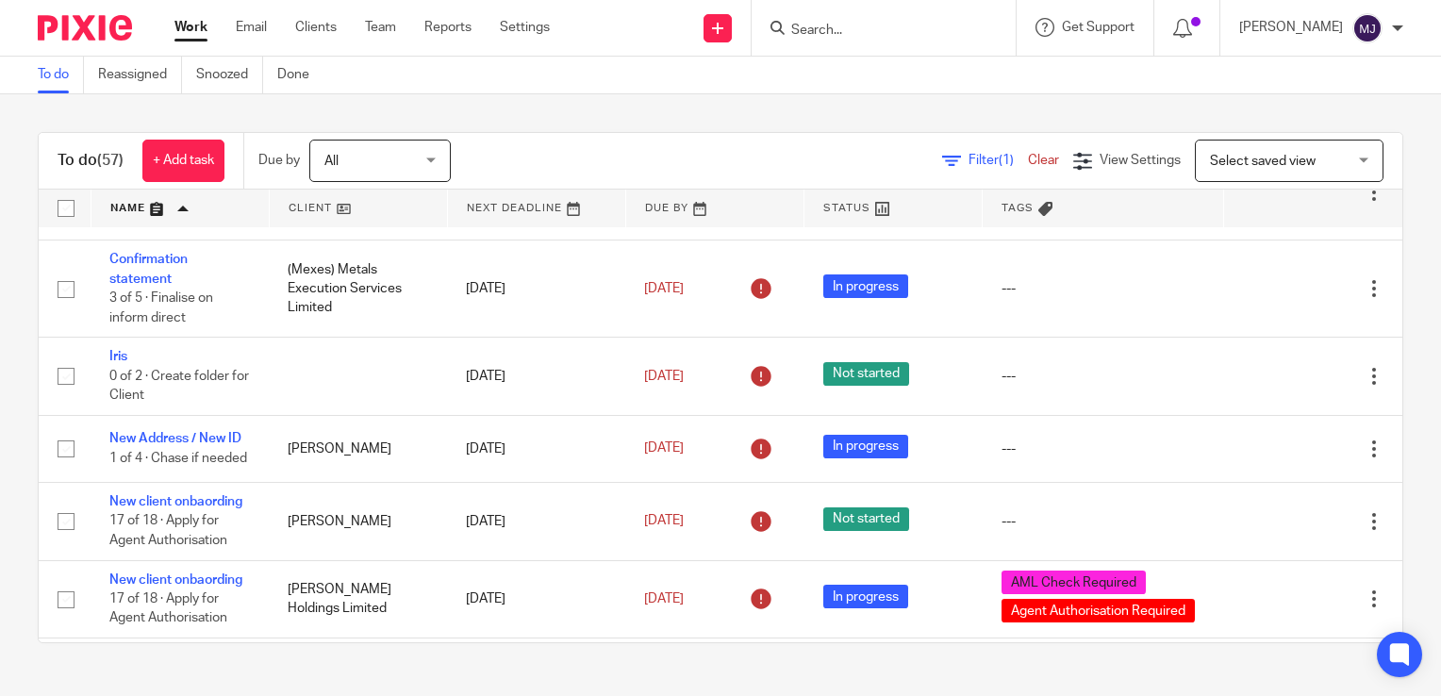
scroll to position [1100, 0]
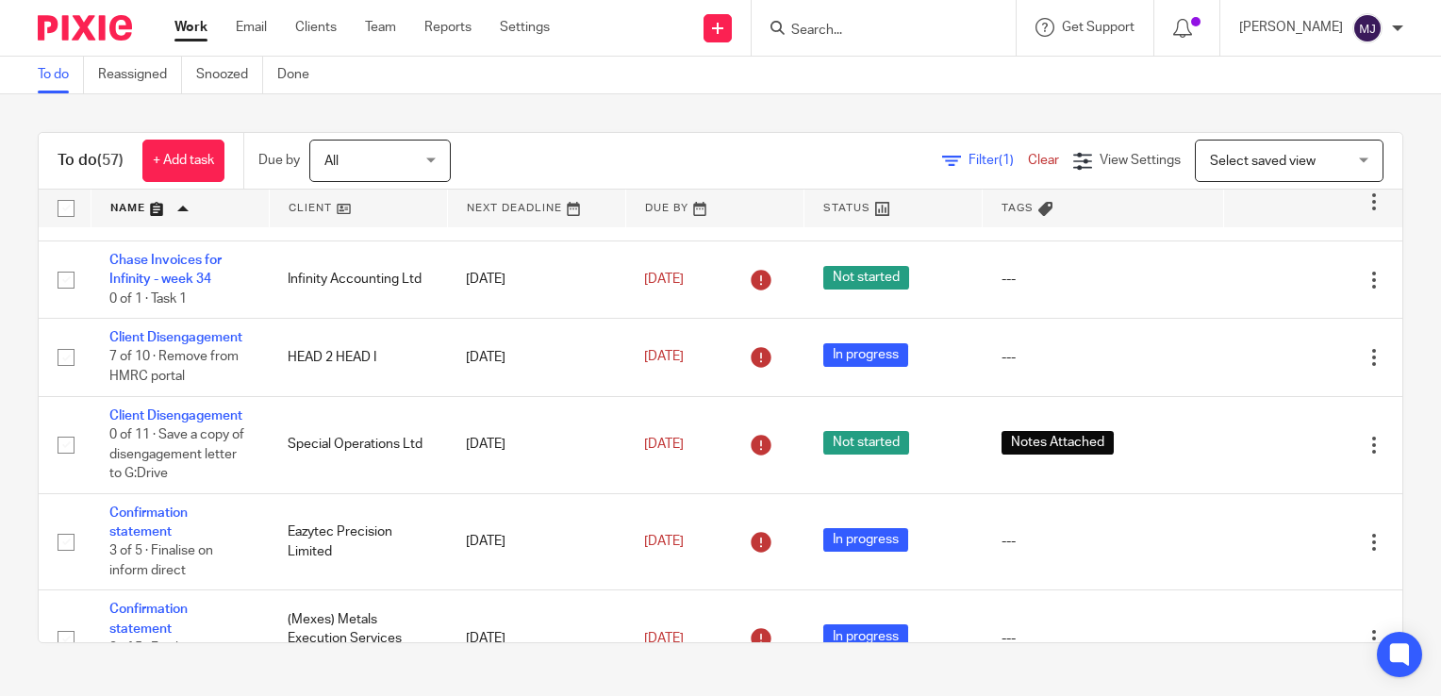
click at [877, 33] on input "Search" at bounding box center [874, 31] width 170 height 17
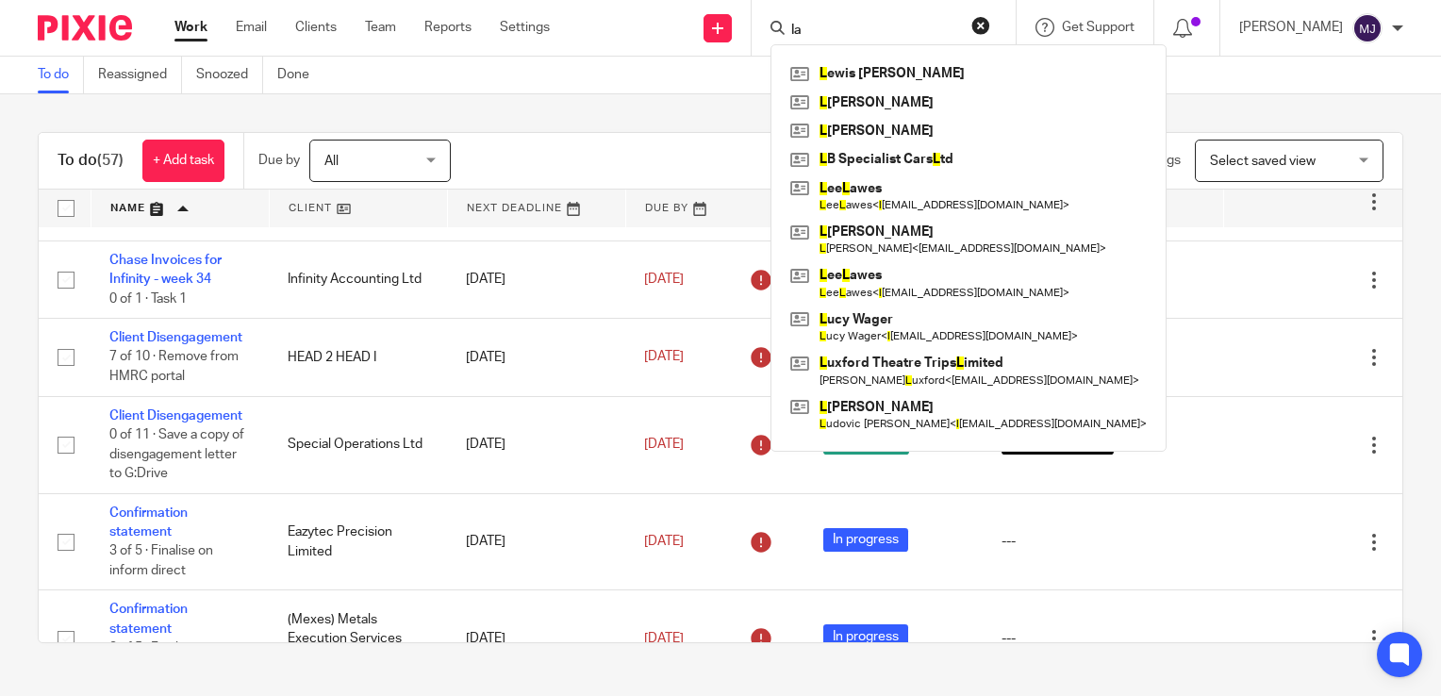
type input "lau"
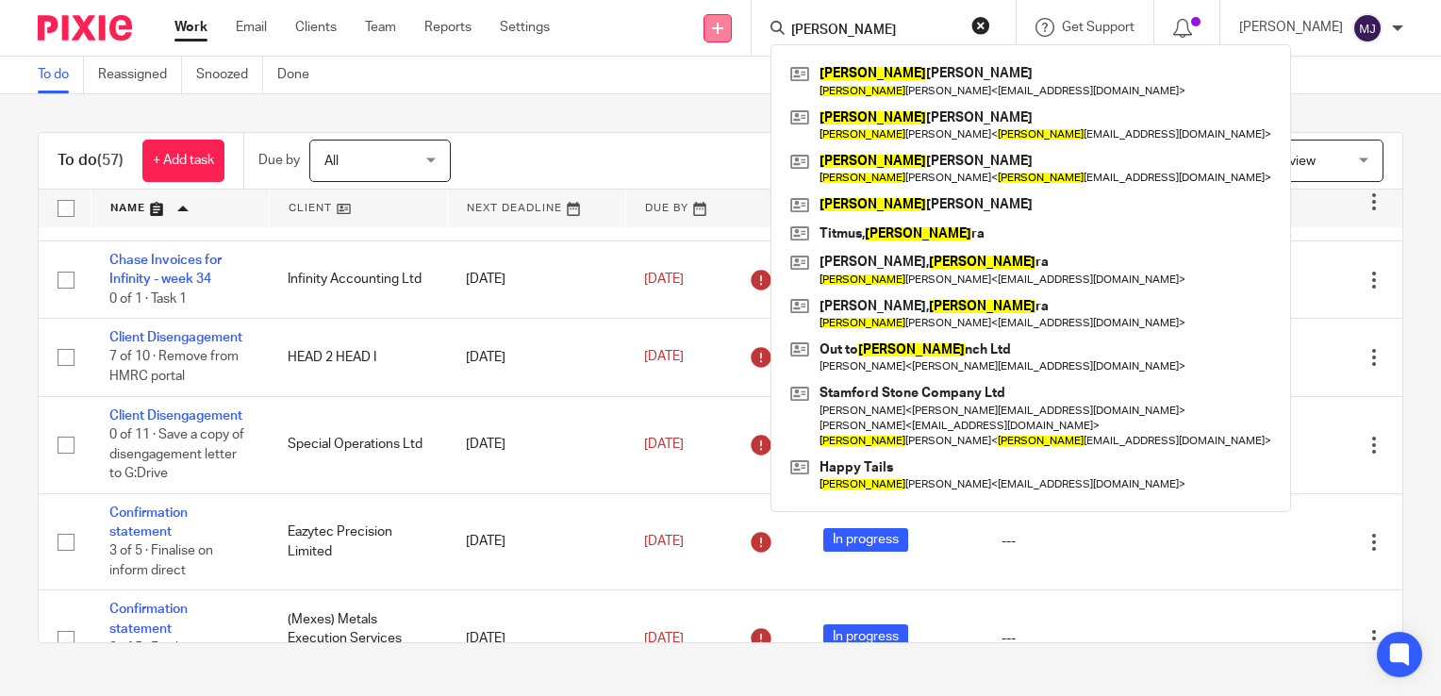
drag, startPoint x: 892, startPoint y: 32, endPoint x: 746, endPoint y: 35, distance: 146.2
click at [757, 35] on div "Send new email Create task Add client lau Lau ren Purser Lau ren Purser < sobra…" at bounding box center [1009, 28] width 863 height 56
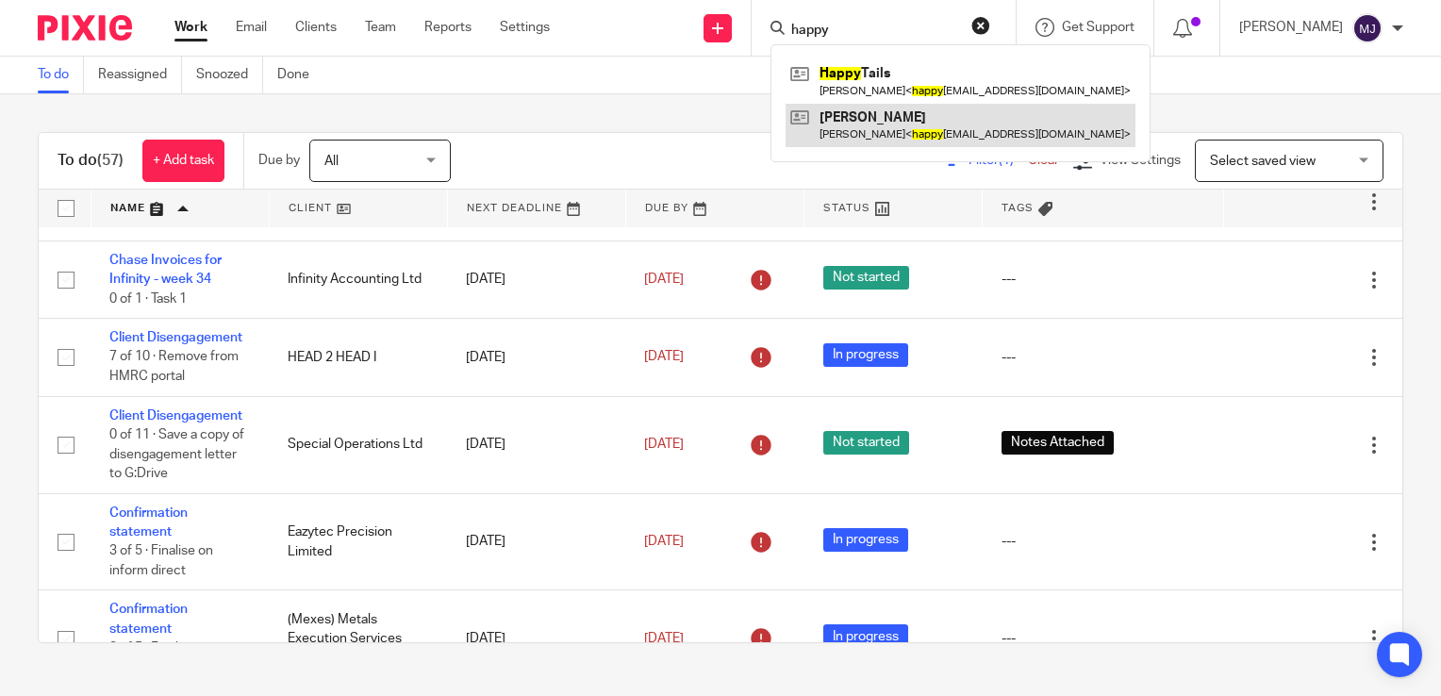
type input "happy"
click at [883, 123] on link at bounding box center [960, 125] width 350 height 43
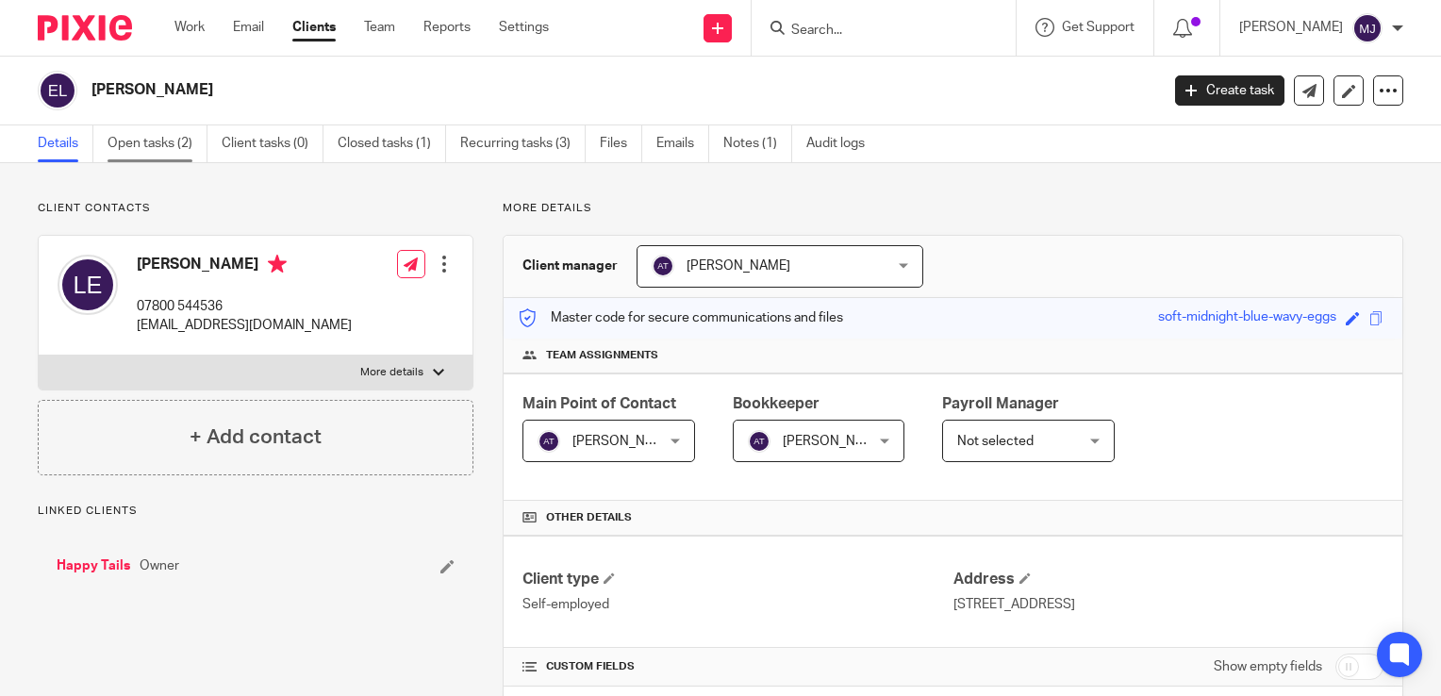
click at [179, 143] on link "Open tasks (2)" at bounding box center [157, 143] width 100 height 37
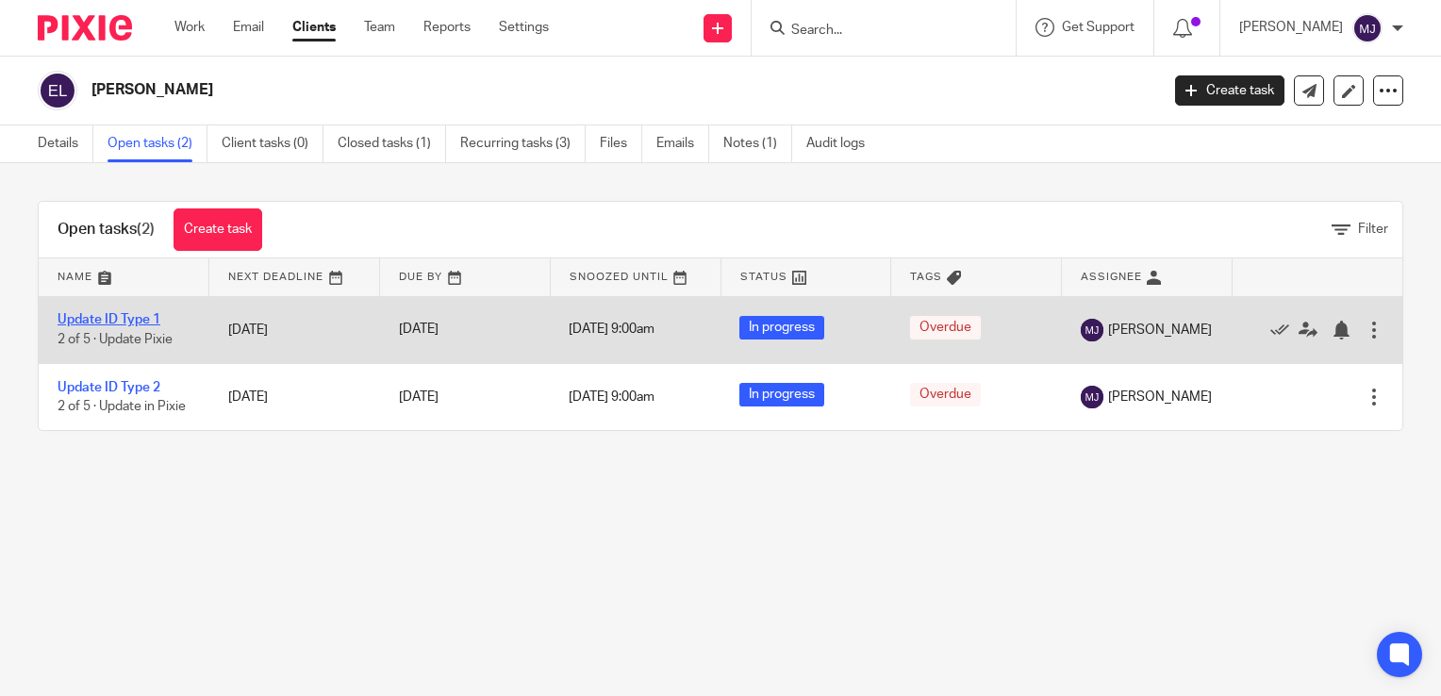
click at [120, 315] on link "Update ID Type 1" at bounding box center [109, 319] width 103 height 13
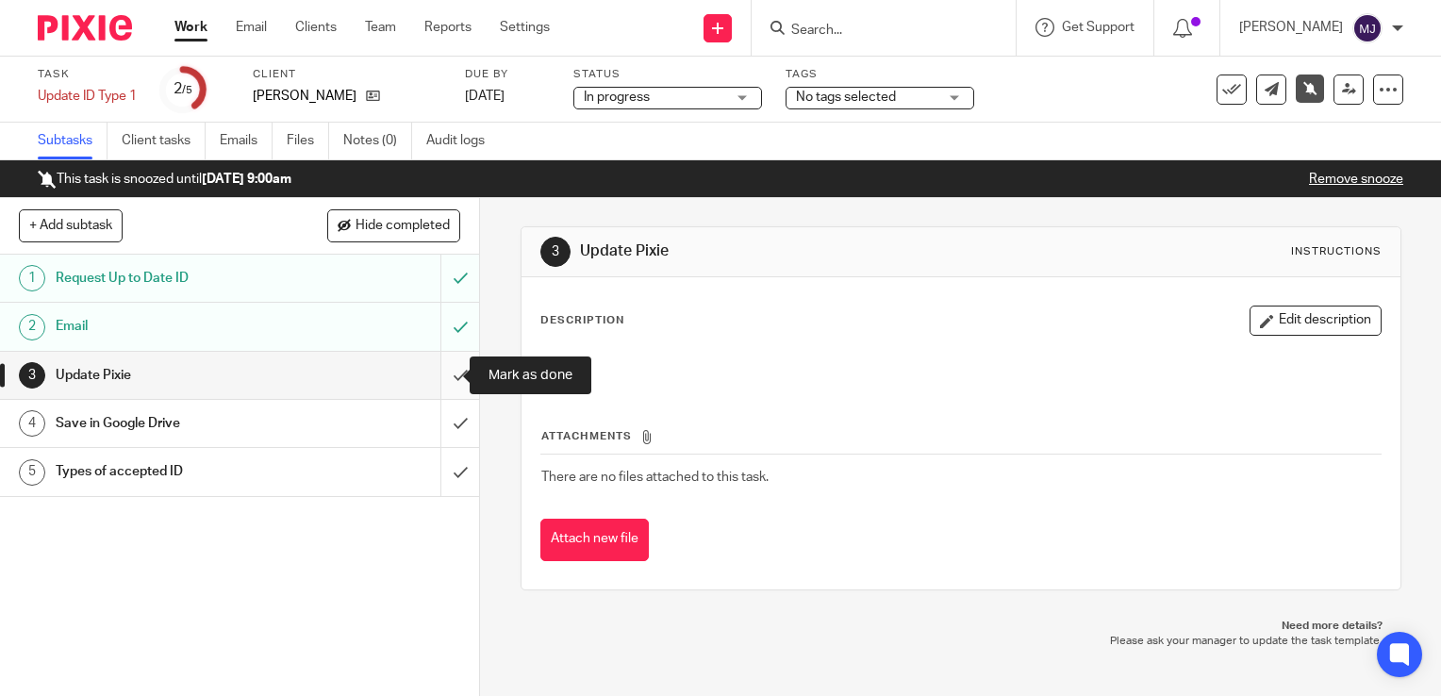
click at [439, 376] on input "submit" at bounding box center [239, 375] width 479 height 47
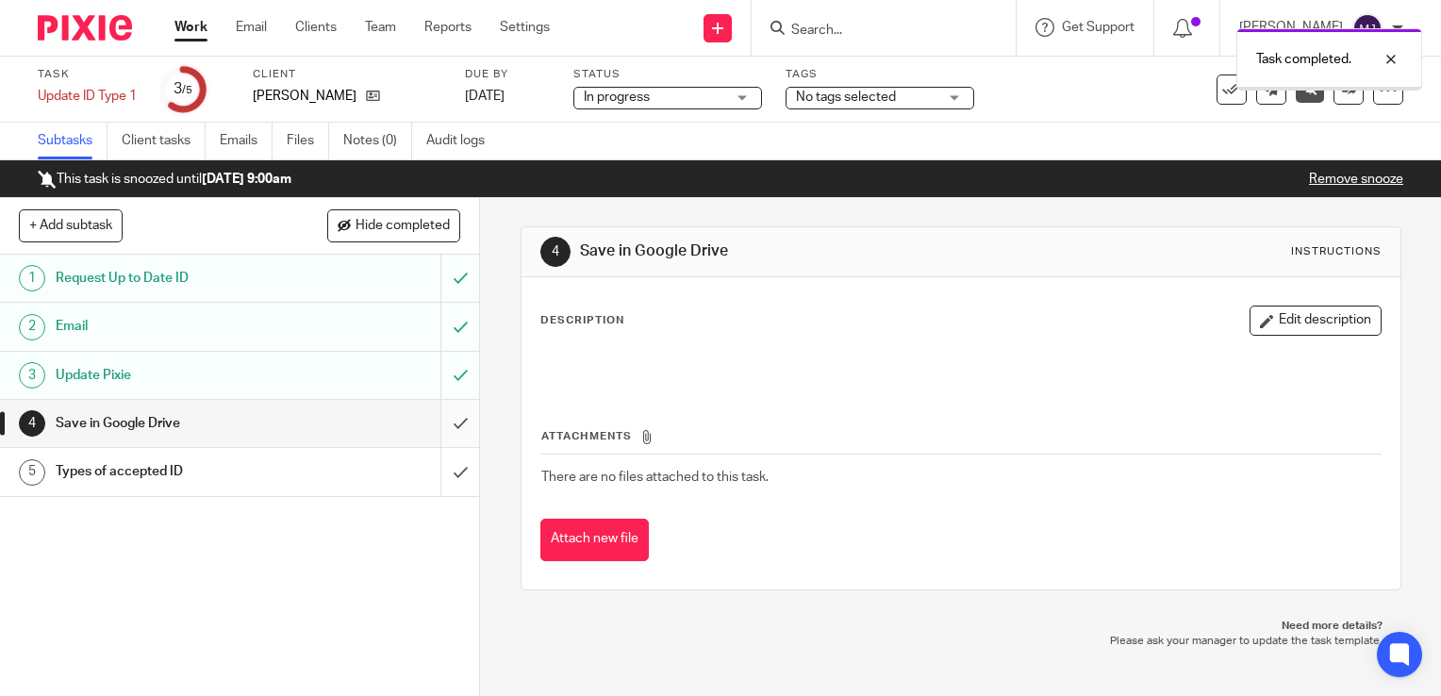
click at [447, 417] on input "submit" at bounding box center [239, 423] width 479 height 47
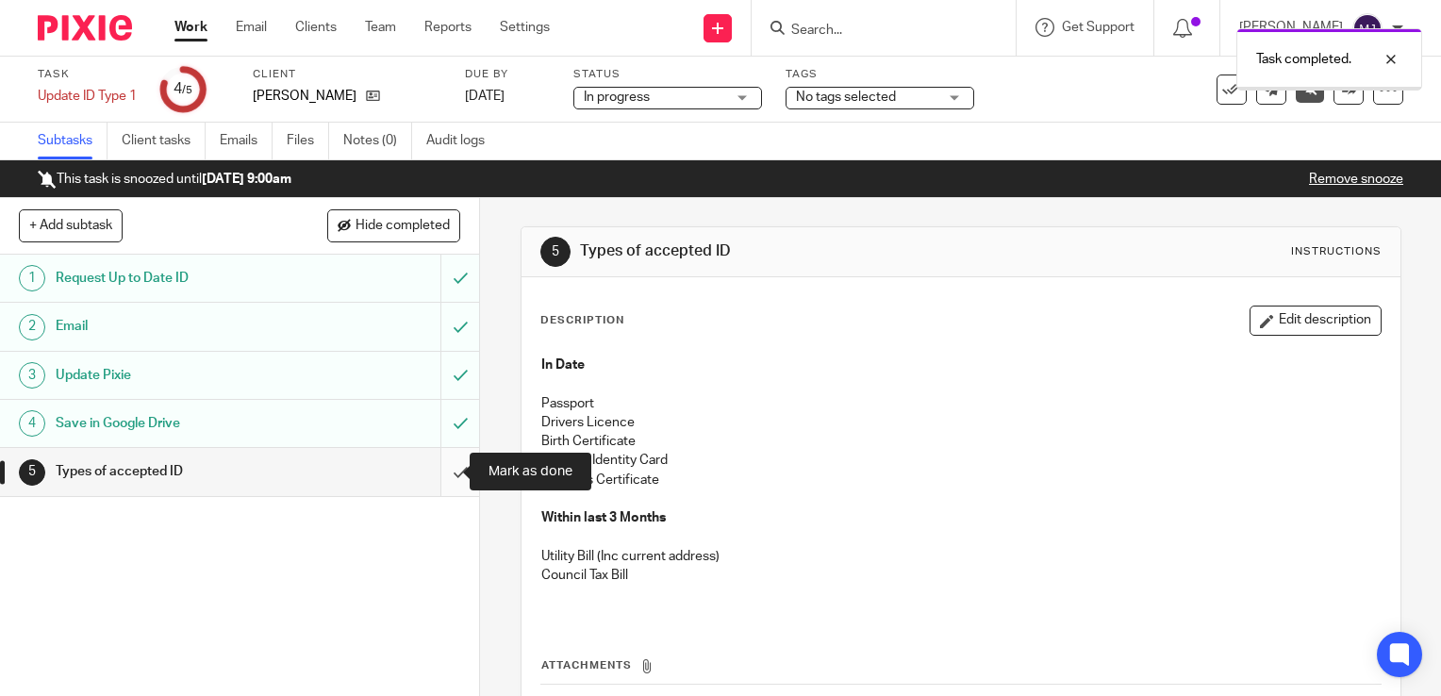
click at [434, 478] on input "submit" at bounding box center [239, 471] width 479 height 47
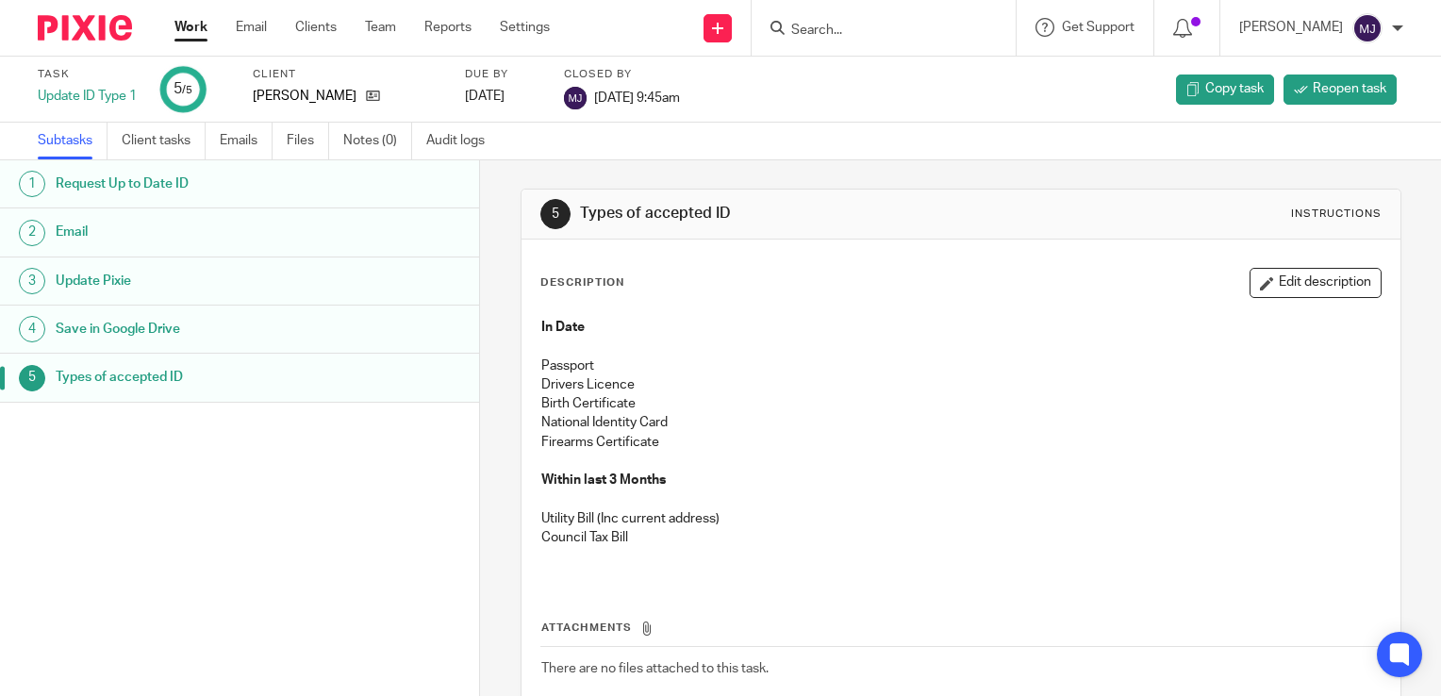
click at [80, 29] on img at bounding box center [85, 27] width 94 height 25
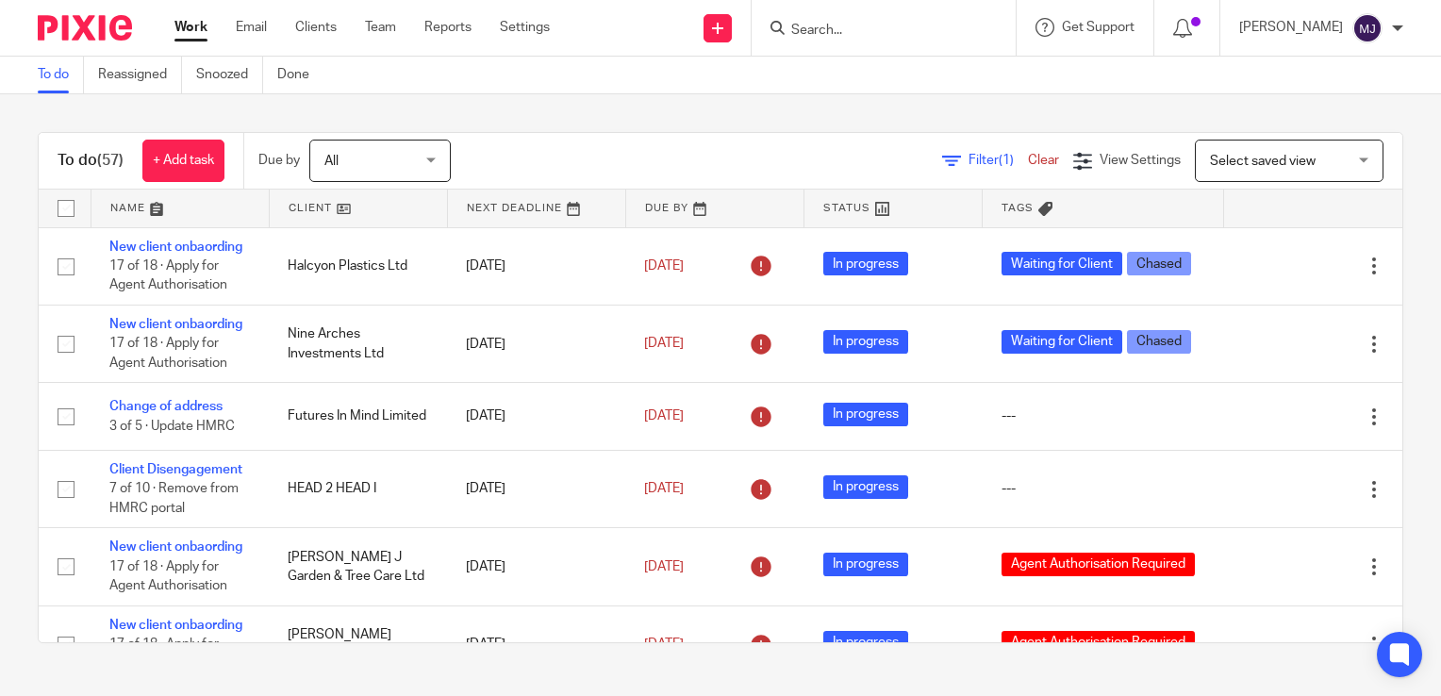
click at [841, 28] on input "Search" at bounding box center [874, 31] width 170 height 17
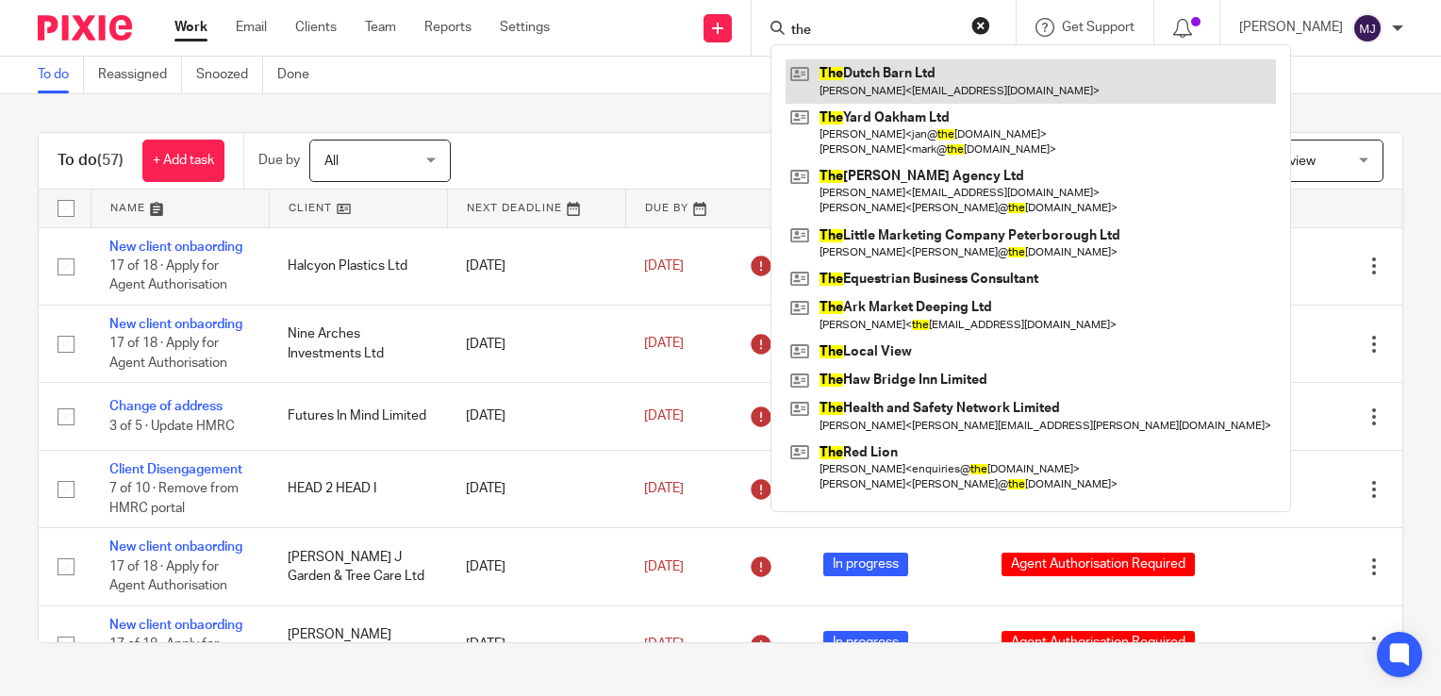
type input "the"
click at [878, 71] on link at bounding box center [1030, 80] width 490 height 43
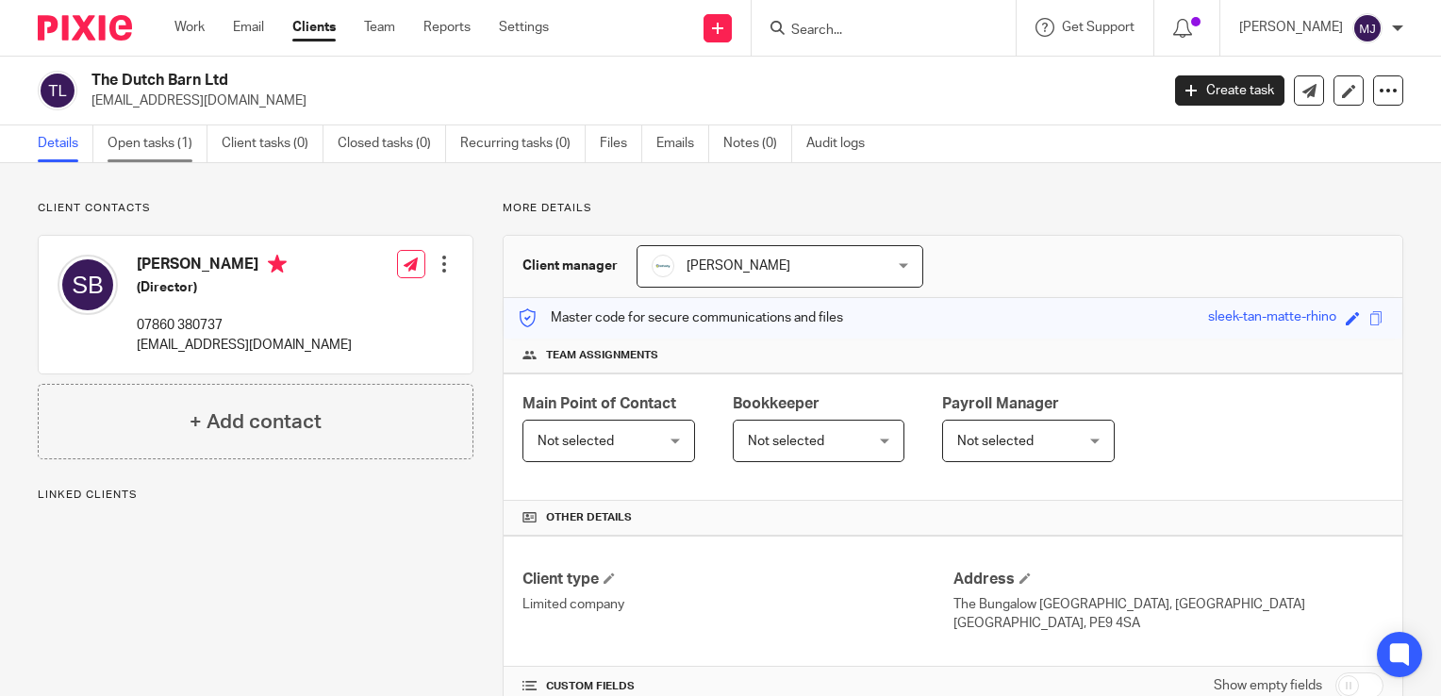
click at [164, 154] on link "Open tasks (1)" at bounding box center [157, 143] width 100 height 37
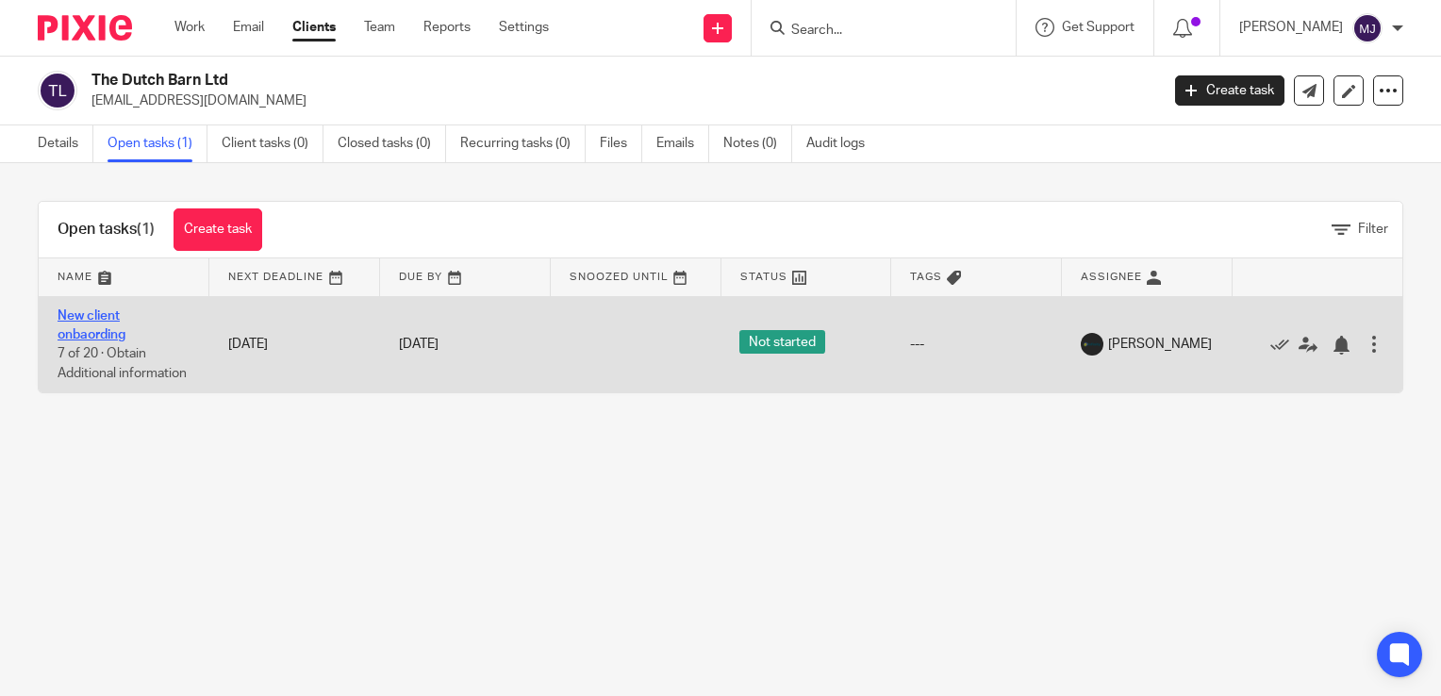
click at [72, 320] on link "New client onbaording" at bounding box center [92, 325] width 68 height 32
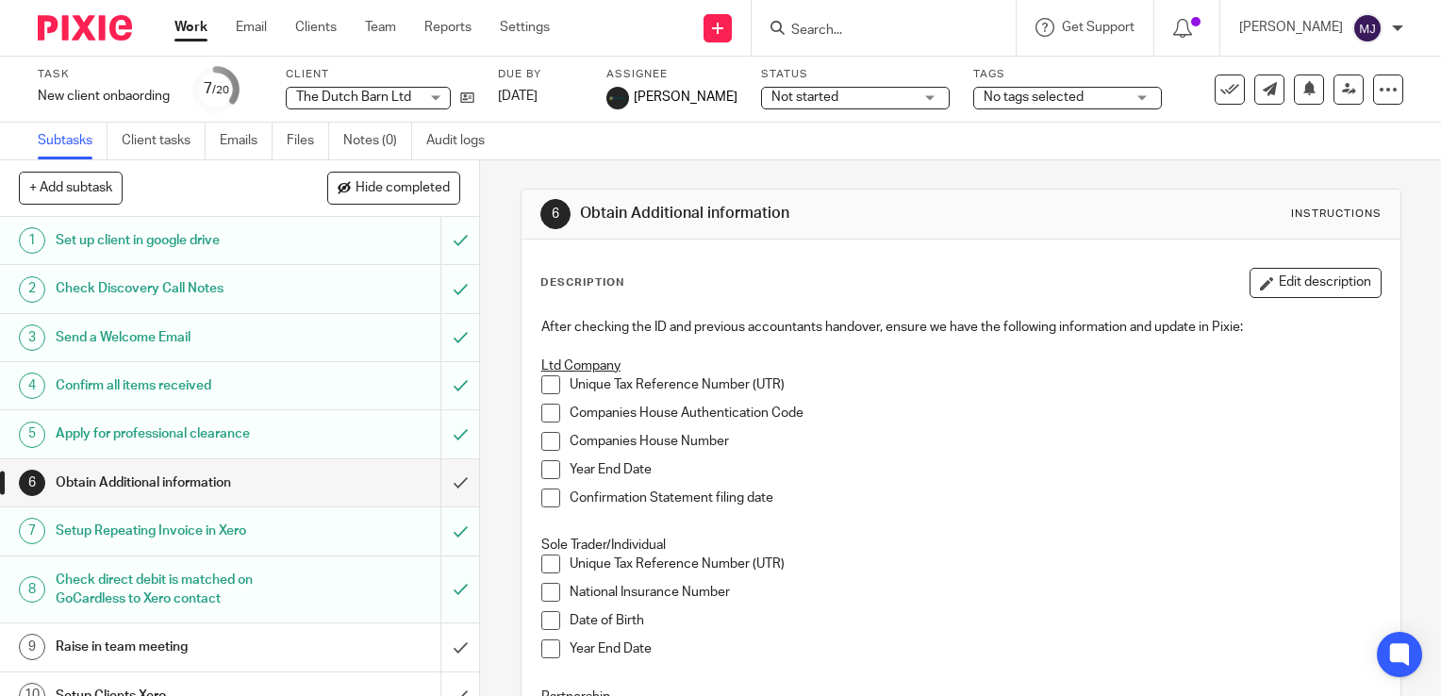
click at [100, 15] on img at bounding box center [85, 27] width 94 height 25
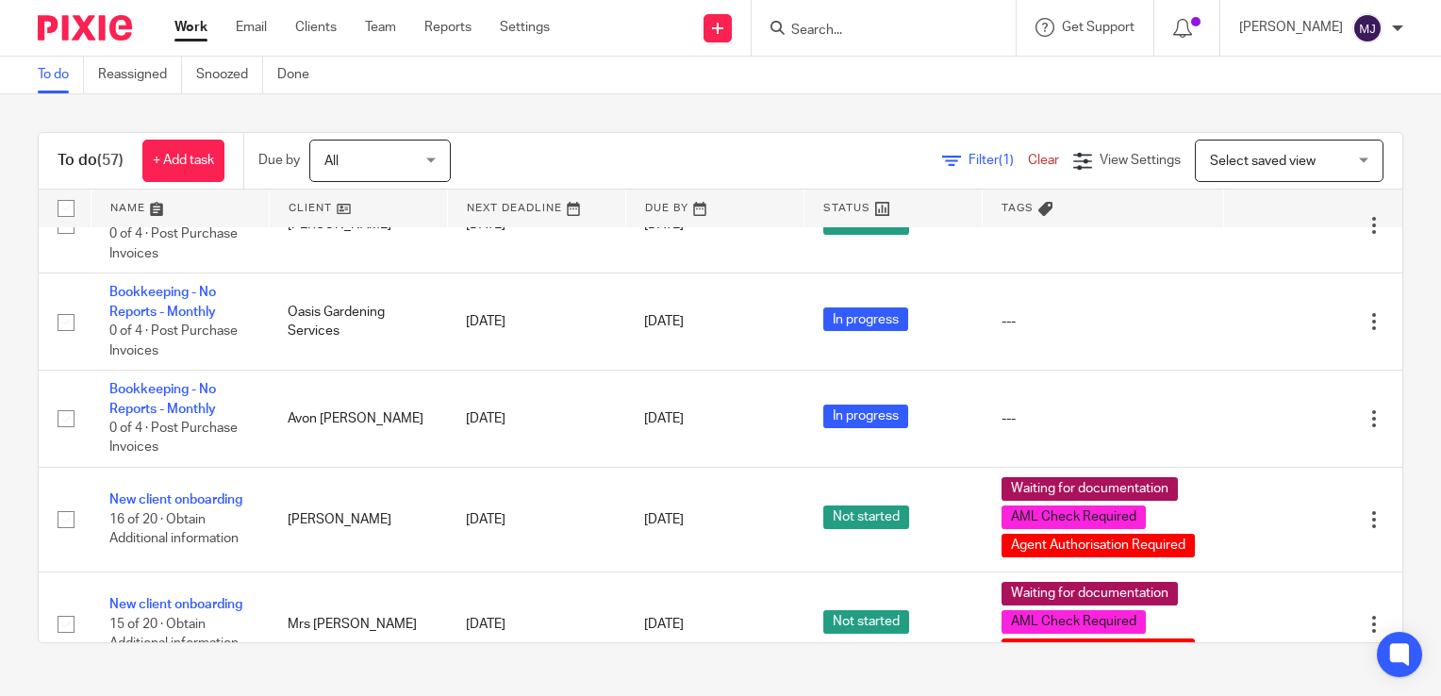
scroll to position [4243, 0]
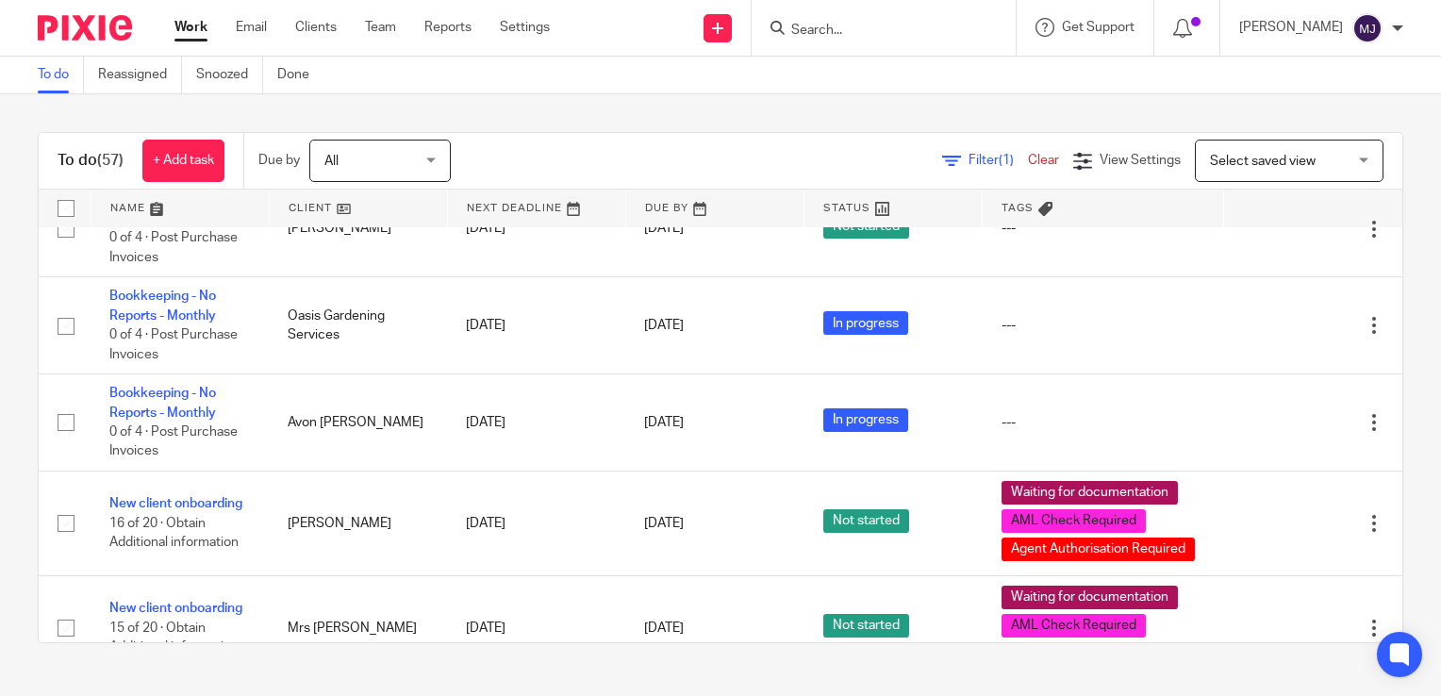
click at [935, 31] on input "Search" at bounding box center [874, 31] width 170 height 17
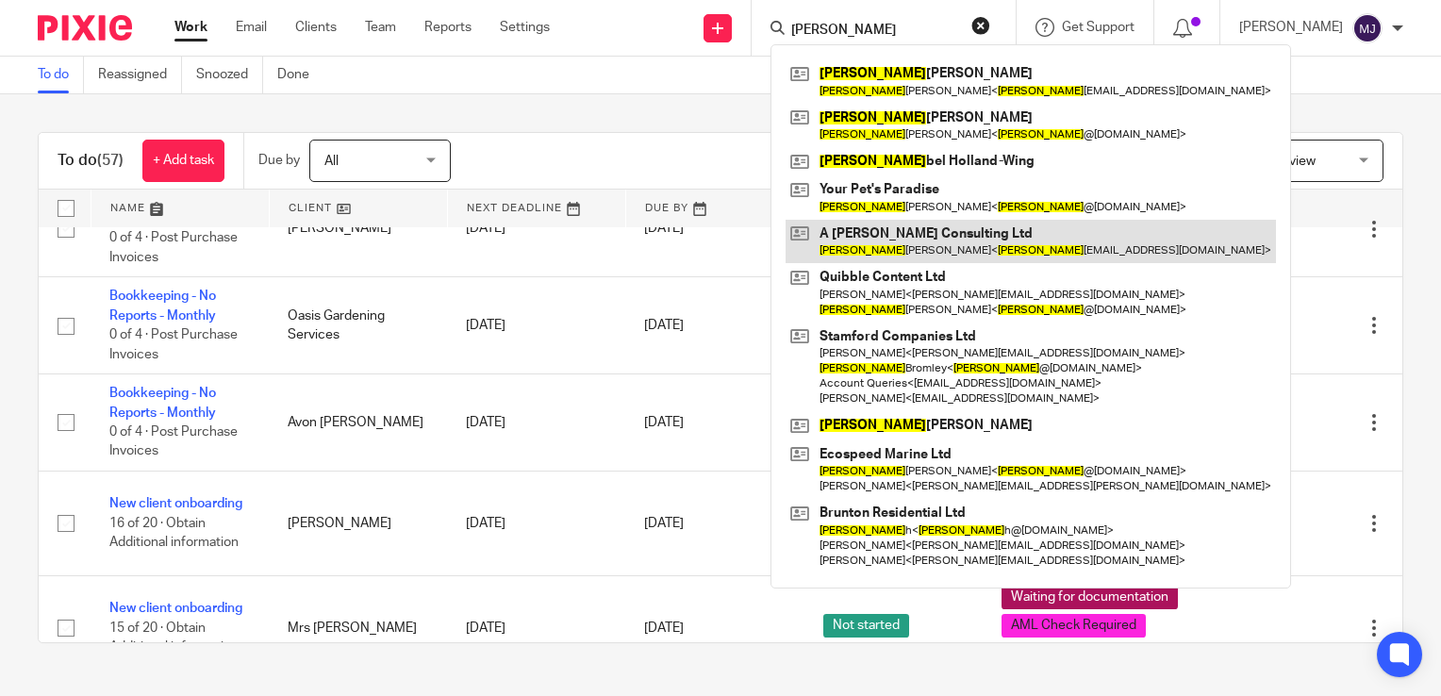
type input "anna"
click at [991, 239] on link at bounding box center [1030, 241] width 490 height 43
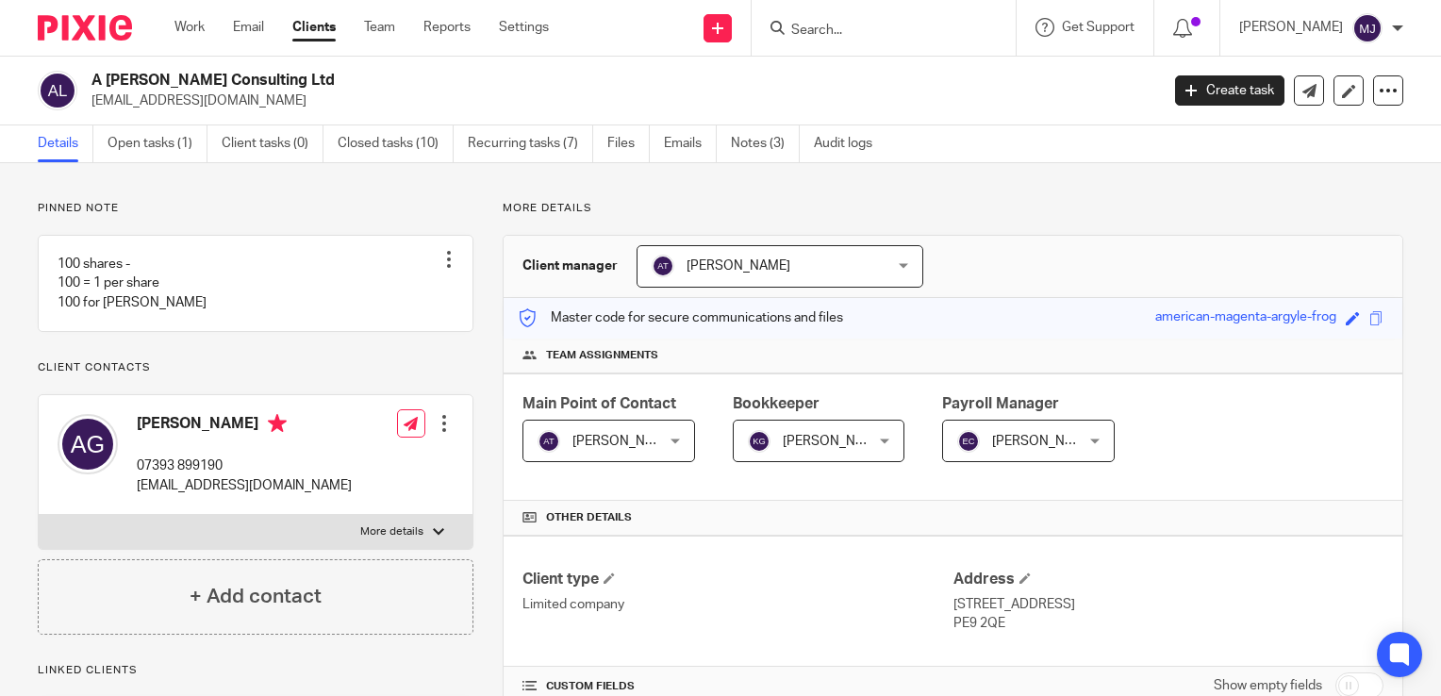
click at [856, 27] on input "Search" at bounding box center [874, 31] width 170 height 17
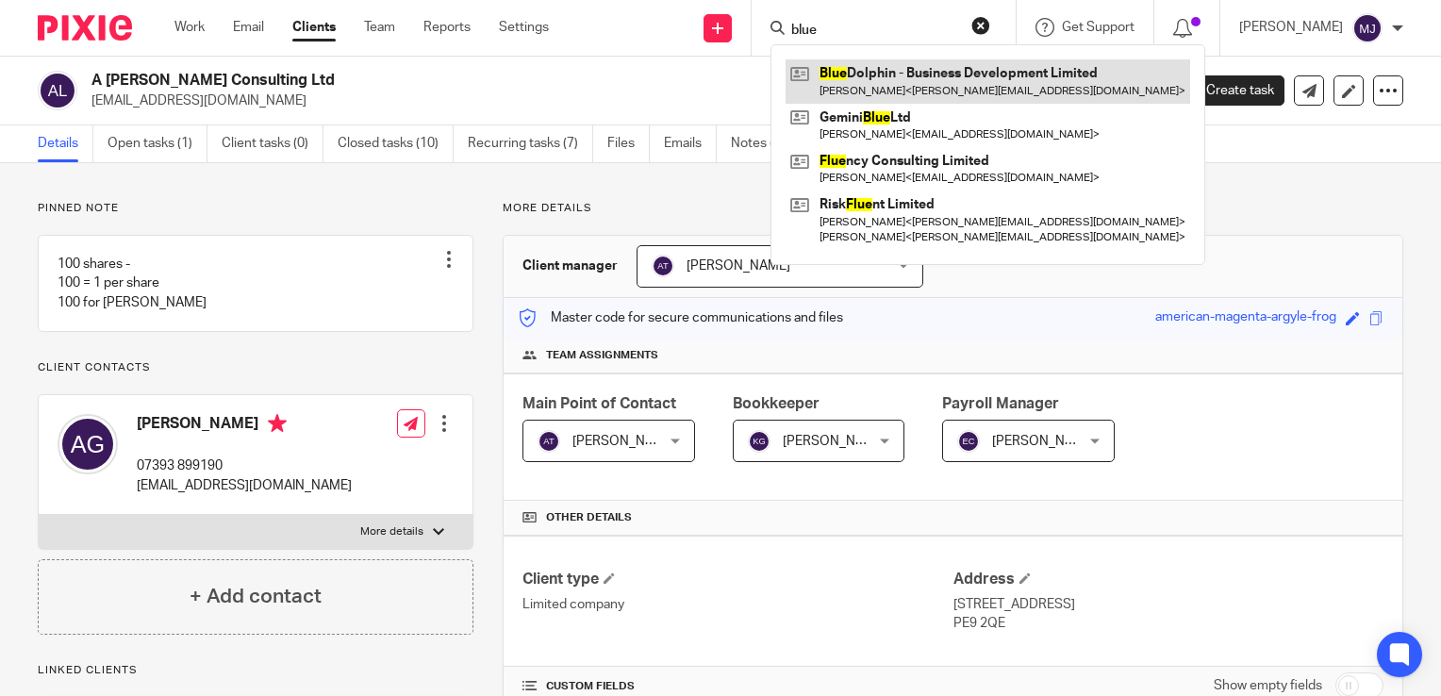
type input "blue"
click at [951, 75] on link at bounding box center [987, 80] width 405 height 43
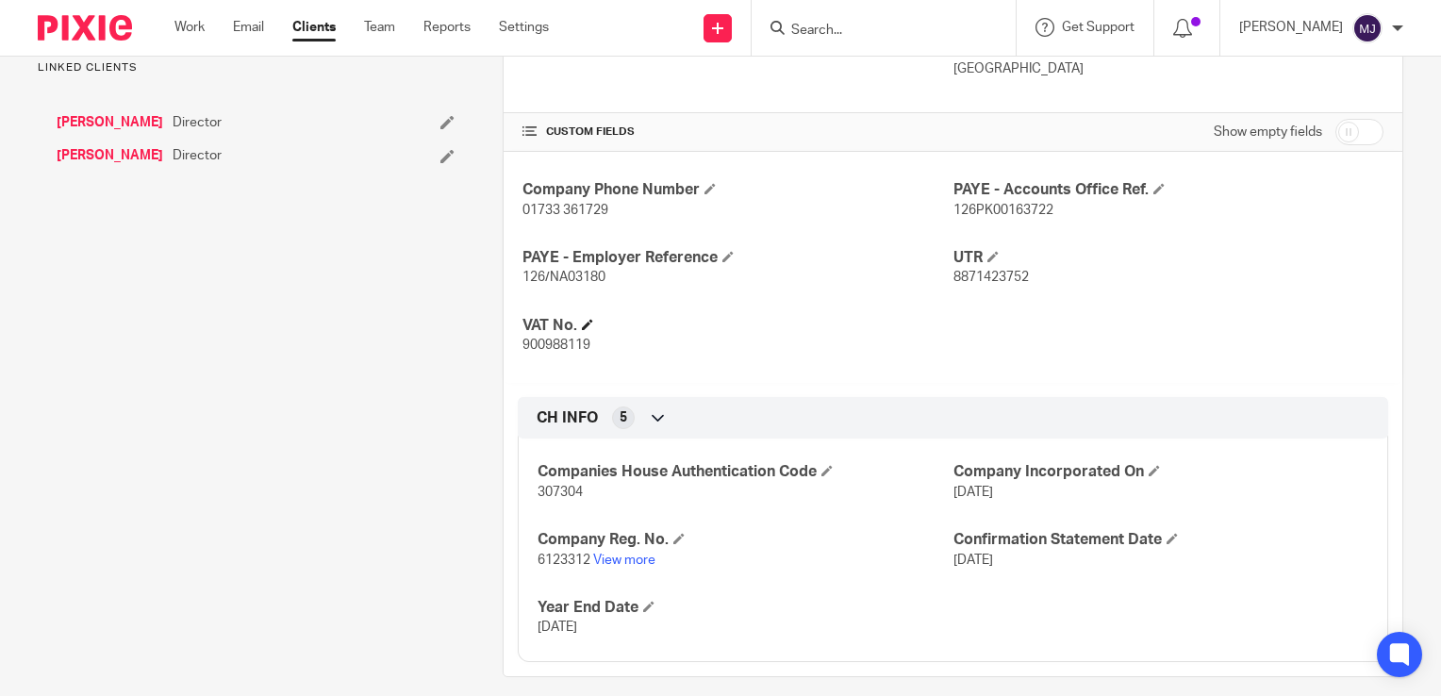
scroll to position [589, 0]
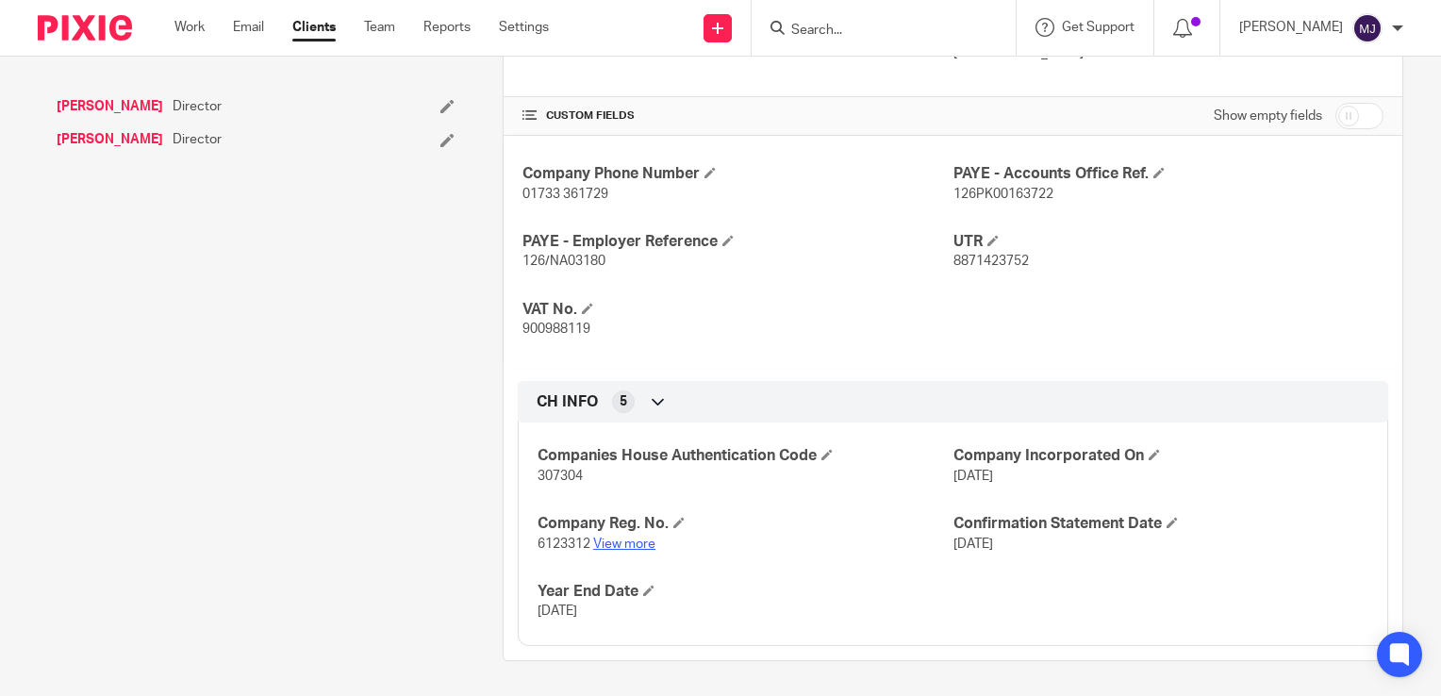
click at [615, 543] on link "View more" at bounding box center [624, 543] width 62 height 13
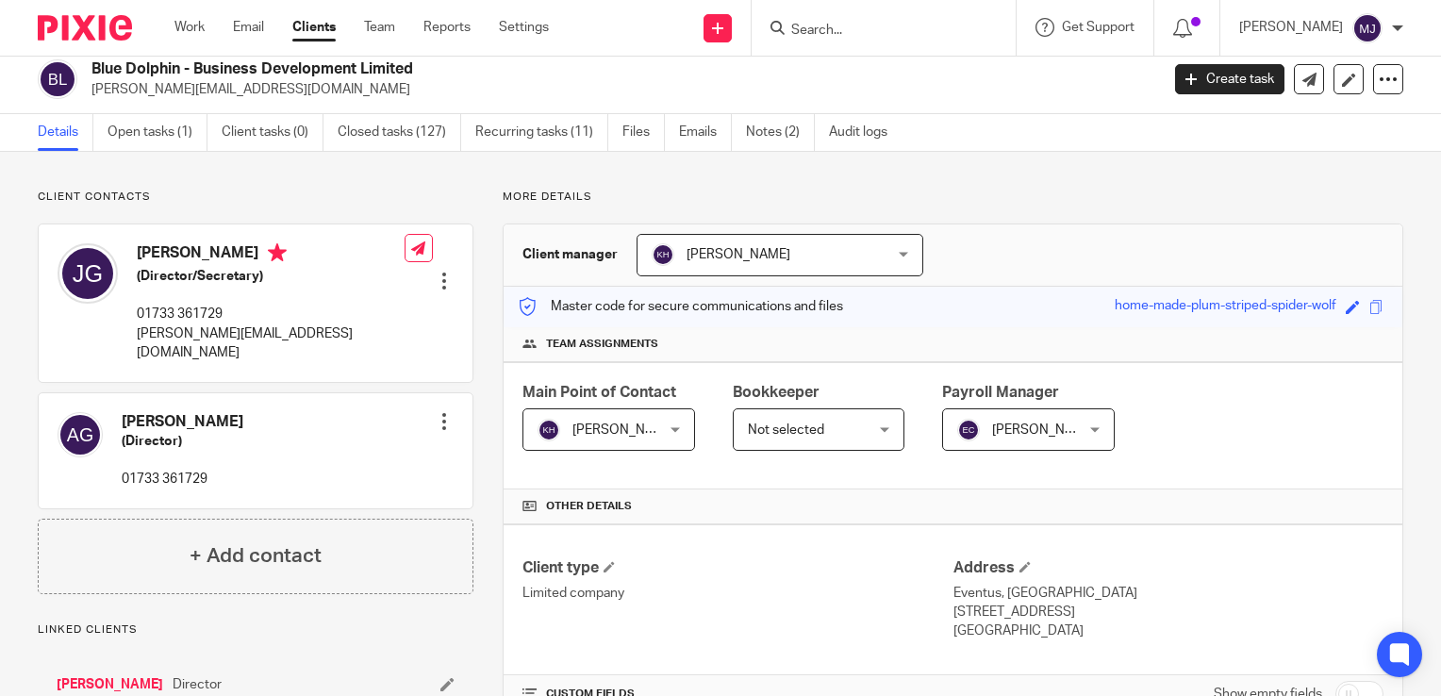
scroll to position [0, 0]
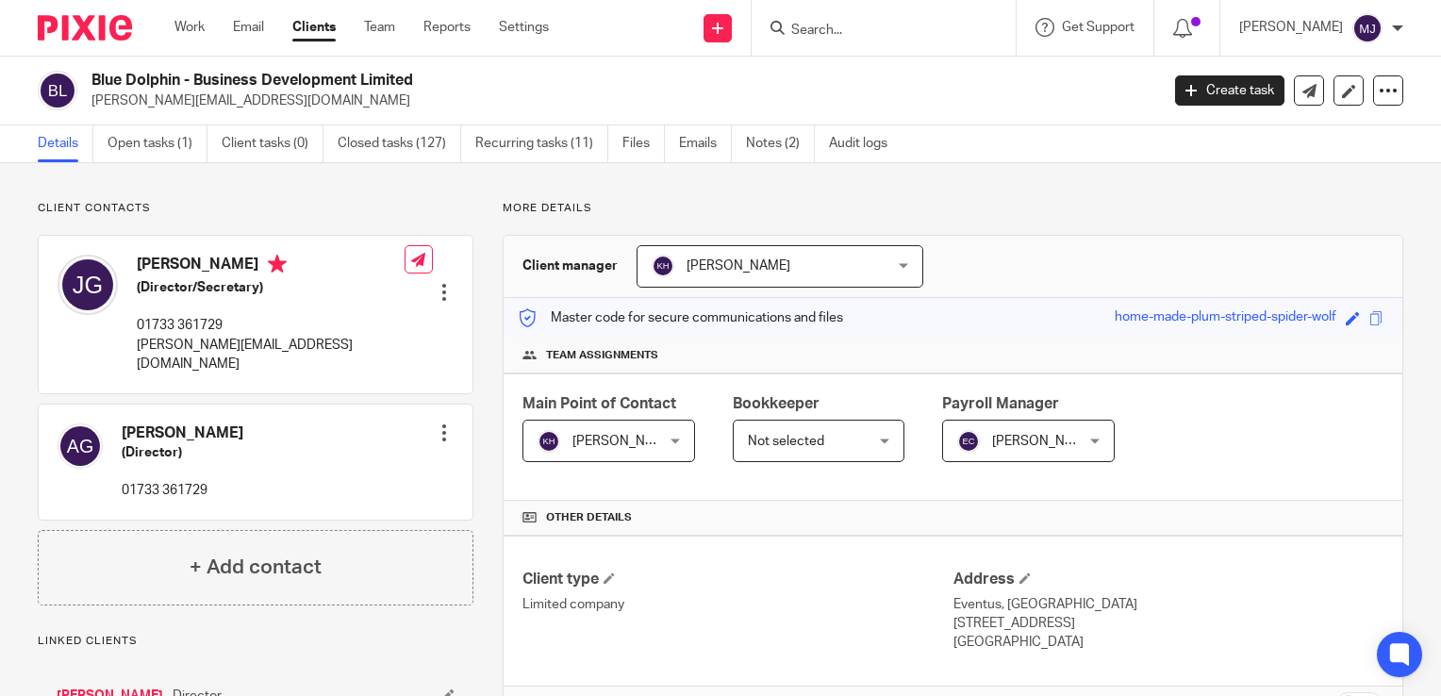
click at [113, 25] on img at bounding box center [85, 27] width 94 height 25
click at [502, 32] on link "Settings" at bounding box center [524, 27] width 50 height 19
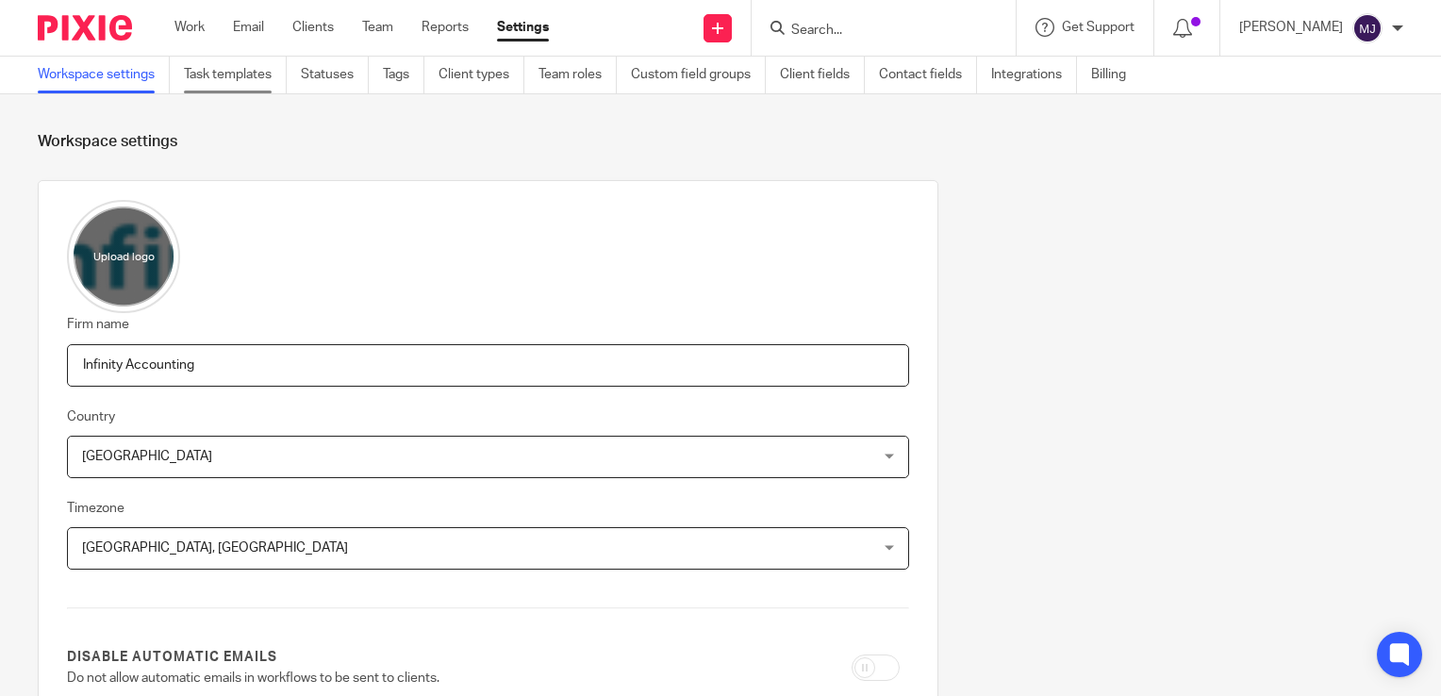
click at [266, 70] on link "Task templates" at bounding box center [235, 75] width 103 height 37
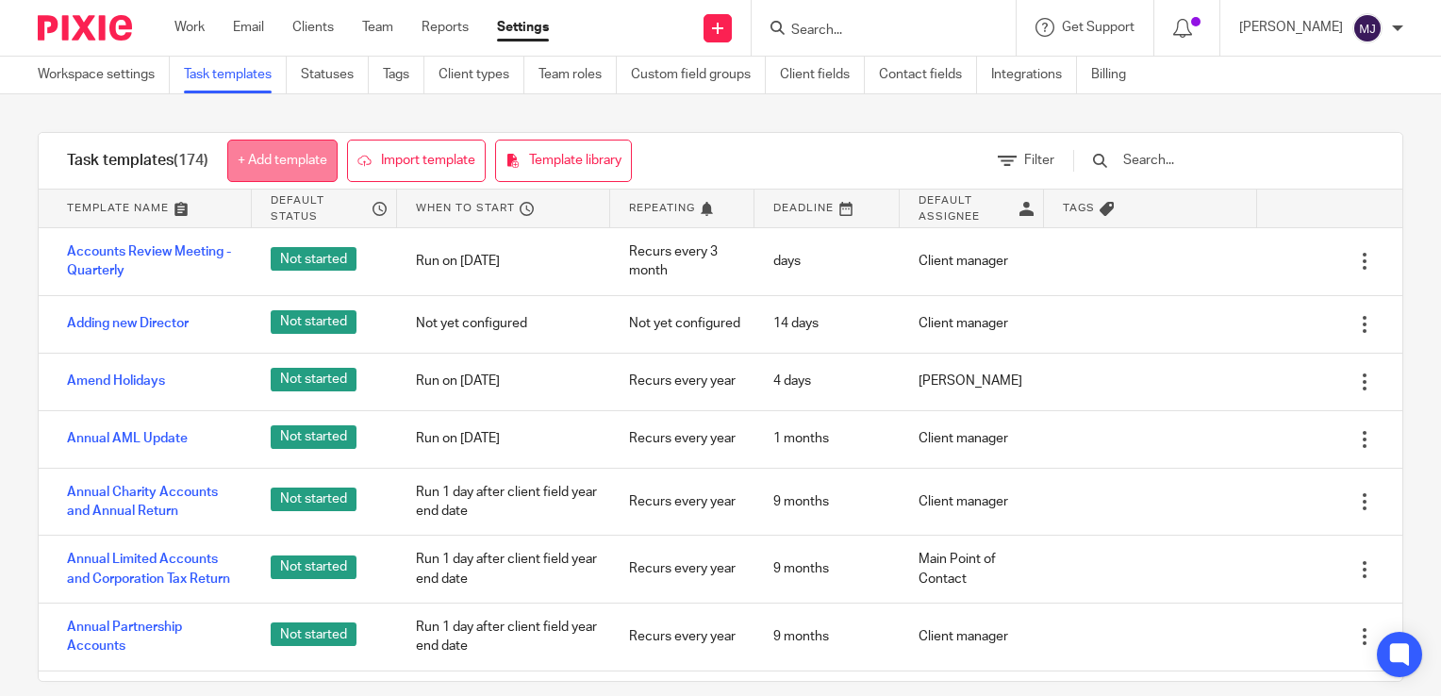
click at [256, 151] on link "+ Add template" at bounding box center [282, 161] width 110 height 42
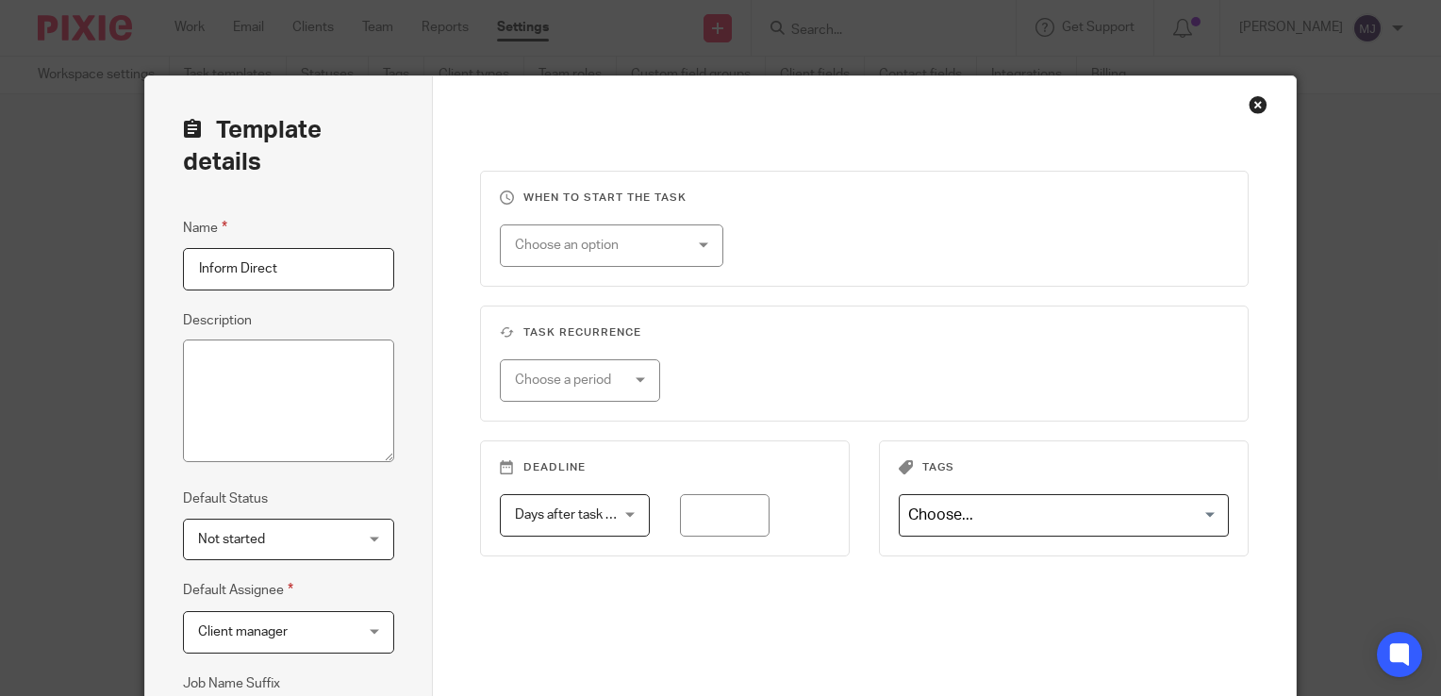
scroll to position [94, 0]
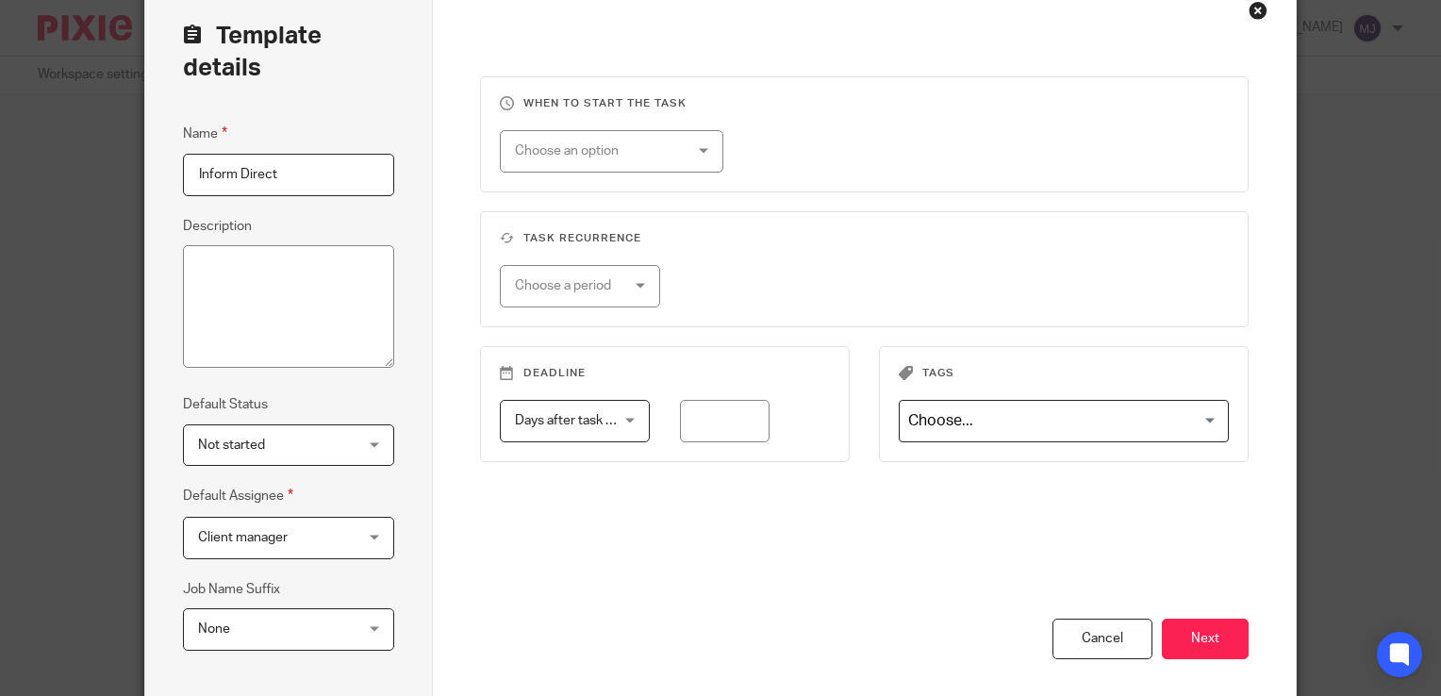
type input "Inform Direct"
click at [626, 144] on div "Choose an option" at bounding box center [598, 151] width 166 height 40
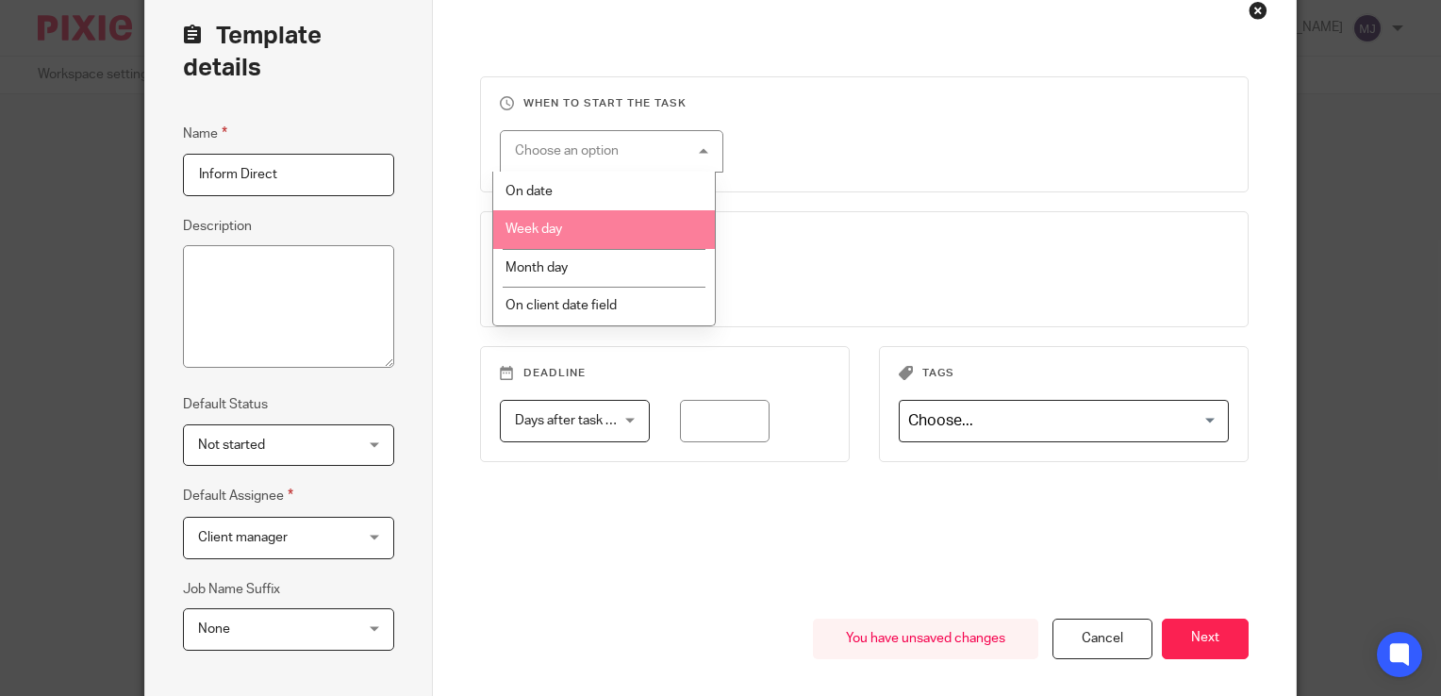
click at [596, 233] on li "Week day" at bounding box center [604, 229] width 222 height 39
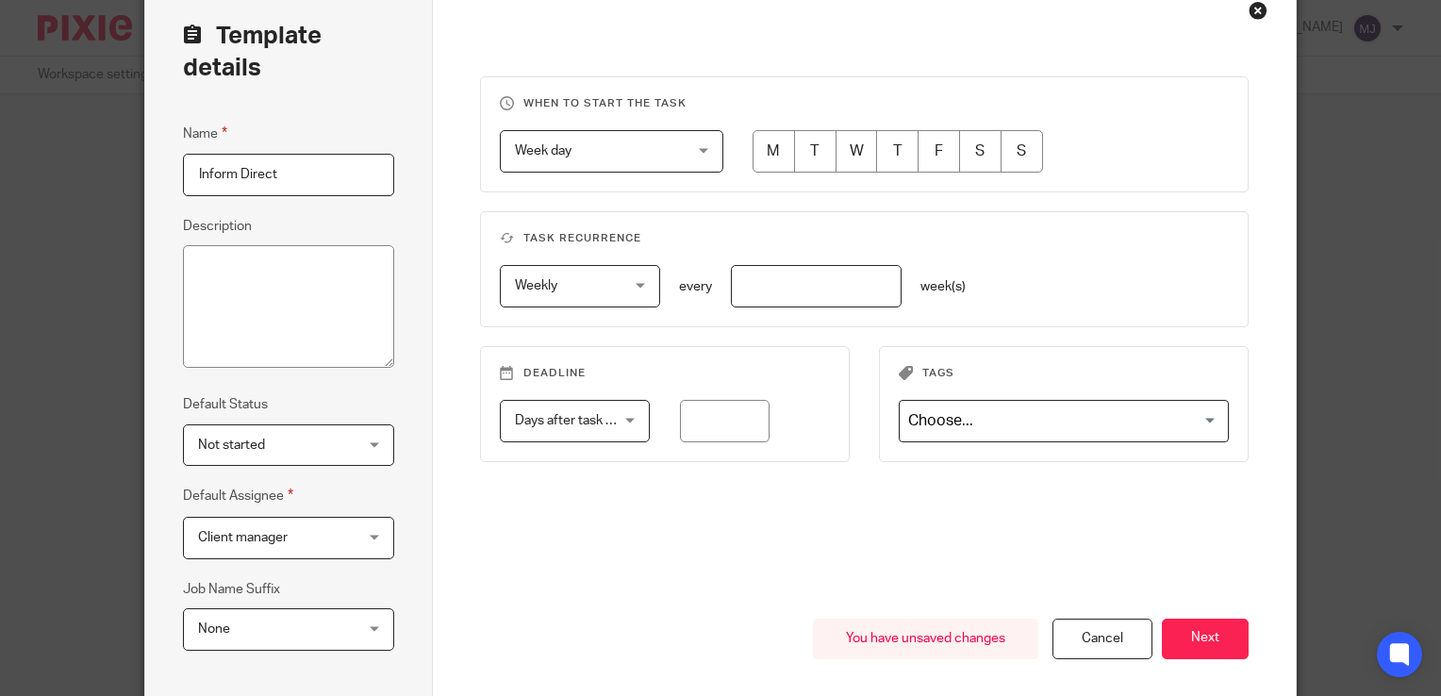
drag, startPoint x: 761, startPoint y: 169, endPoint x: 720, endPoint y: 240, distance: 81.5
click at [762, 169] on input "radio" at bounding box center [773, 151] width 42 height 42
radio input "true"
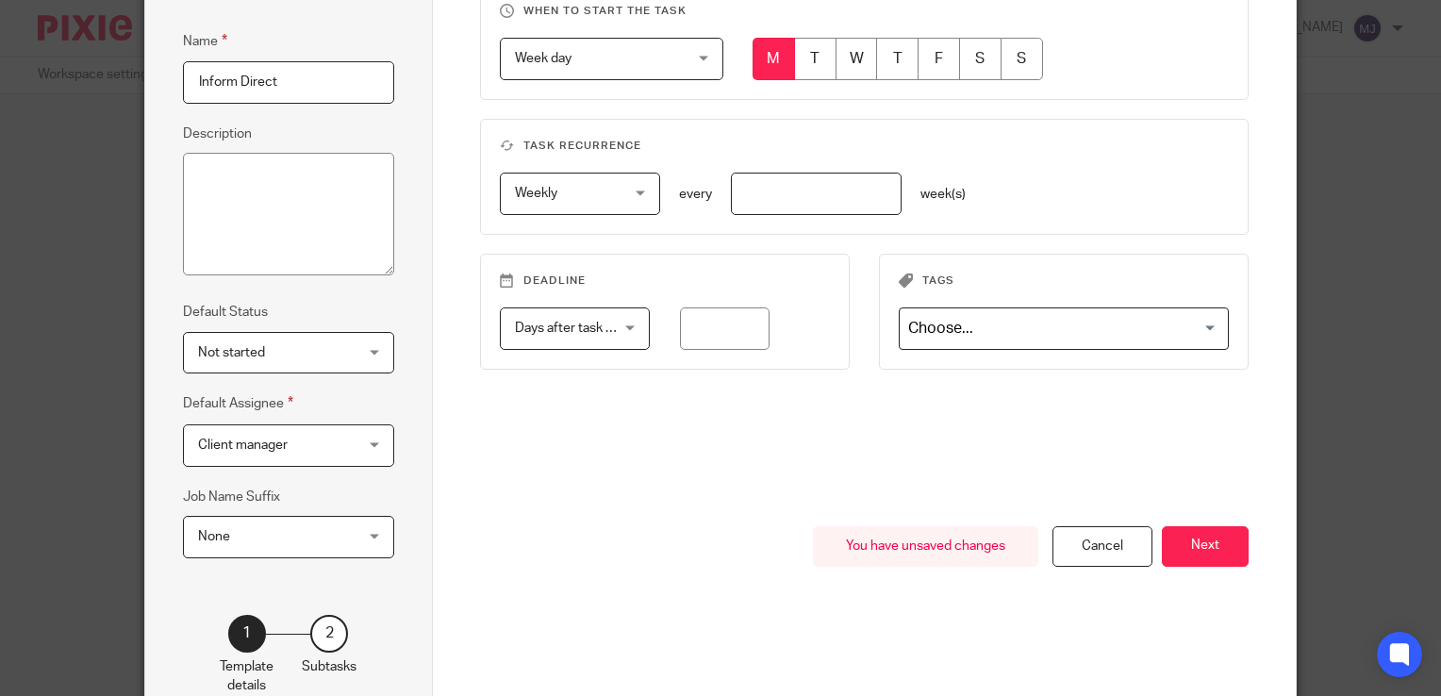
scroll to position [189, 0]
click at [611, 324] on span "Days after task starts" at bounding box center [577, 326] width 124 height 13
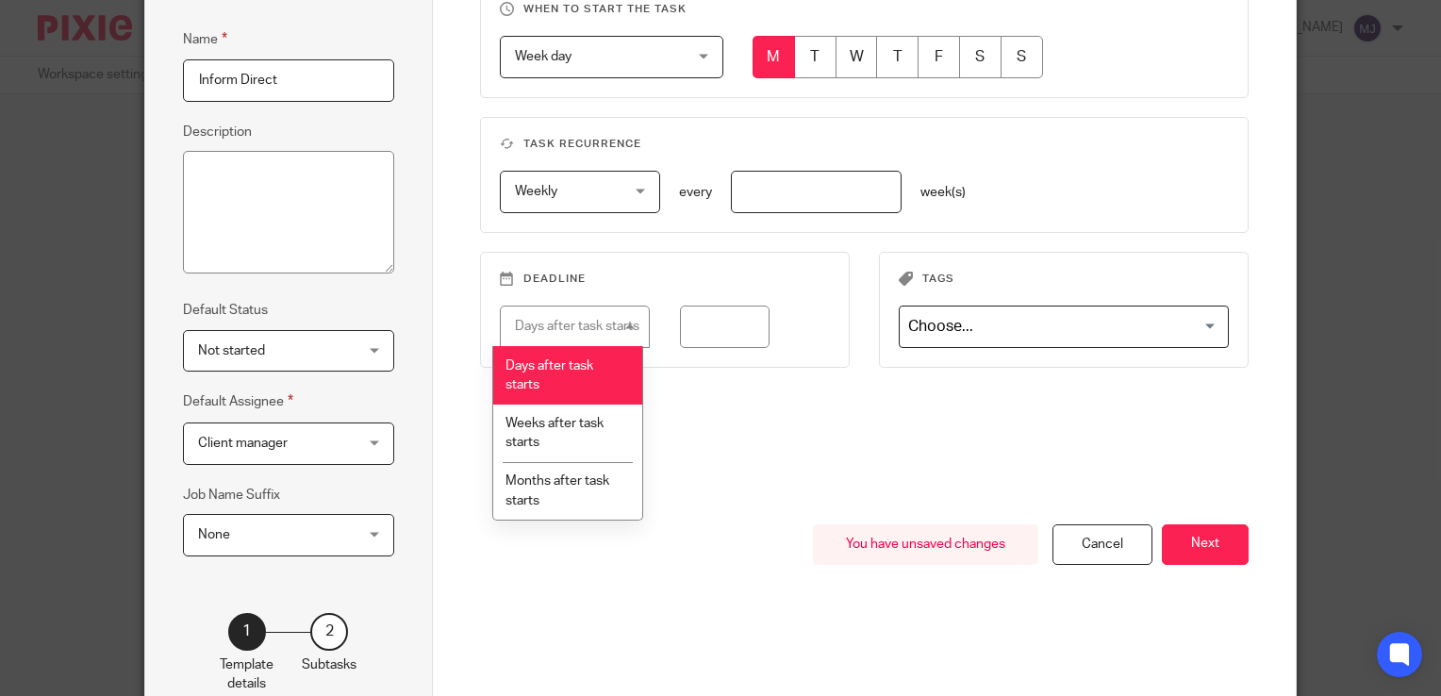
click at [611, 324] on div "Days after task starts" at bounding box center [577, 326] width 124 height 13
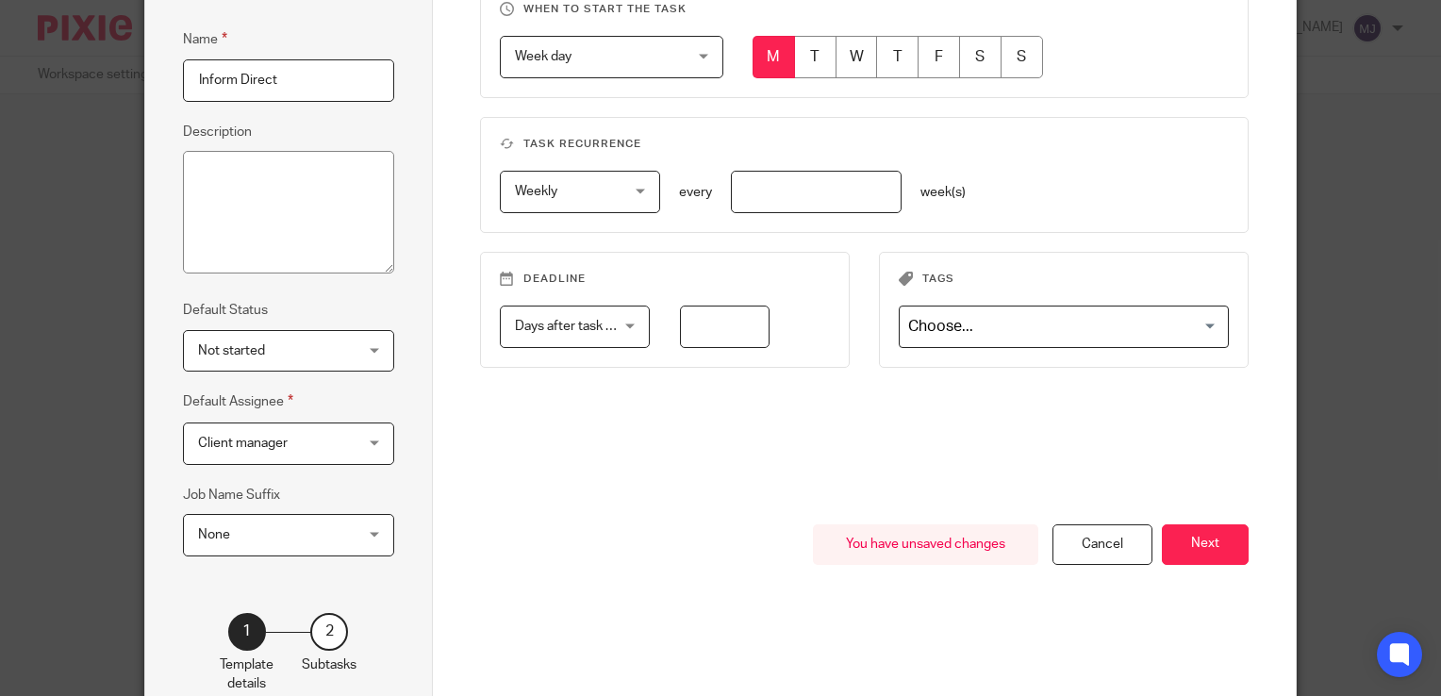
click at [732, 329] on input "number" at bounding box center [725, 327] width 91 height 42
type input "2"
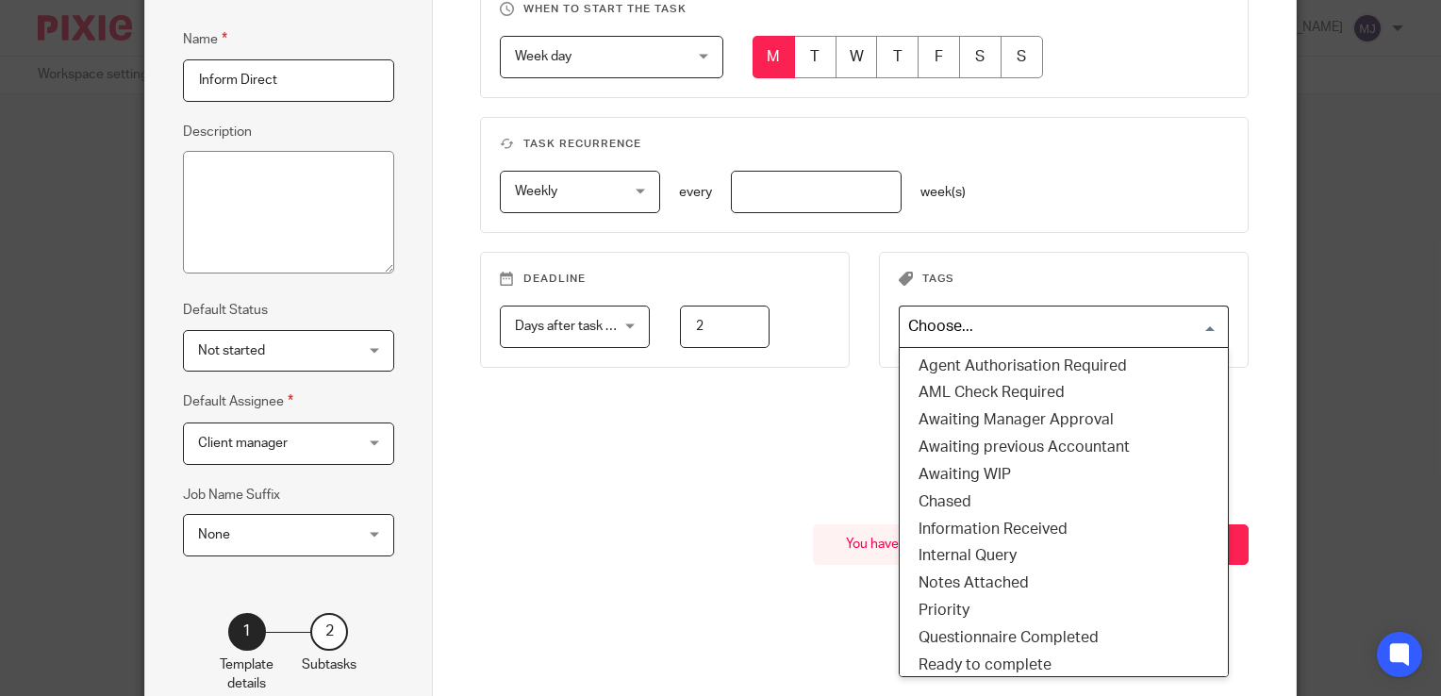
click at [785, 387] on div "Deadline Days after task starts Days after task starts Days after task starts W…" at bounding box center [850, 329] width 798 height 154
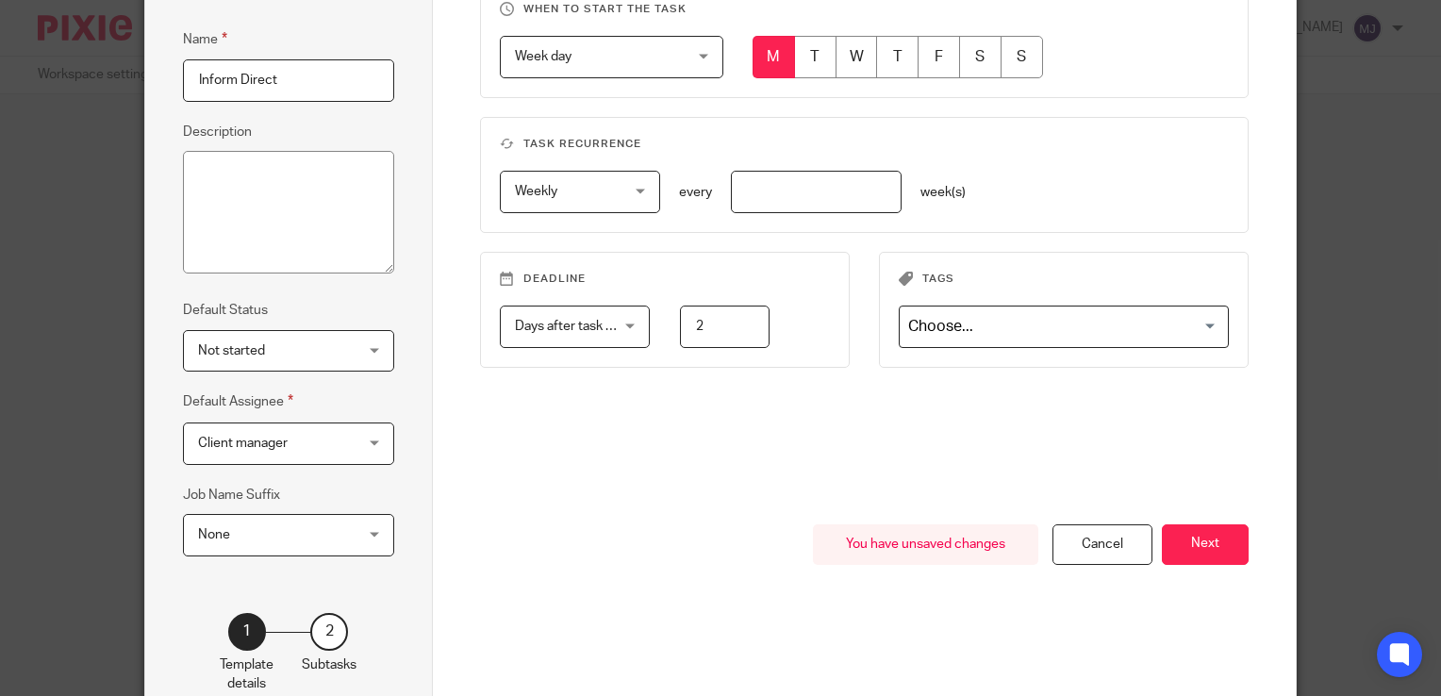
click at [234, 535] on span "None" at bounding box center [276, 535] width 157 height 40
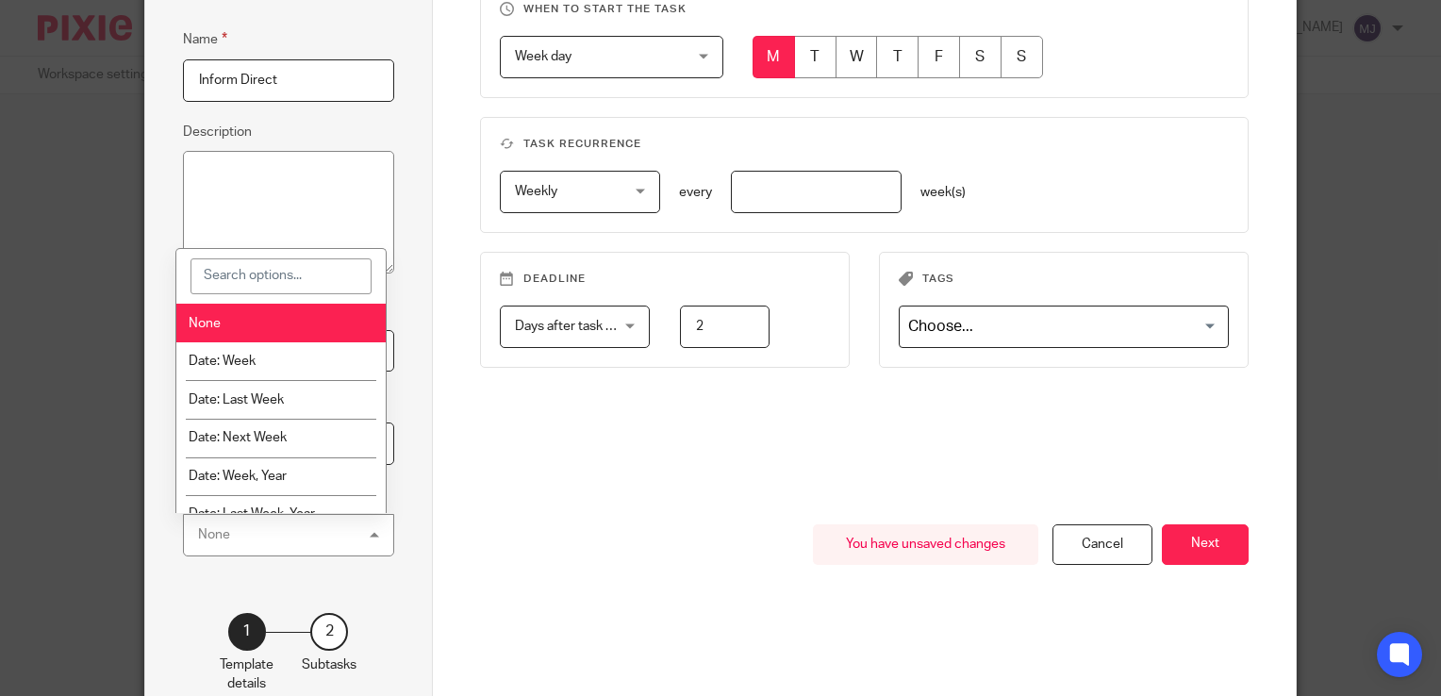
click at [234, 535] on div "None None" at bounding box center [288, 535] width 211 height 42
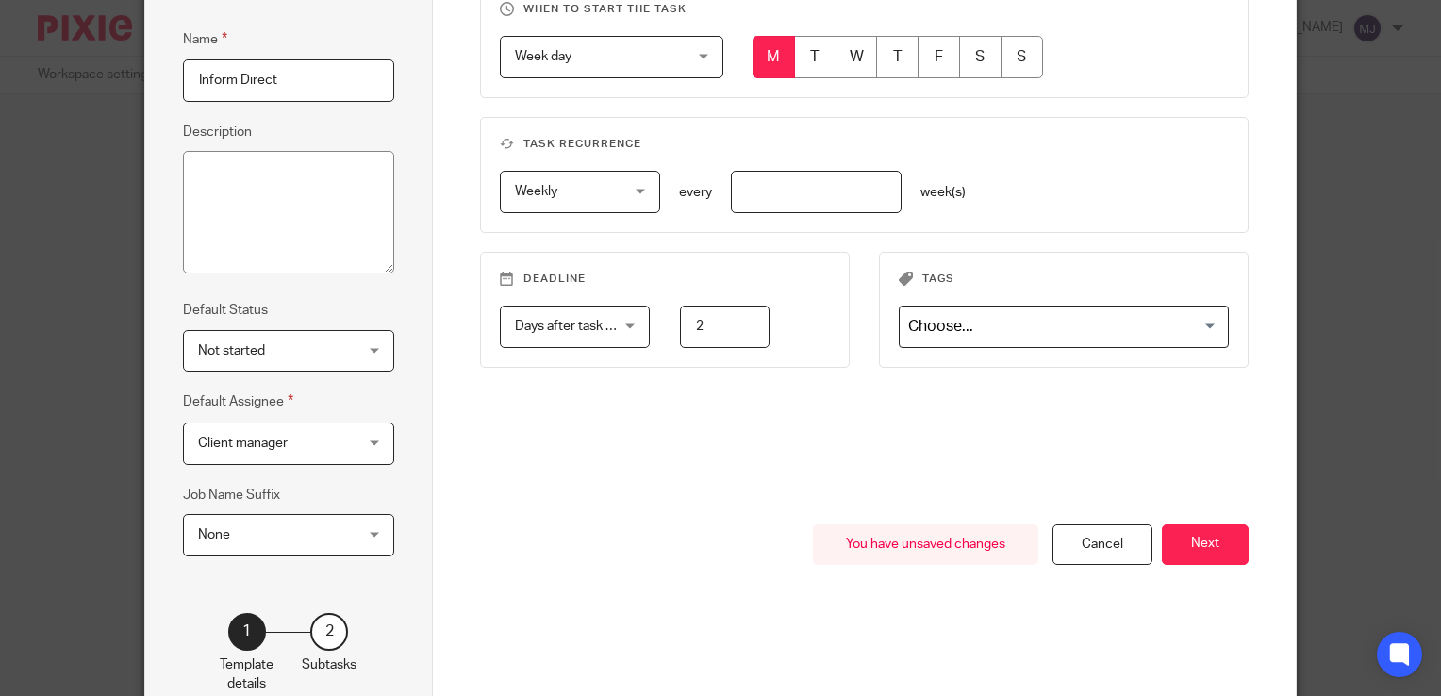
click at [248, 450] on span "Client manager" at bounding box center [276, 443] width 157 height 40
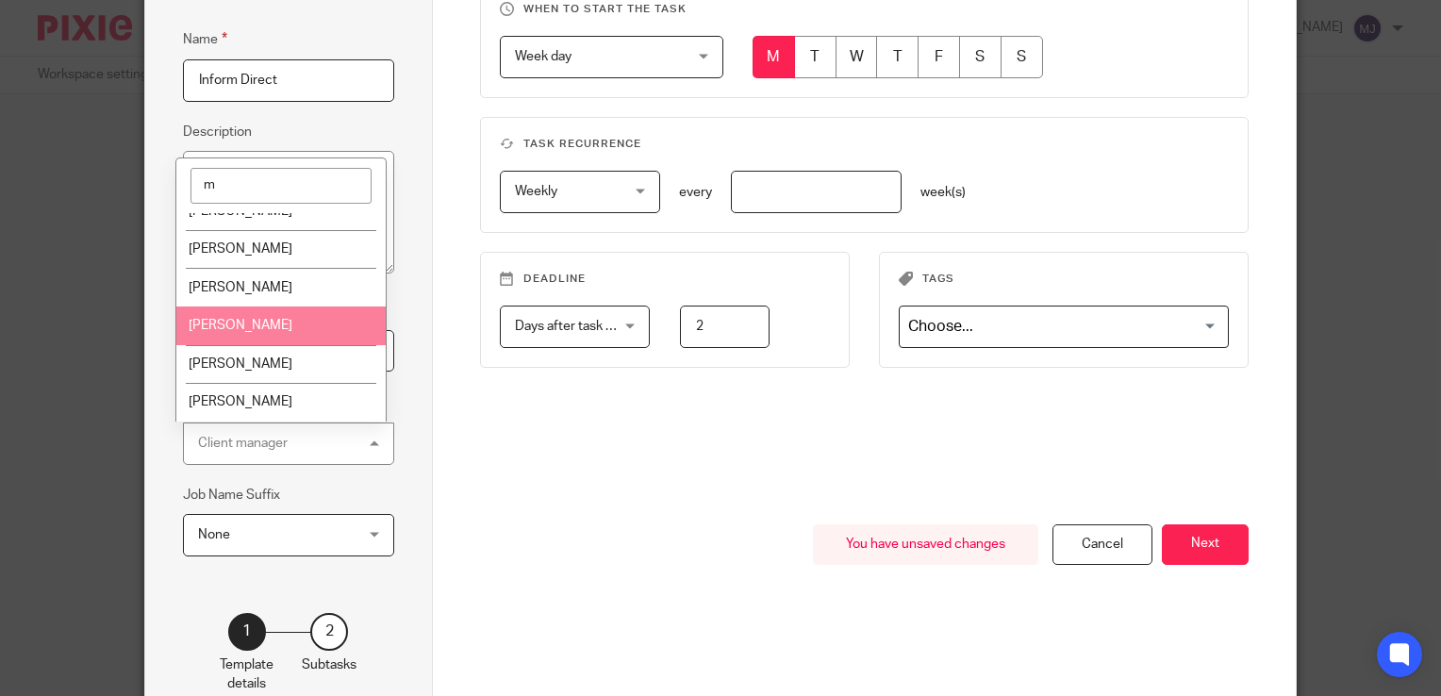
scroll to position [139, 0]
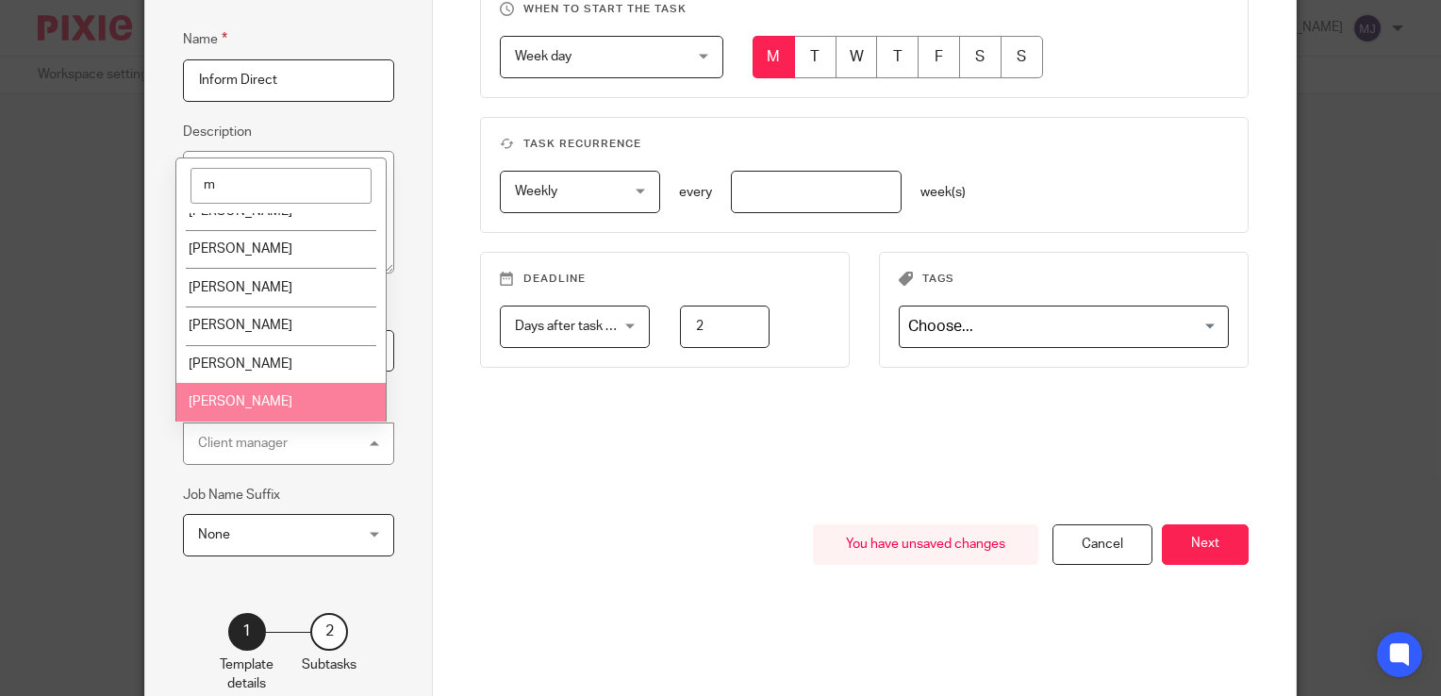
type input "m"
click at [251, 407] on span "[PERSON_NAME]" at bounding box center [241, 401] width 104 height 13
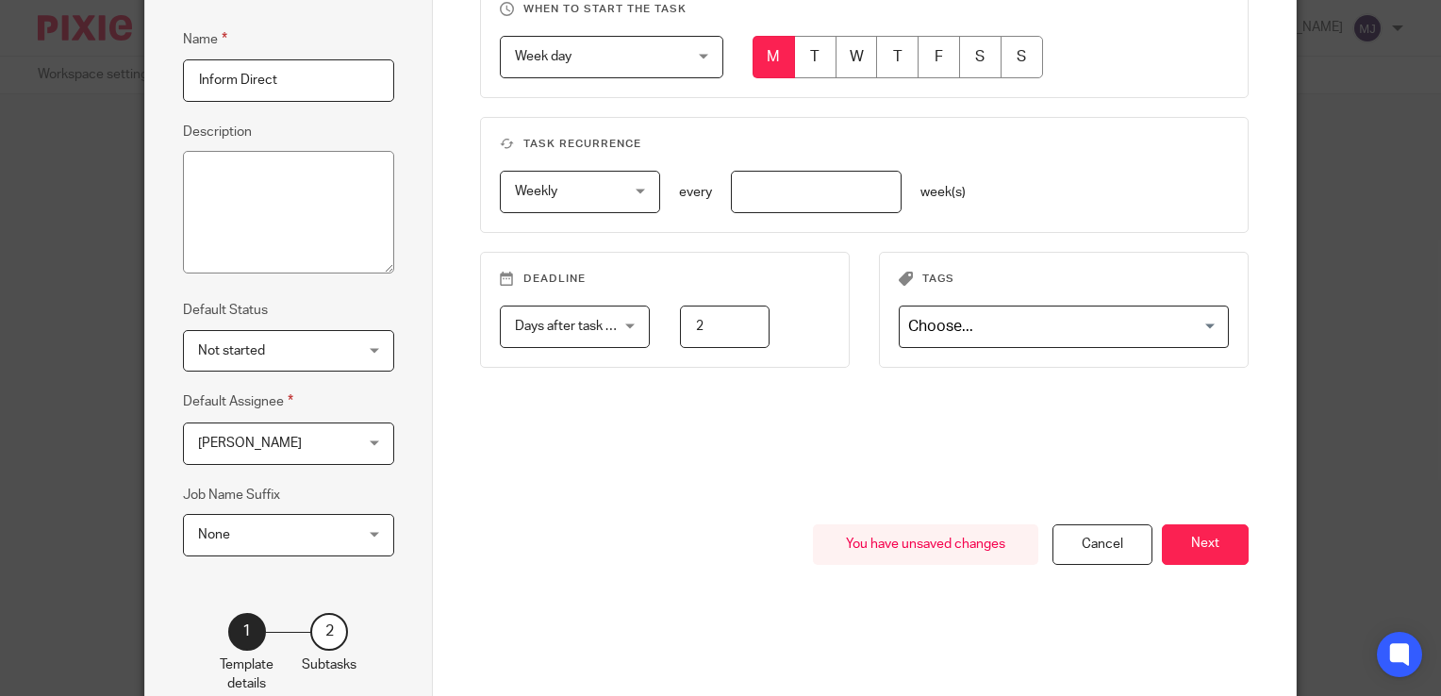
click at [287, 363] on span "Not started" at bounding box center [276, 351] width 157 height 40
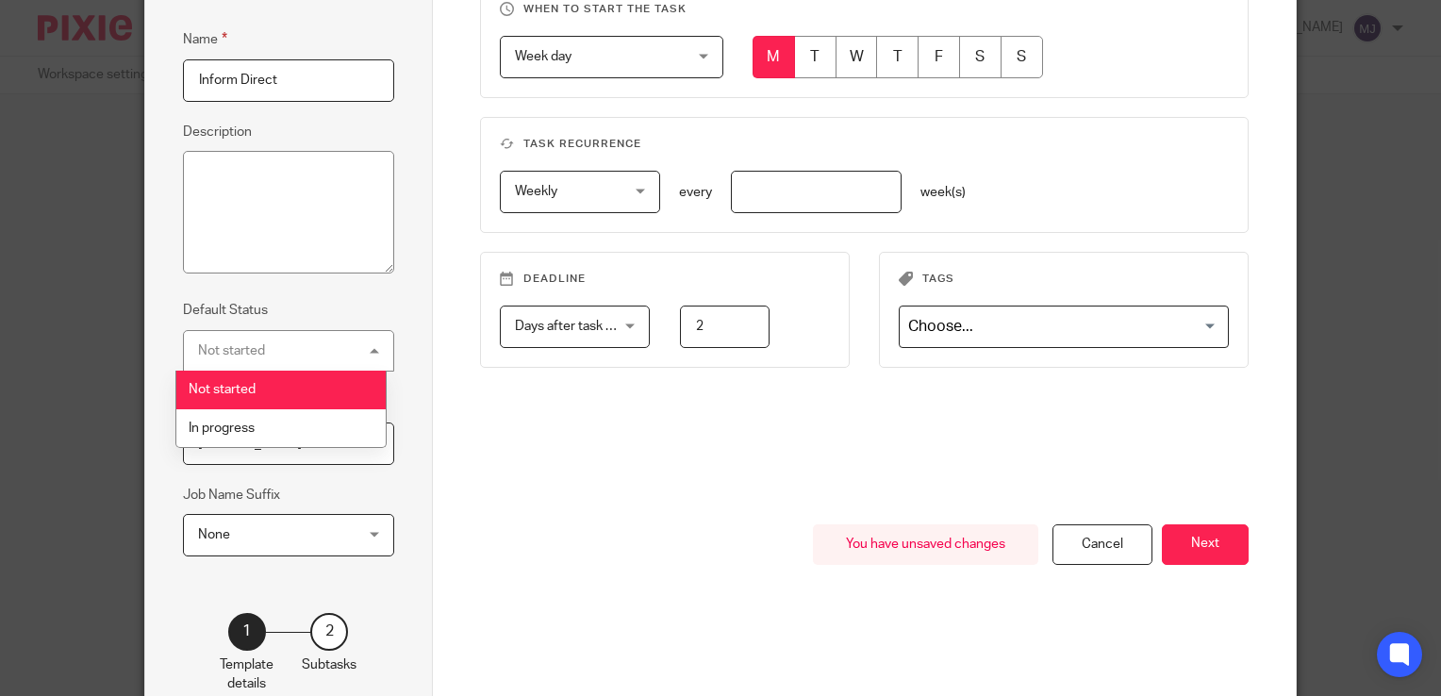
click at [287, 363] on div "Not started Not started" at bounding box center [288, 351] width 211 height 42
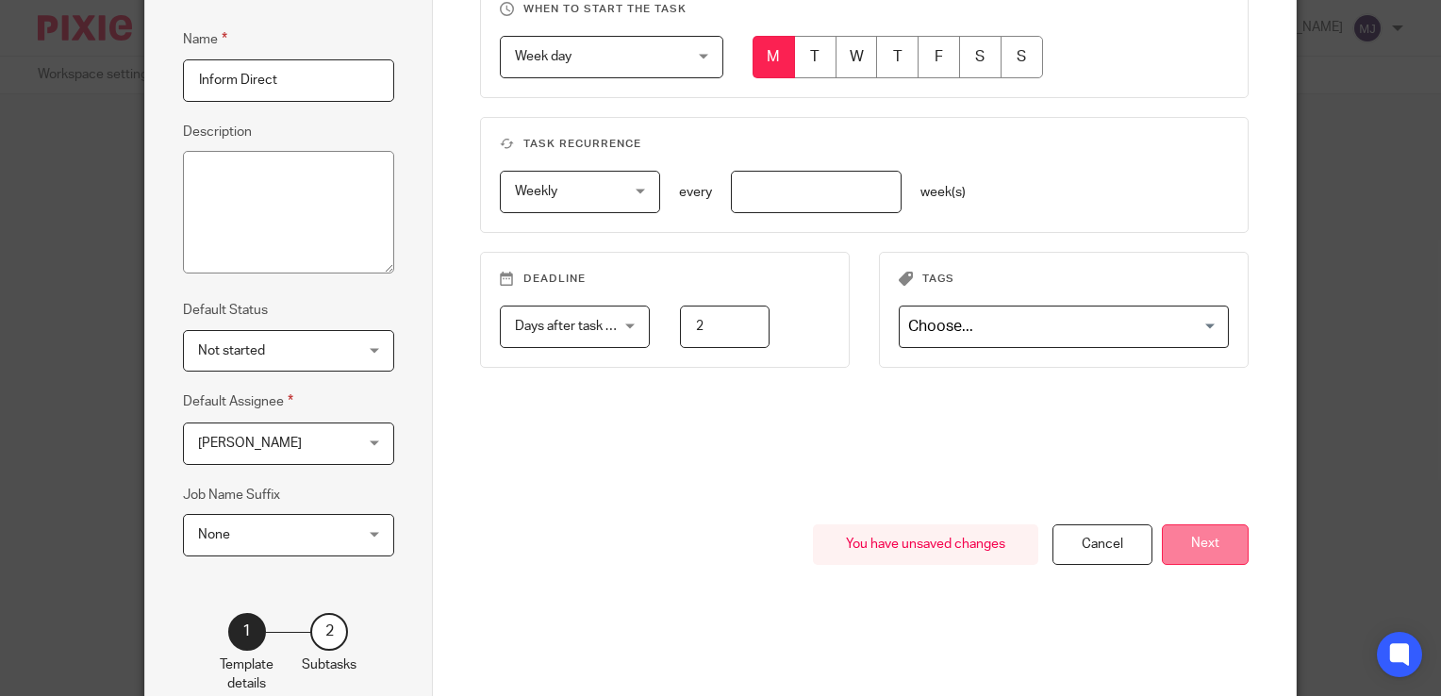
click at [1186, 536] on button "Next" at bounding box center [1205, 544] width 87 height 41
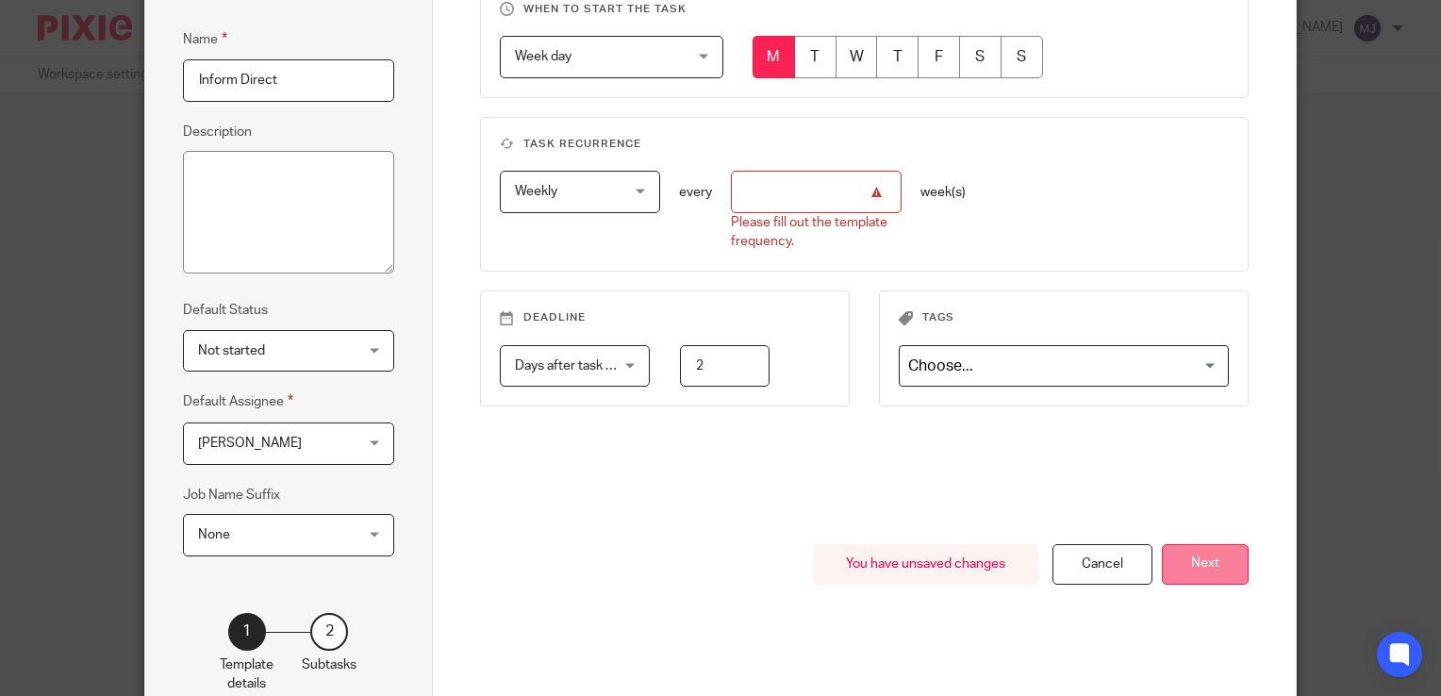
click at [1204, 576] on button "Next" at bounding box center [1205, 564] width 87 height 41
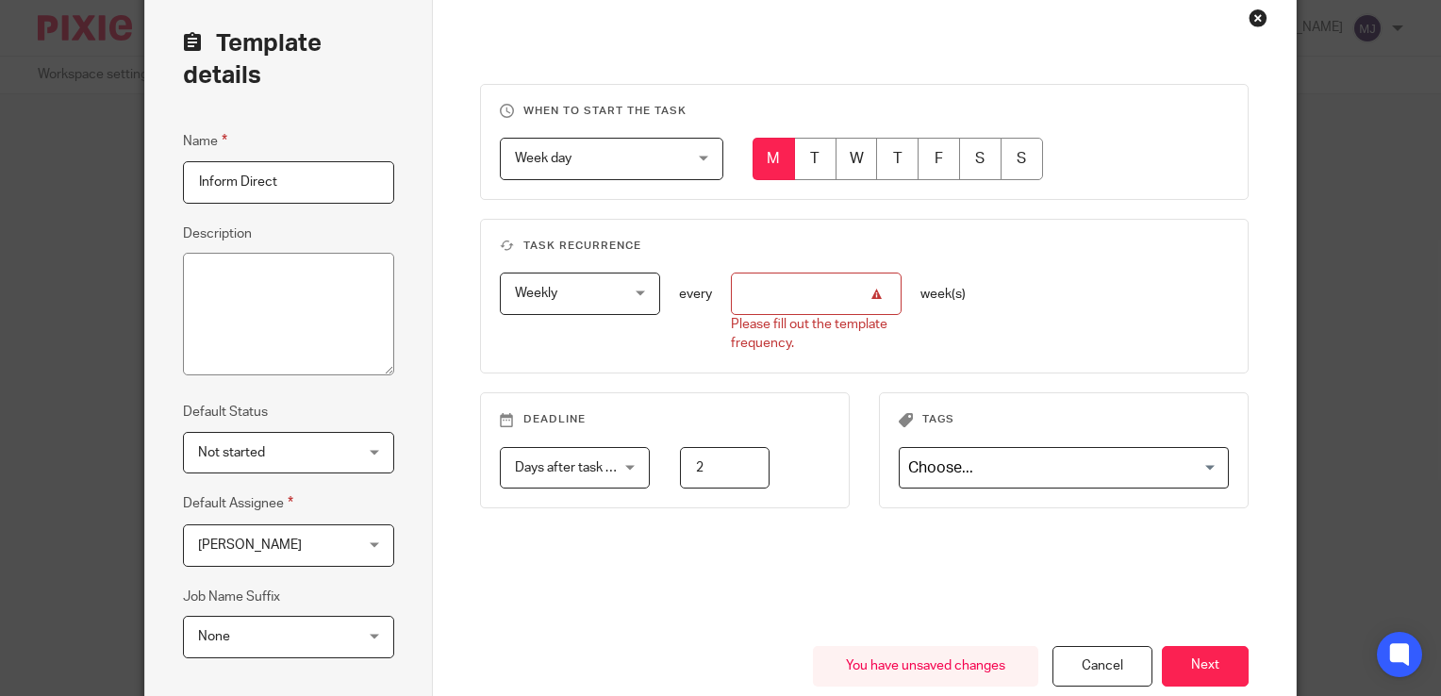
scroll to position [0, 0]
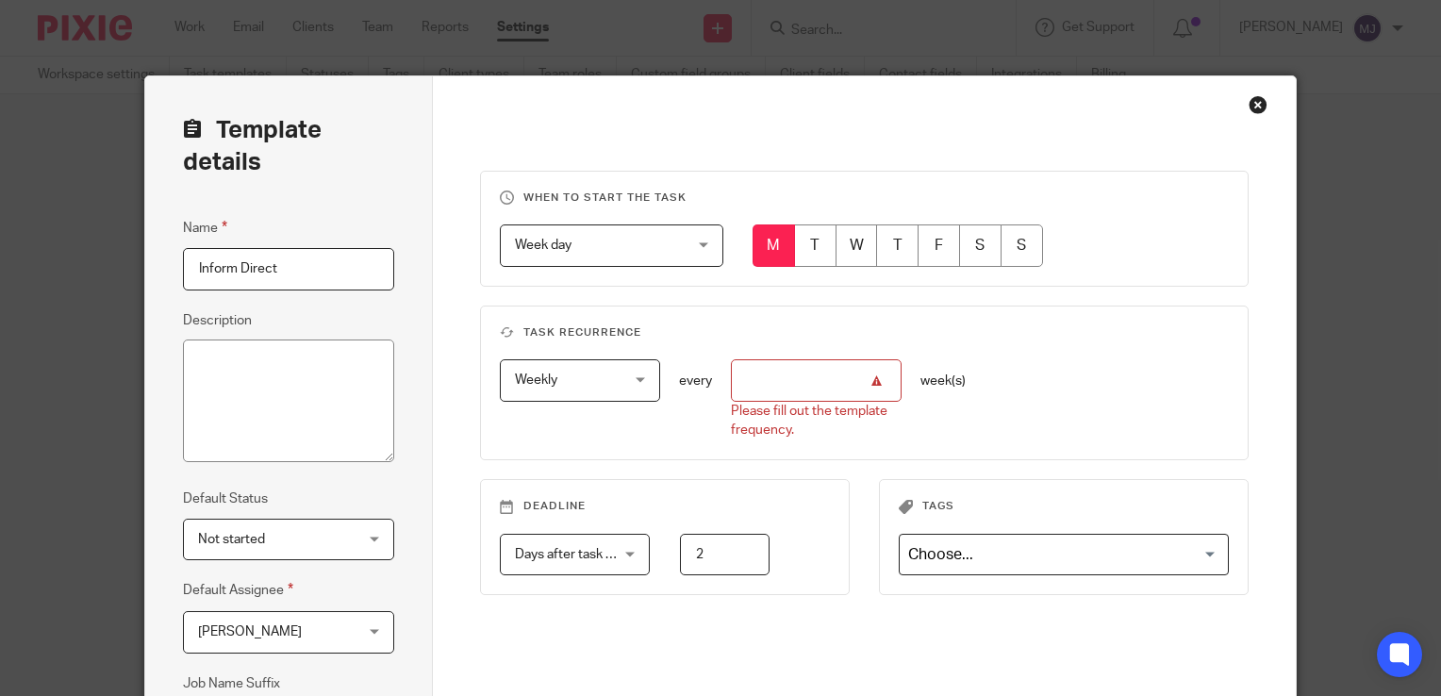
click at [803, 383] on input "number" at bounding box center [816, 380] width 171 height 42
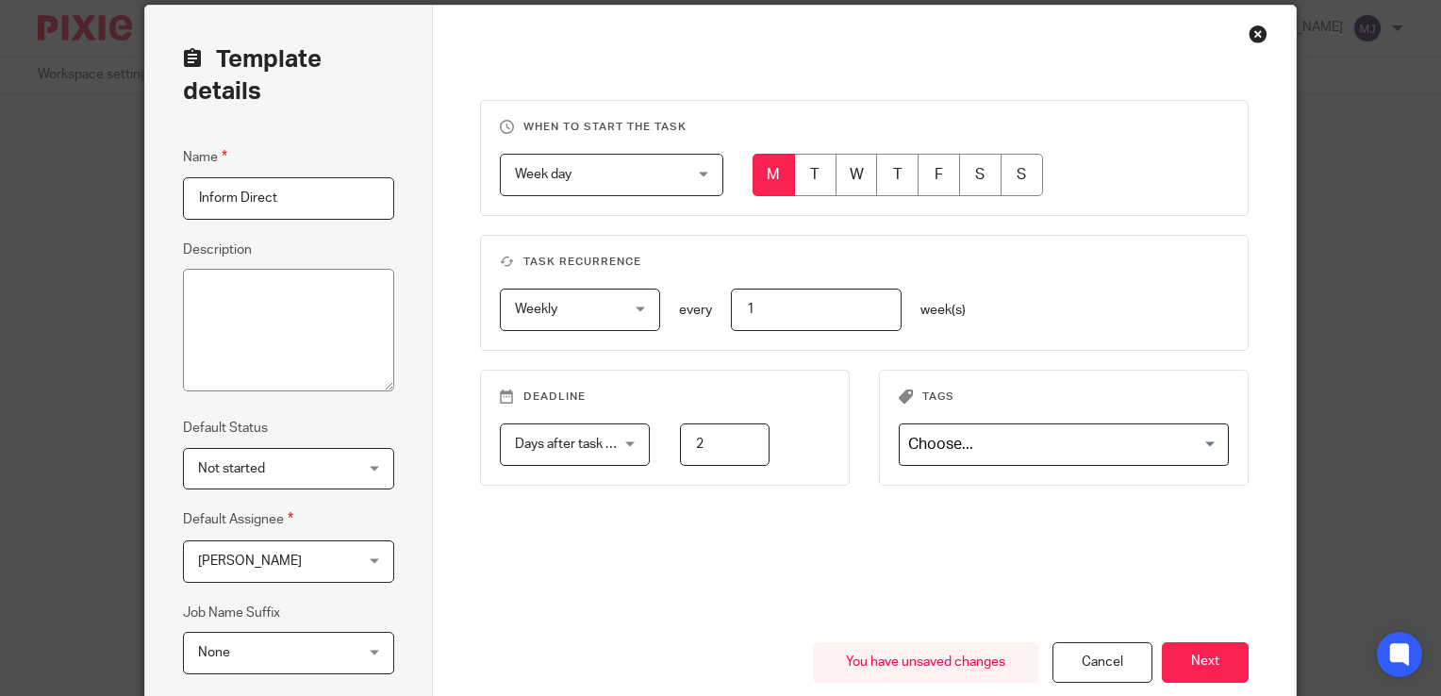
scroll to position [283, 0]
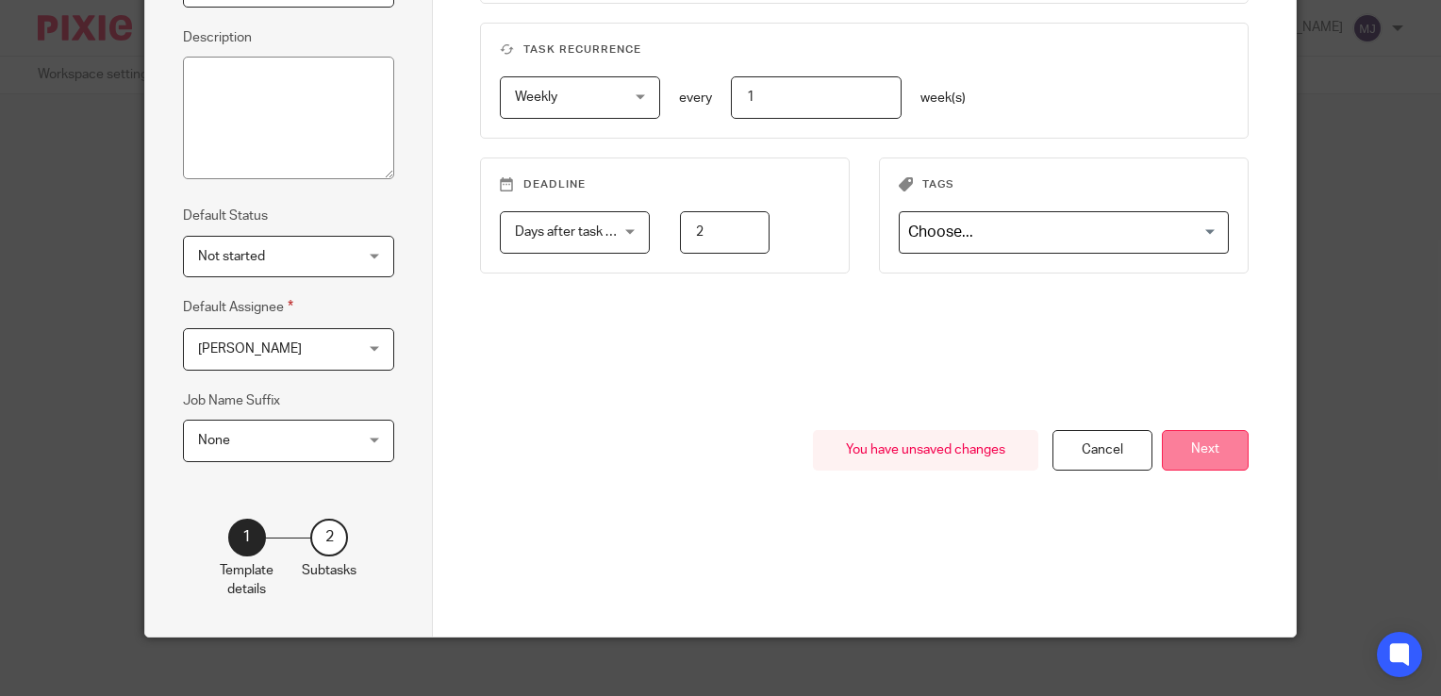
type input "1"
click at [1205, 455] on button "Next" at bounding box center [1205, 450] width 87 height 41
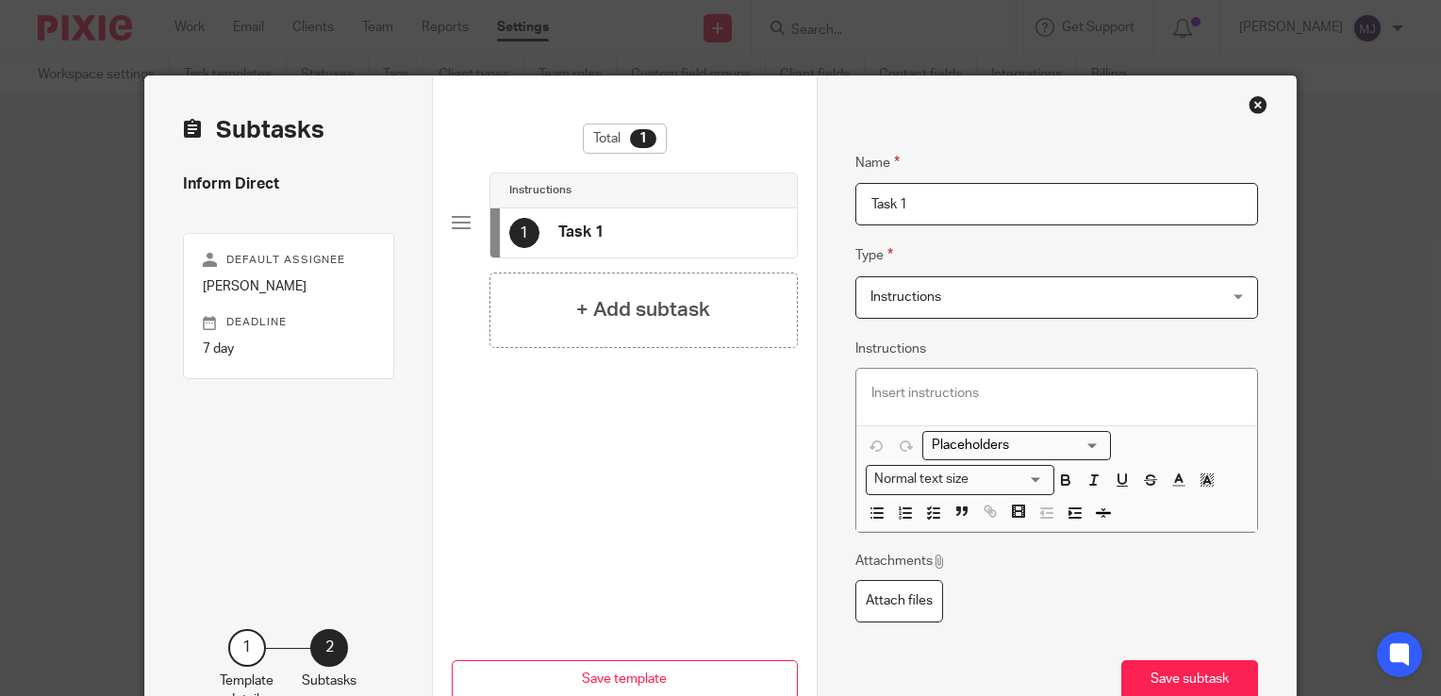
click at [586, 233] on h4 "Task 1" at bounding box center [580, 233] width 45 height 20
drag, startPoint x: 917, startPoint y: 213, endPoint x: 769, endPoint y: 224, distance: 148.5
click at [769, 224] on div "Subtasks Inform Direct Default assignee Melissa Jones Deadline 7 day 1 Template…" at bounding box center [720, 411] width 1150 height 671
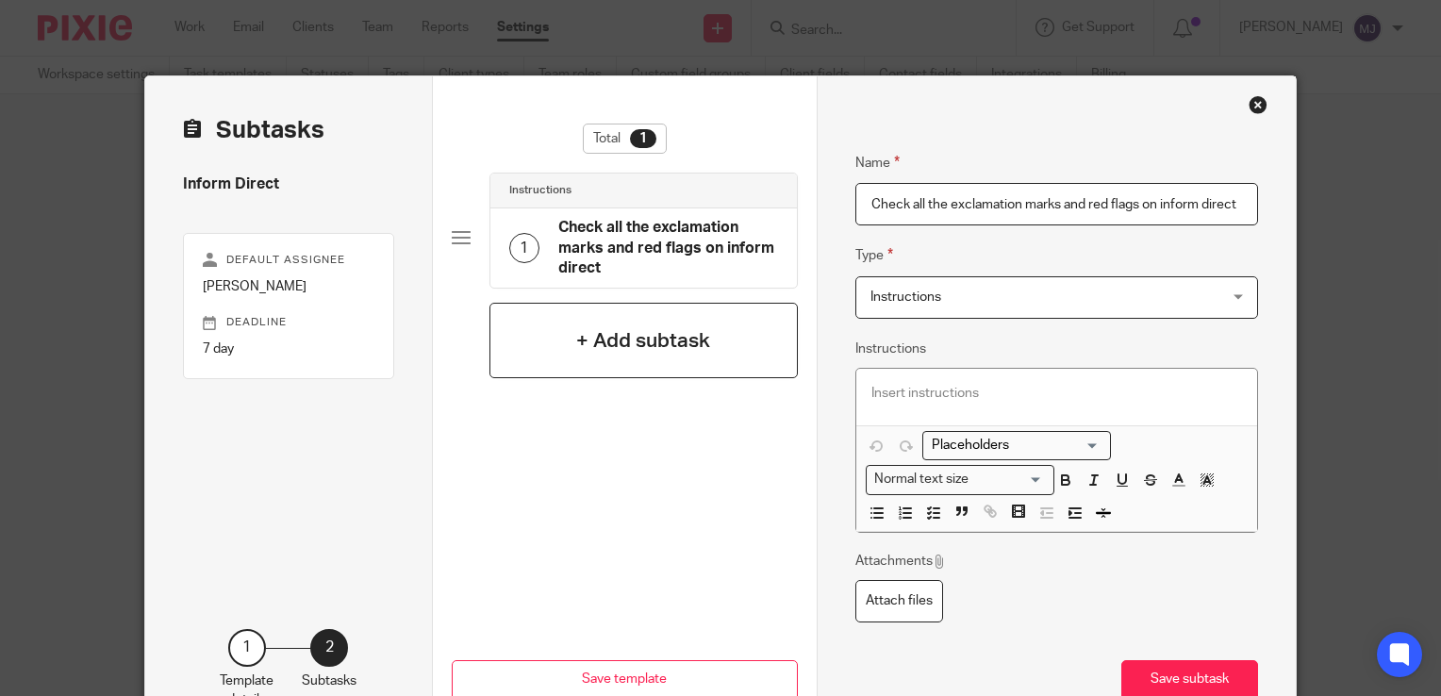
type input "Check all the exclamation marks and red flags on inform direct"
click at [719, 322] on div "+ Add subtask" at bounding box center [643, 340] width 308 height 75
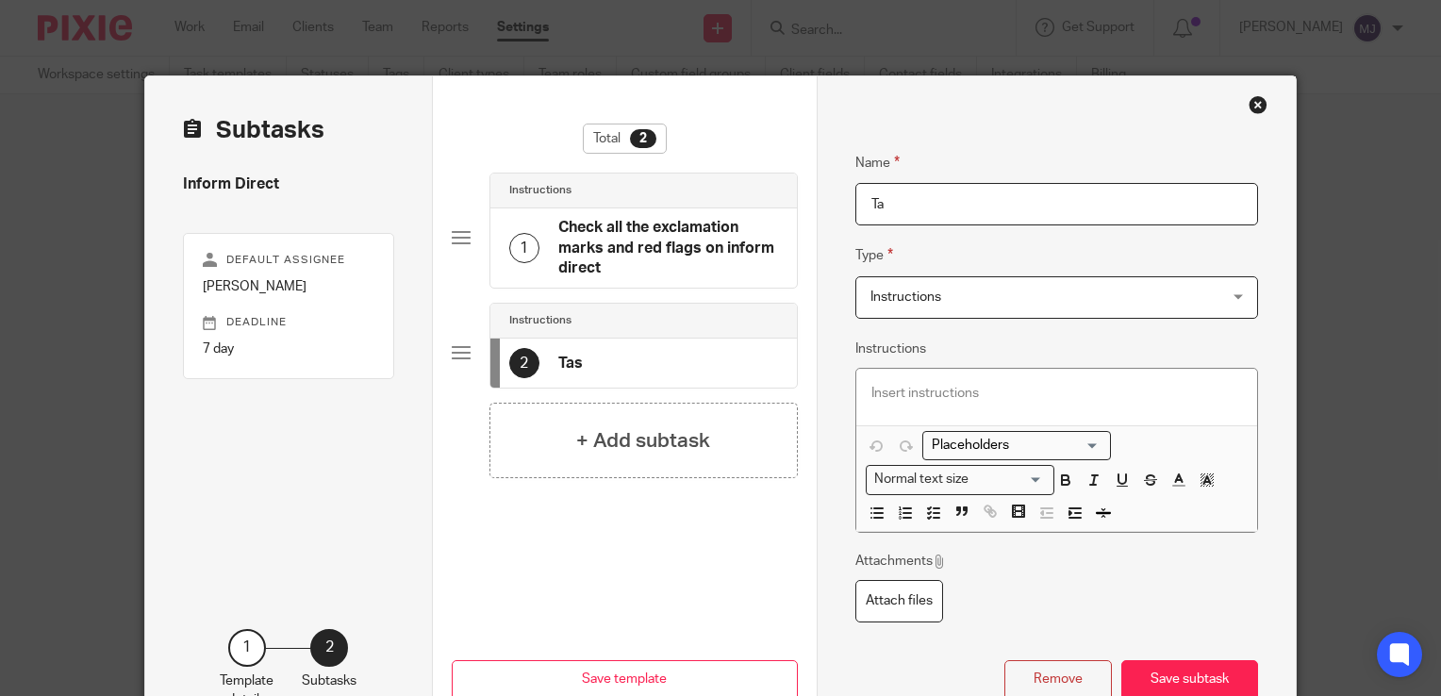
type input "T"
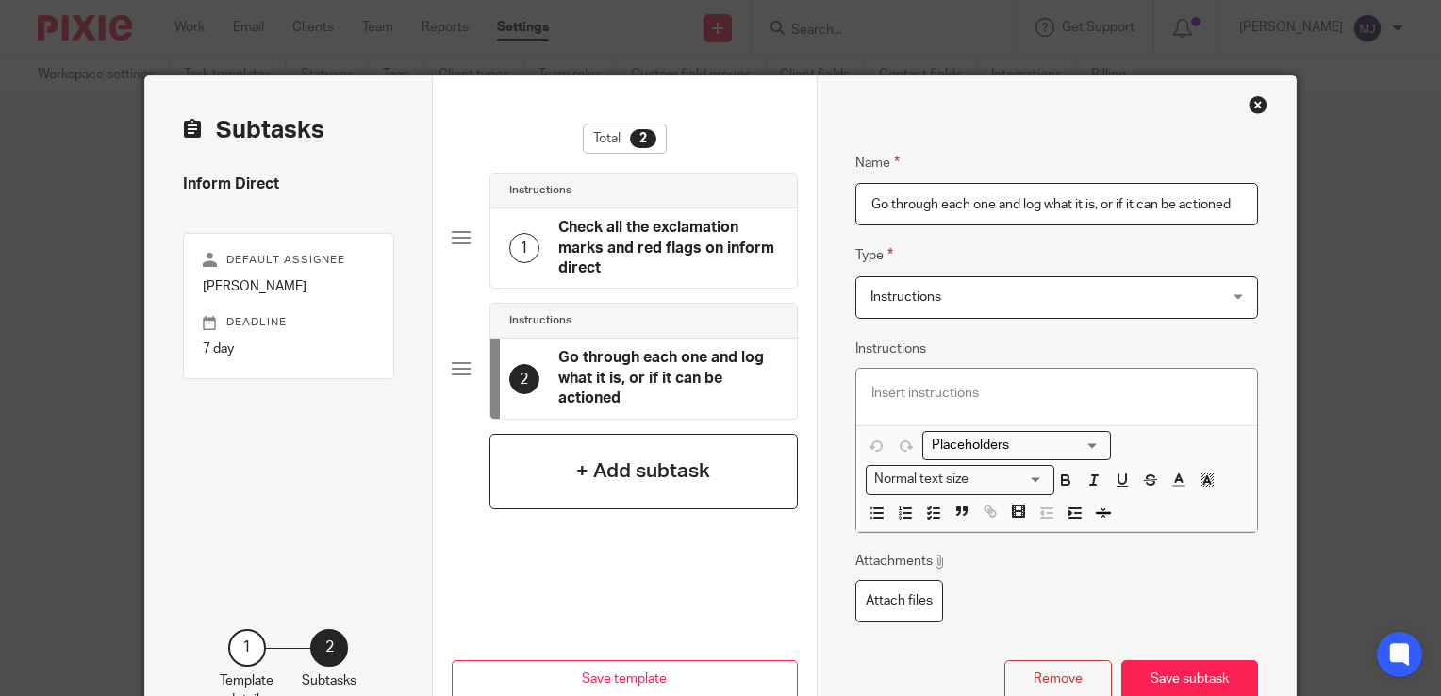
type input "Go through each one and log what it is, or if it can be actioned"
click at [597, 453] on div "+ Add subtask" at bounding box center [643, 471] width 308 height 75
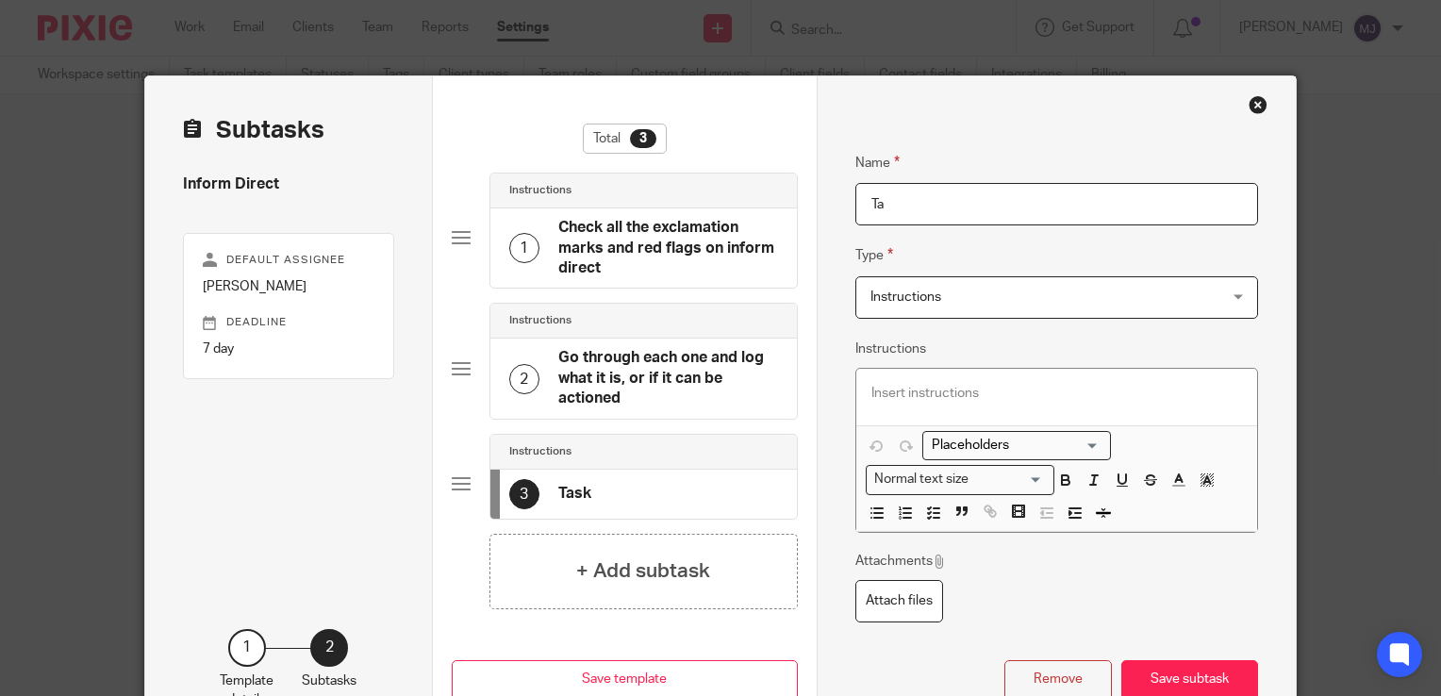
type input "T"
click at [960, 428] on div "Loading... Normal text size Loading... Remove Edit Insert new video Copy and pa…" at bounding box center [1056, 478] width 401 height 107
drag, startPoint x: 960, startPoint y: 428, endPoint x: 981, endPoint y: 206, distance: 223.5
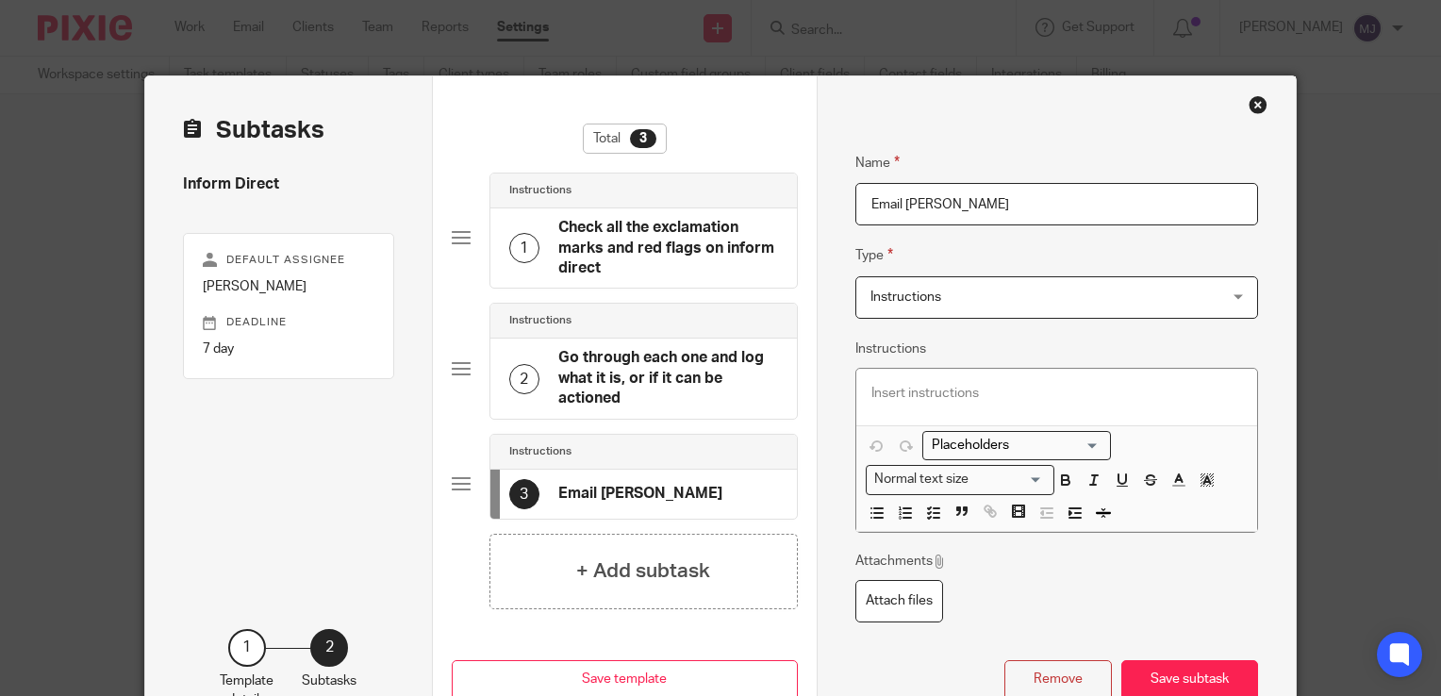
click at [980, 206] on input "Email Aimee" at bounding box center [1056, 204] width 403 height 42
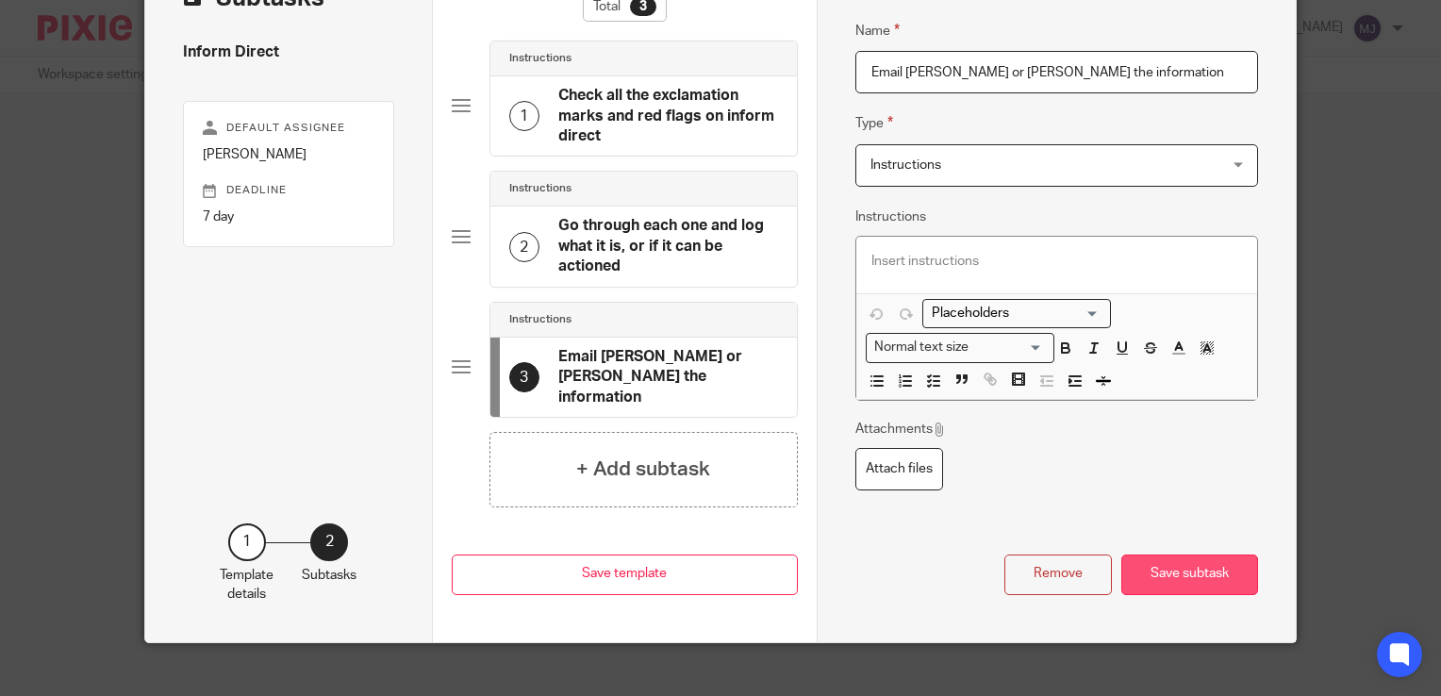
type input "Email Aimee or Karl the information"
click at [1202, 554] on button "Save subtask" at bounding box center [1189, 574] width 137 height 41
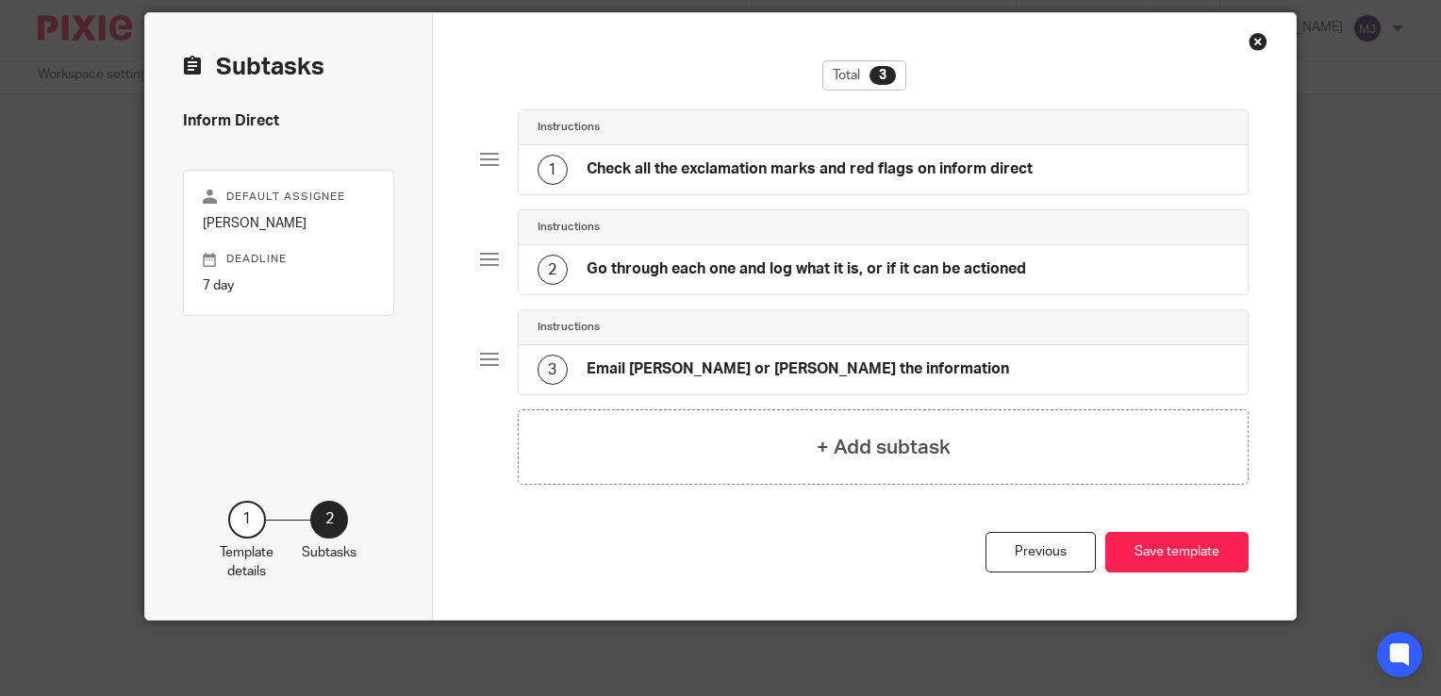
scroll to position [60, 0]
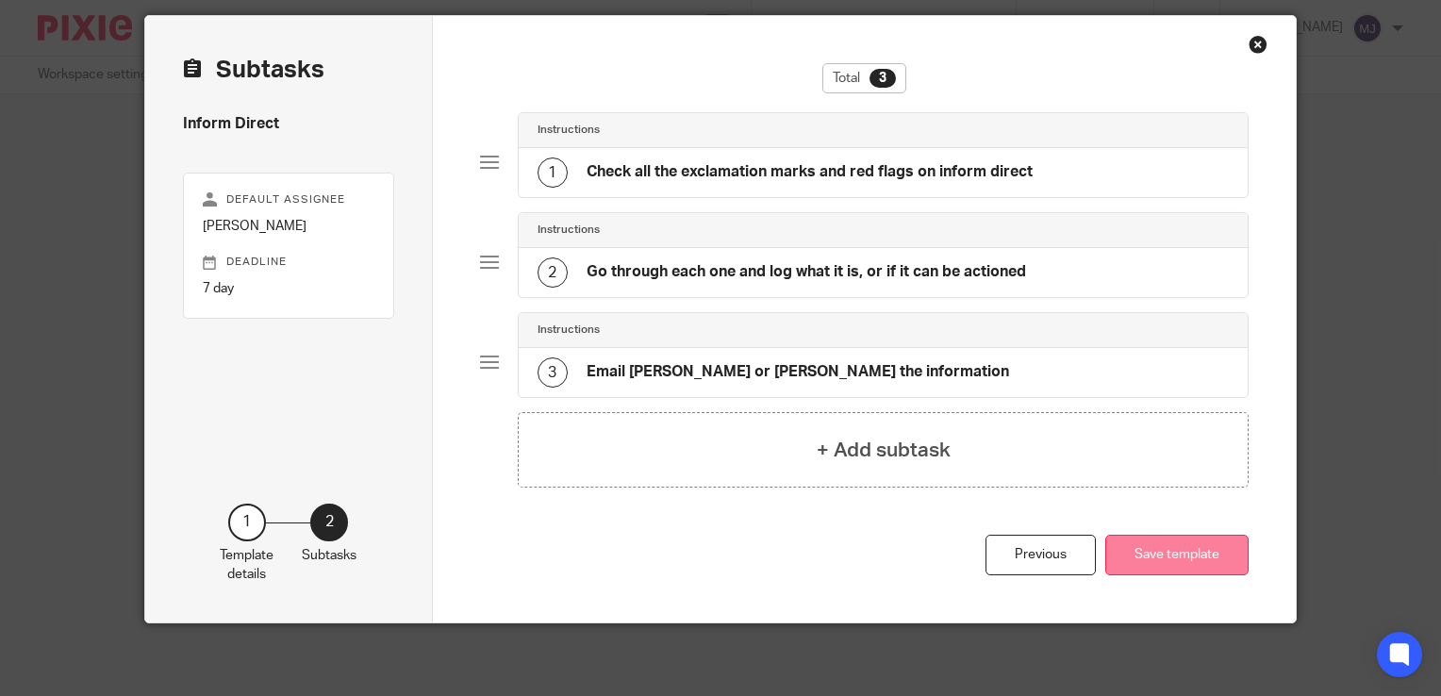
click at [1215, 567] on button "Save template" at bounding box center [1176, 555] width 143 height 41
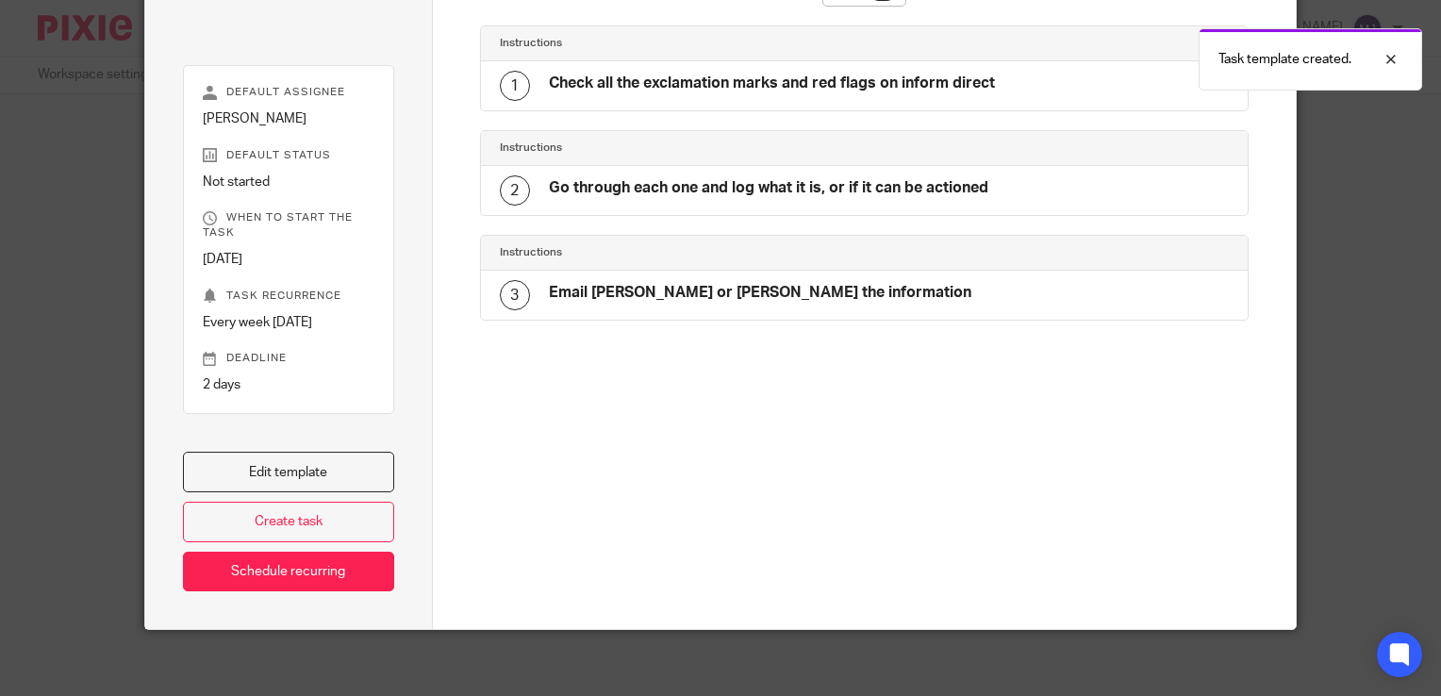
scroll to position [156, 0]
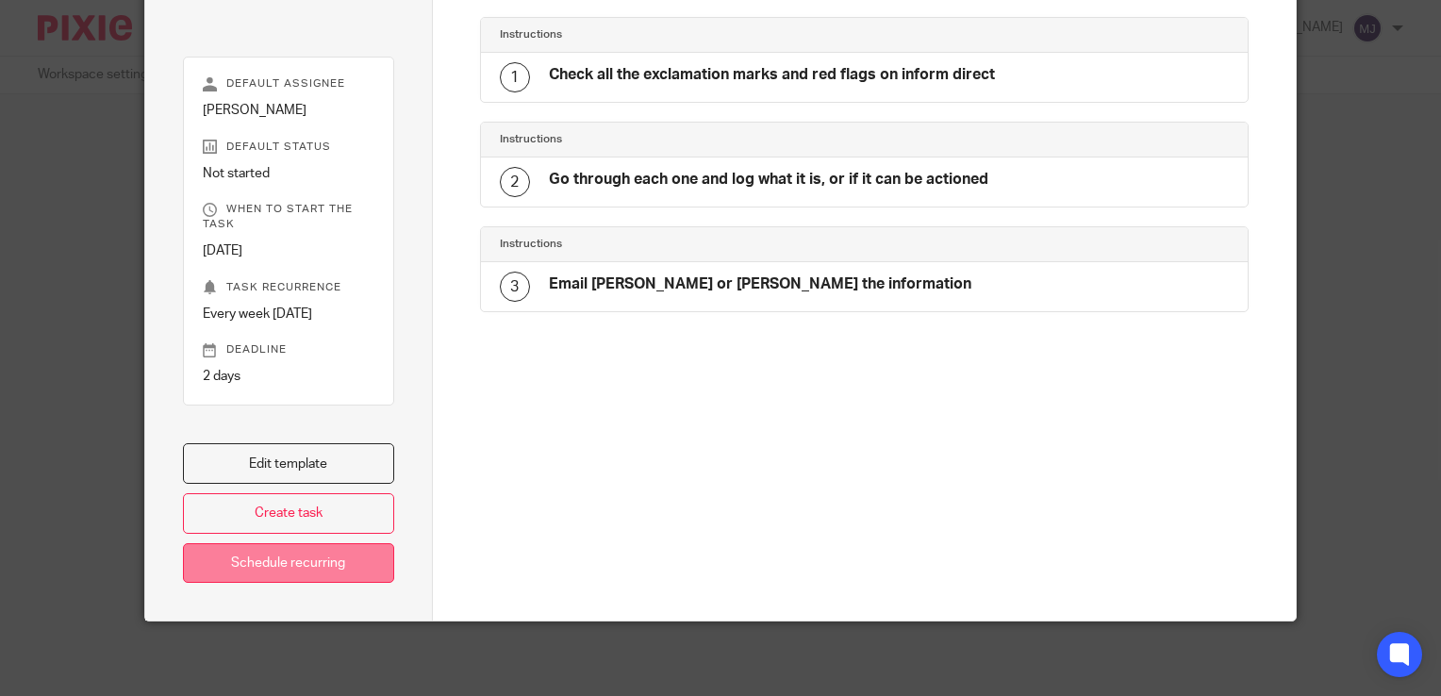
click at [345, 570] on link "Schedule recurring" at bounding box center [288, 563] width 211 height 41
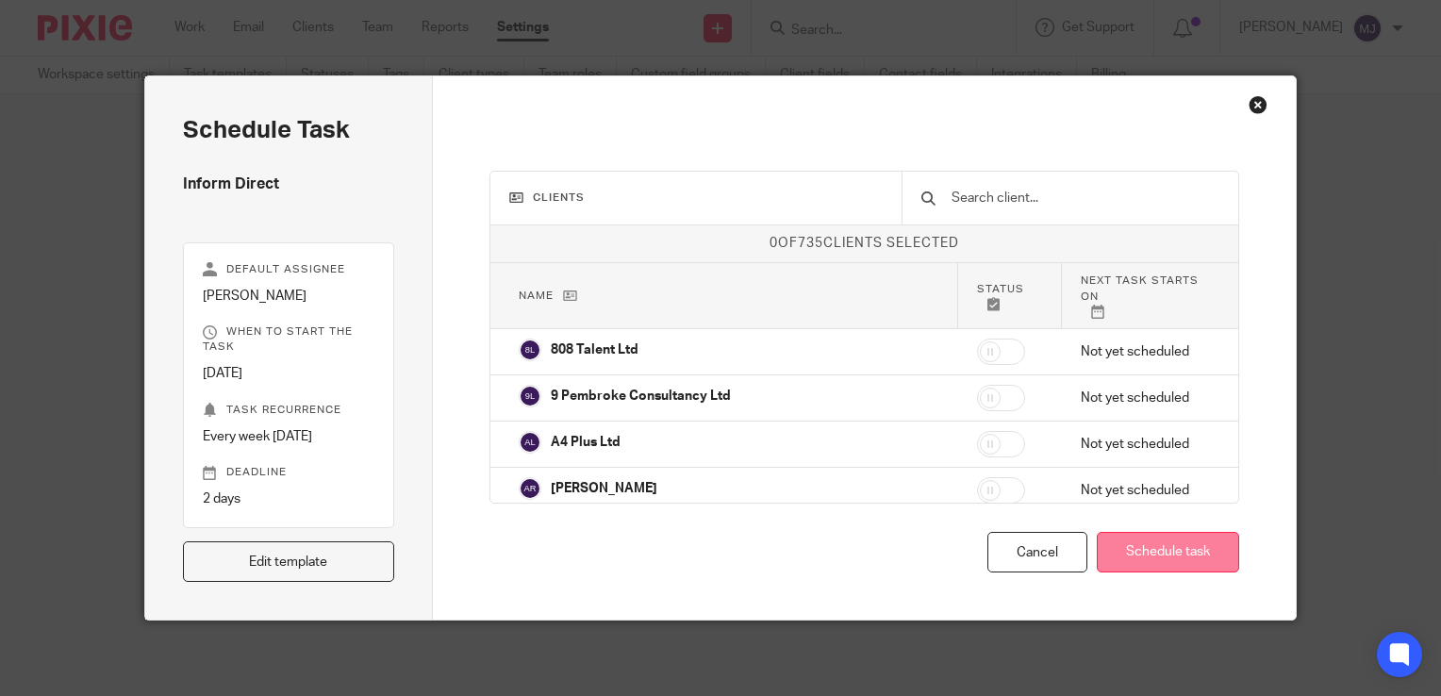
click at [1150, 569] on button "Schedule task" at bounding box center [1168, 552] width 142 height 41
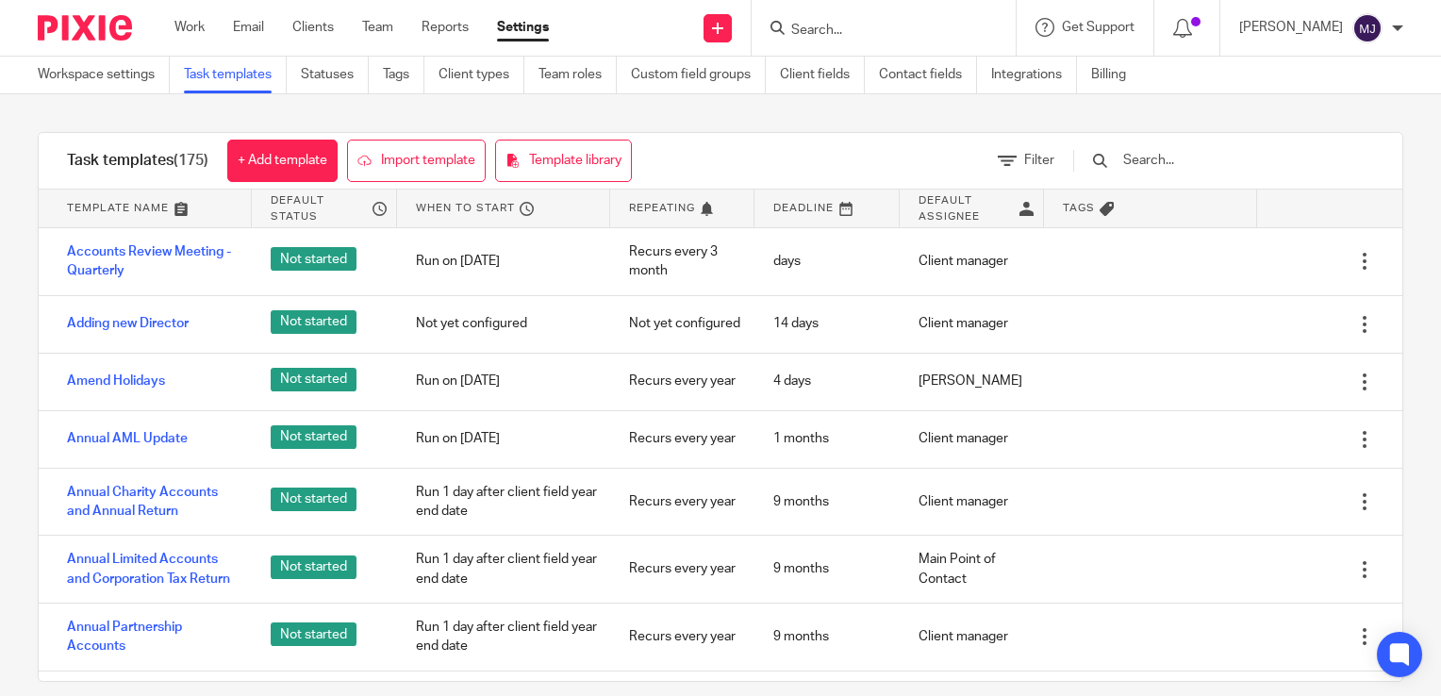
click at [844, 42] on div at bounding box center [884, 28] width 264 height 56
click at [109, 26] on img at bounding box center [85, 27] width 94 height 25
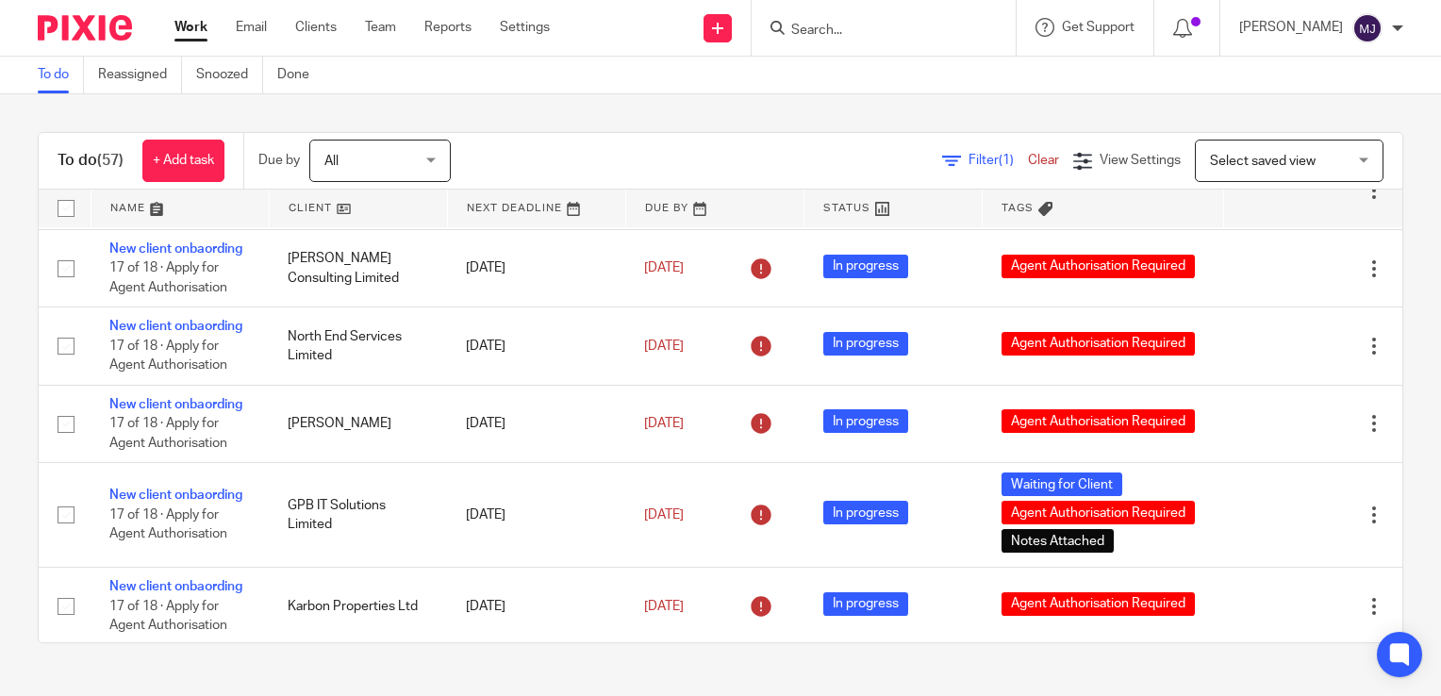
scroll to position [377, 0]
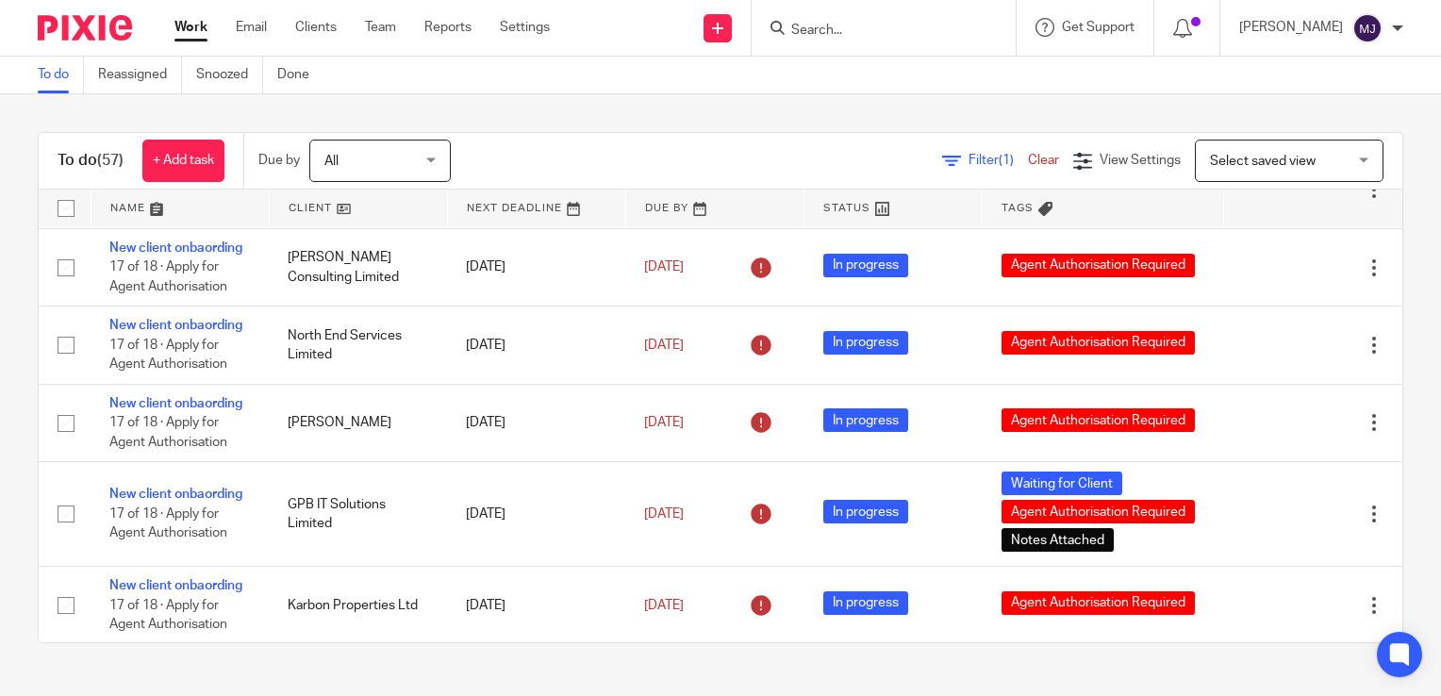
click at [856, 28] on input "Search" at bounding box center [874, 31] width 170 height 17
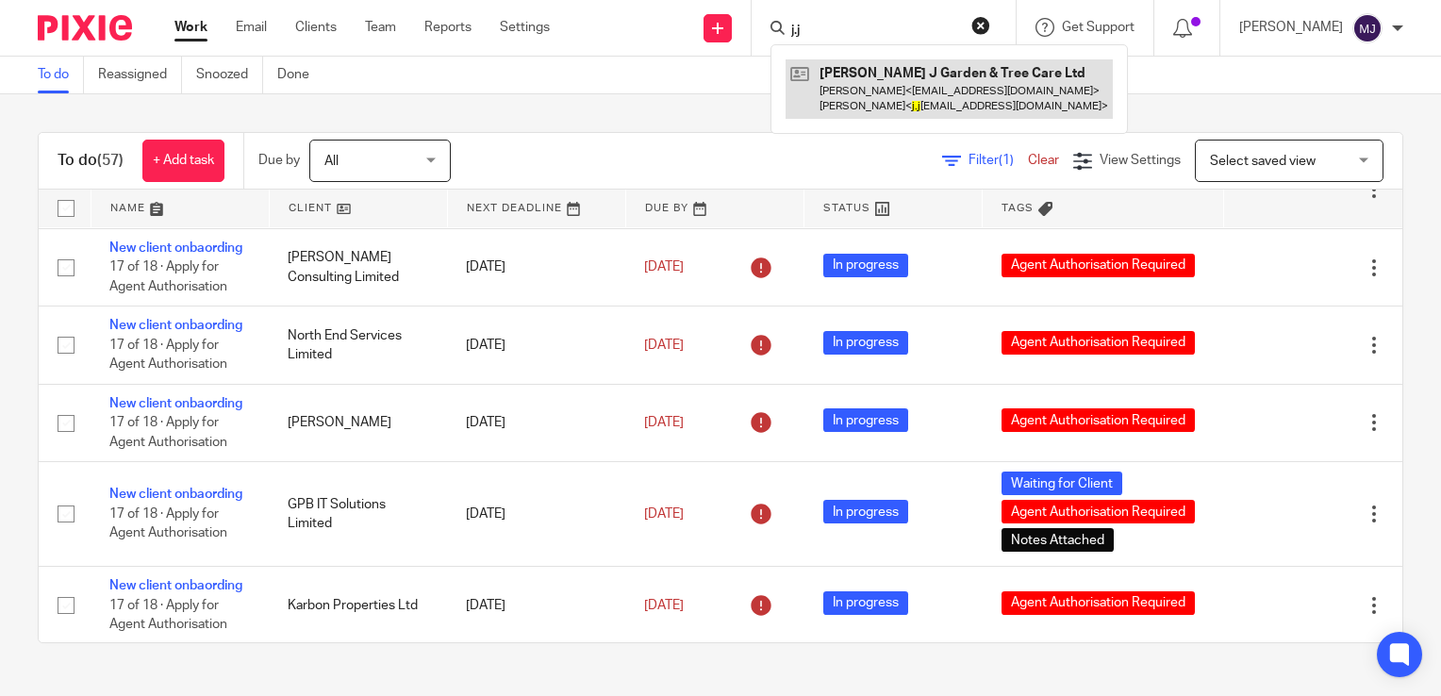
type input "j.j"
click at [899, 67] on link at bounding box center [948, 88] width 327 height 58
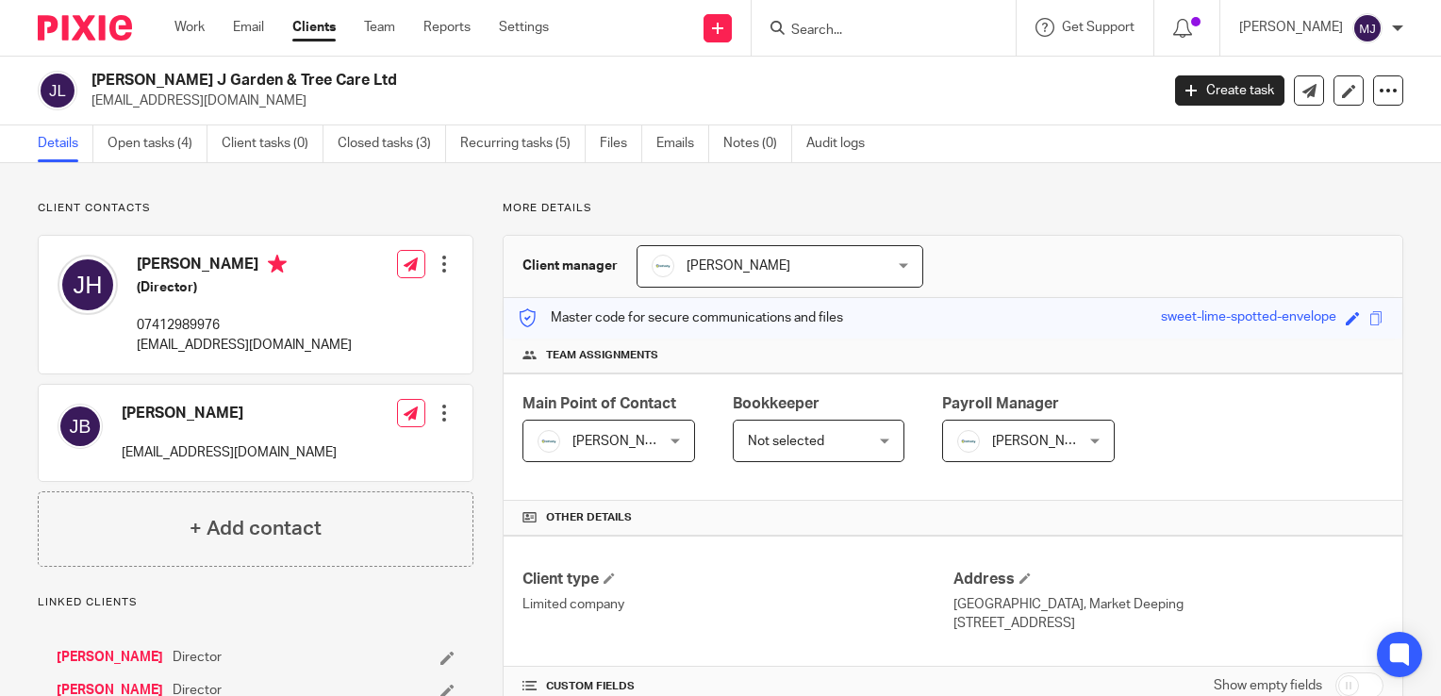
scroll to position [471, 0]
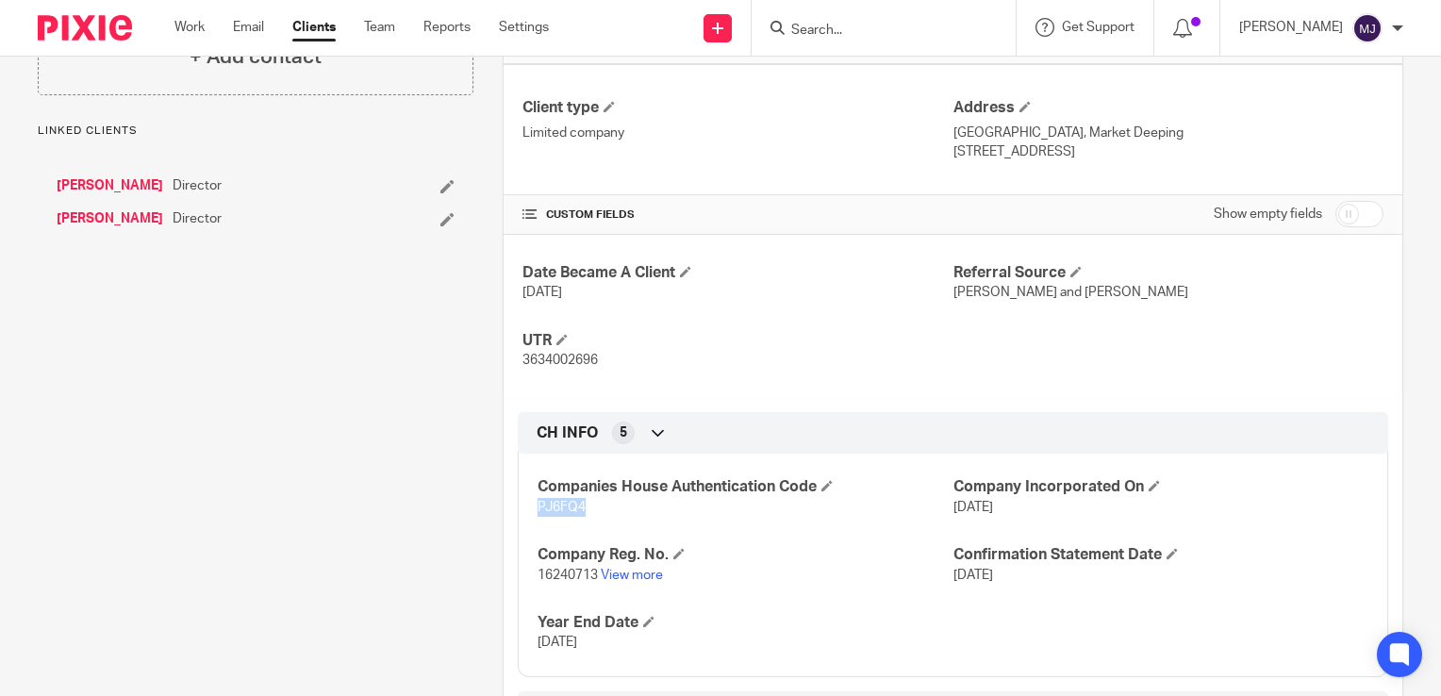
drag, startPoint x: 585, startPoint y: 513, endPoint x: 534, endPoint y: 511, distance: 51.0
click at [537, 511] on p "PJ6FQ4" at bounding box center [744, 507] width 415 height 19
copy span "PJ6FQ4"
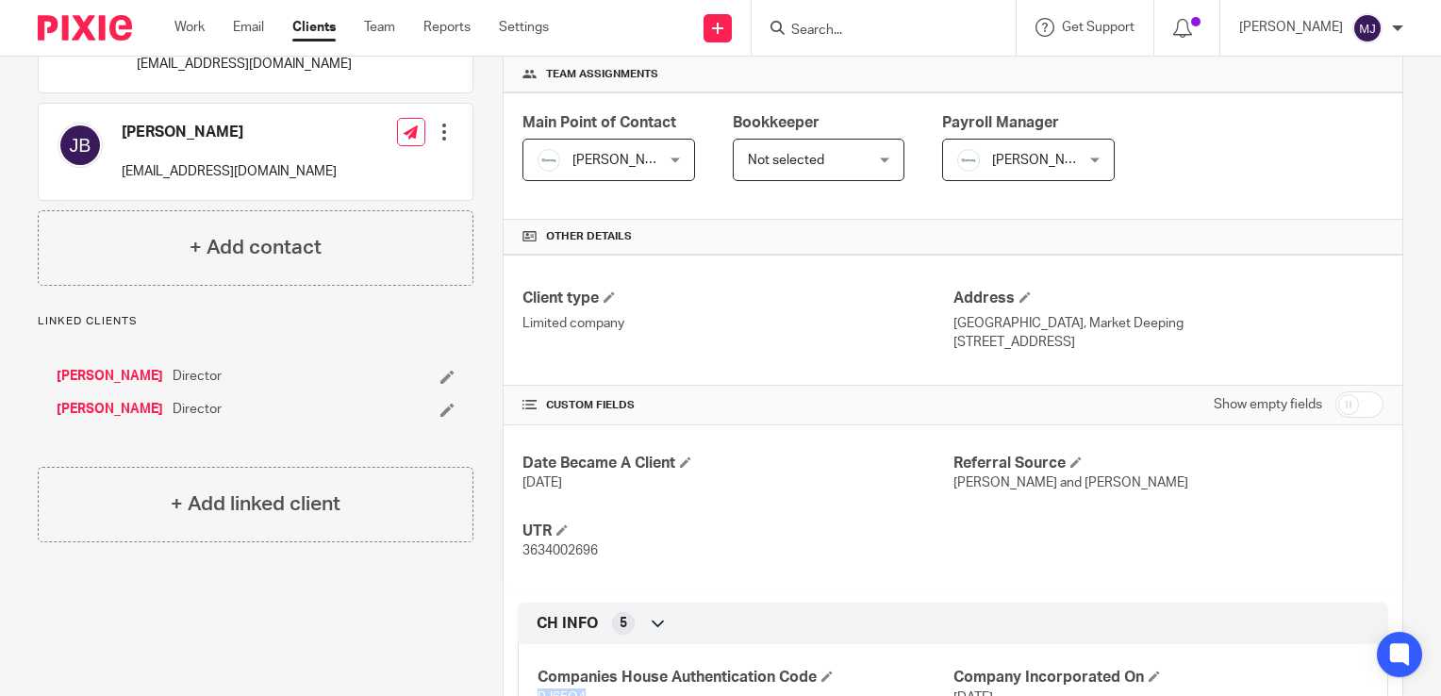
scroll to position [0, 0]
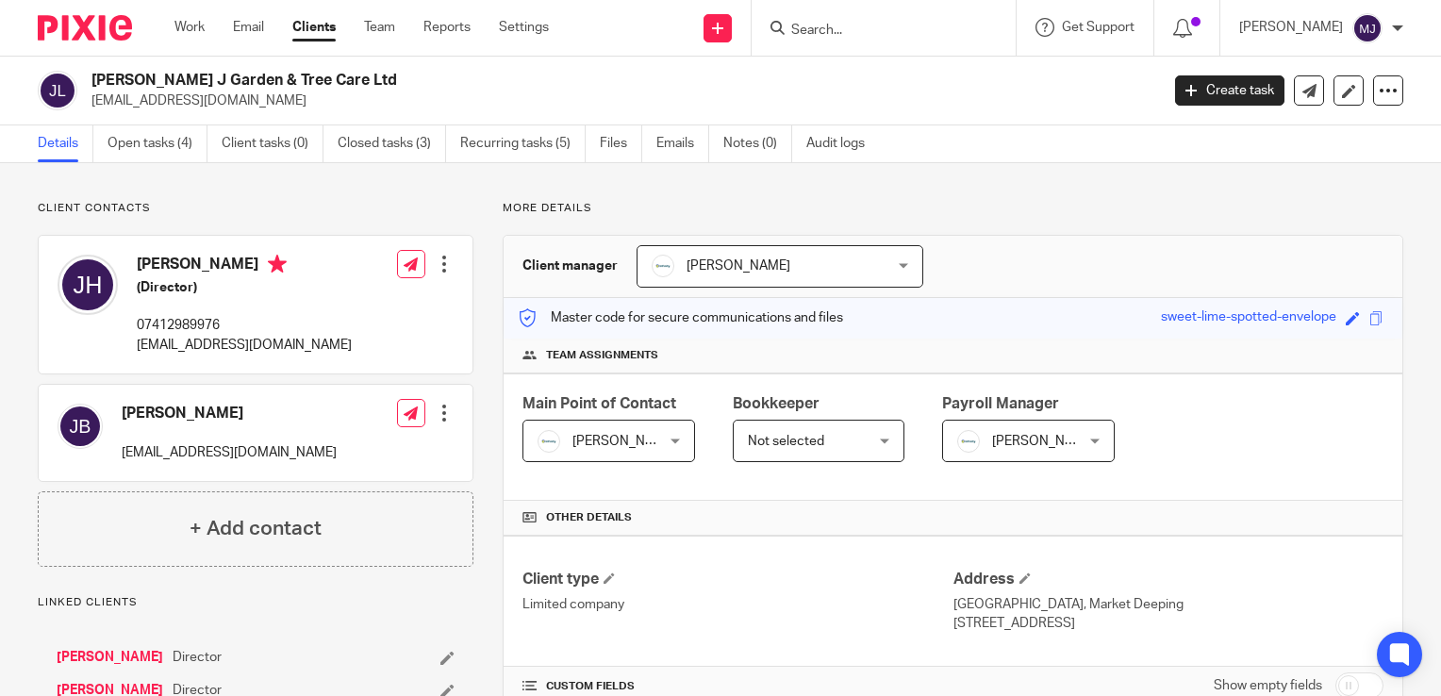
click at [142, 25] on div at bounding box center [78, 28] width 156 height 56
click at [106, 20] on img at bounding box center [85, 27] width 94 height 25
